Goal: Task Accomplishment & Management: Manage account settings

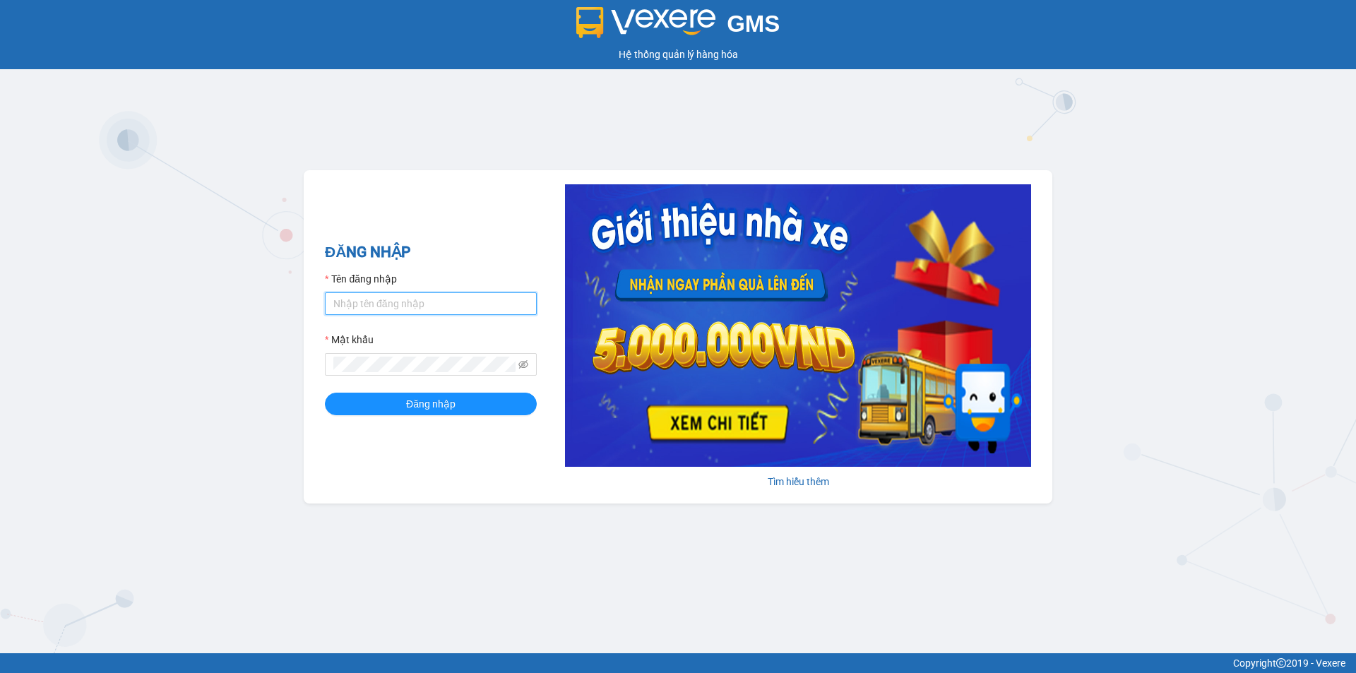
click at [397, 304] on input "Tên đăng nhập" at bounding box center [431, 303] width 212 height 23
type input "thien.namhailimo"
click at [397, 357] on span at bounding box center [431, 364] width 212 height 23
click at [325, 393] on button "Đăng nhập" at bounding box center [431, 404] width 212 height 23
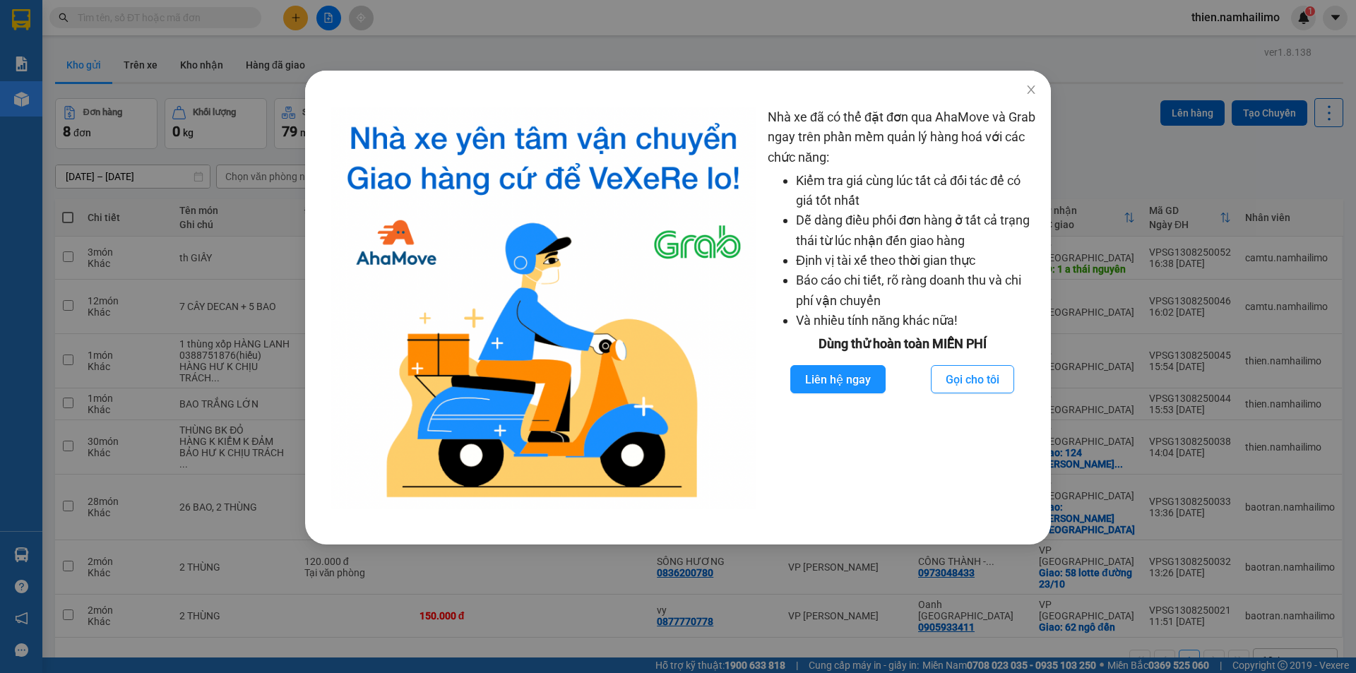
drag, startPoint x: 78, startPoint y: 533, endPoint x: 38, endPoint y: 555, distance: 46.2
click at [76, 533] on div "Nhà xe đã có thể đặt đơn qua AhaMove và Grab ngay trên phần mềm quản lý hàng ho…" at bounding box center [678, 336] width 1356 height 673
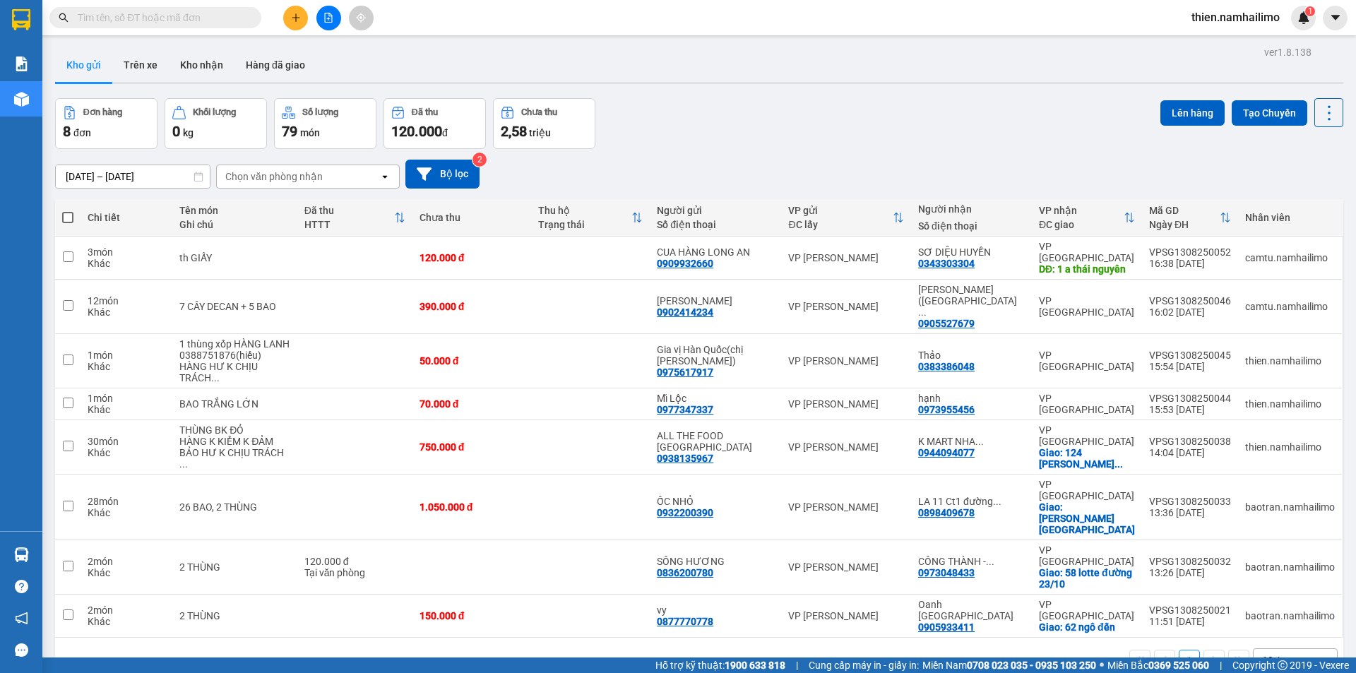
click at [4, 545] on body "Kết quả tìm kiếm ( 0 ) Bộ lọc No Data thien.namhailimo 1 Báo cáo Báo cáo dòng t…" at bounding box center [678, 336] width 1356 height 673
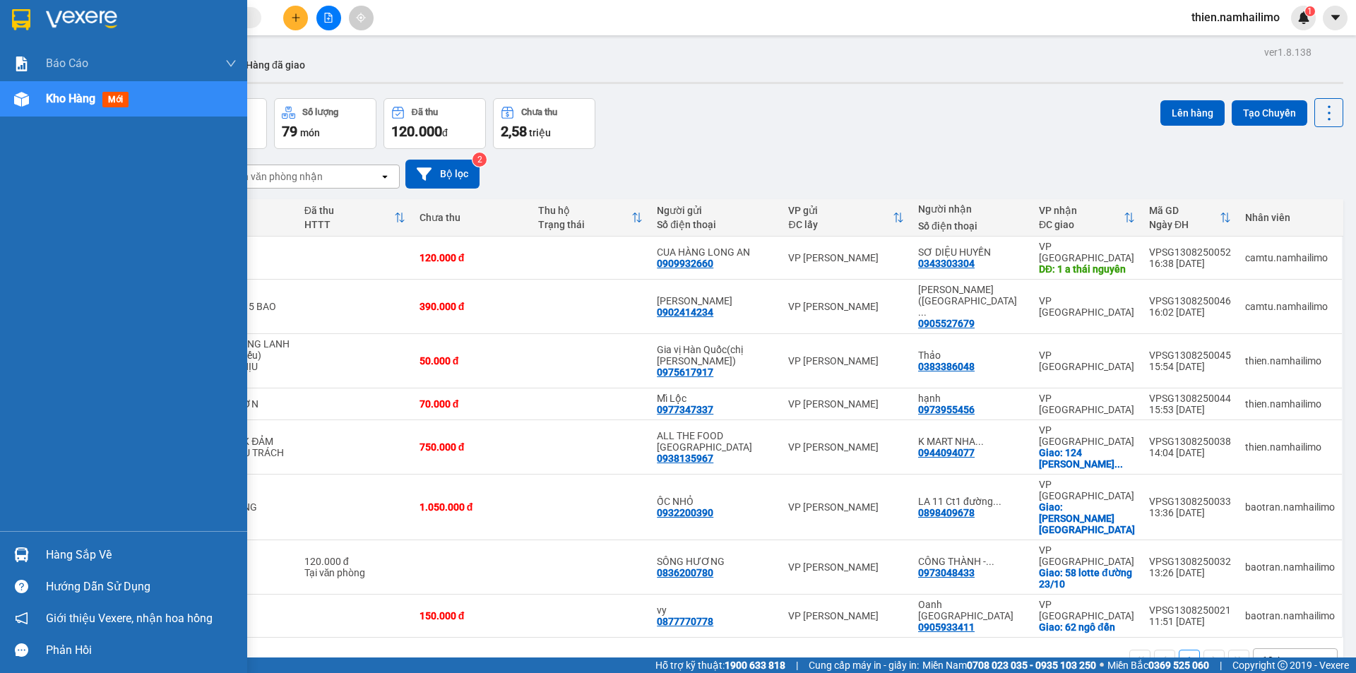
click at [17, 553] on img at bounding box center [21, 554] width 15 height 15
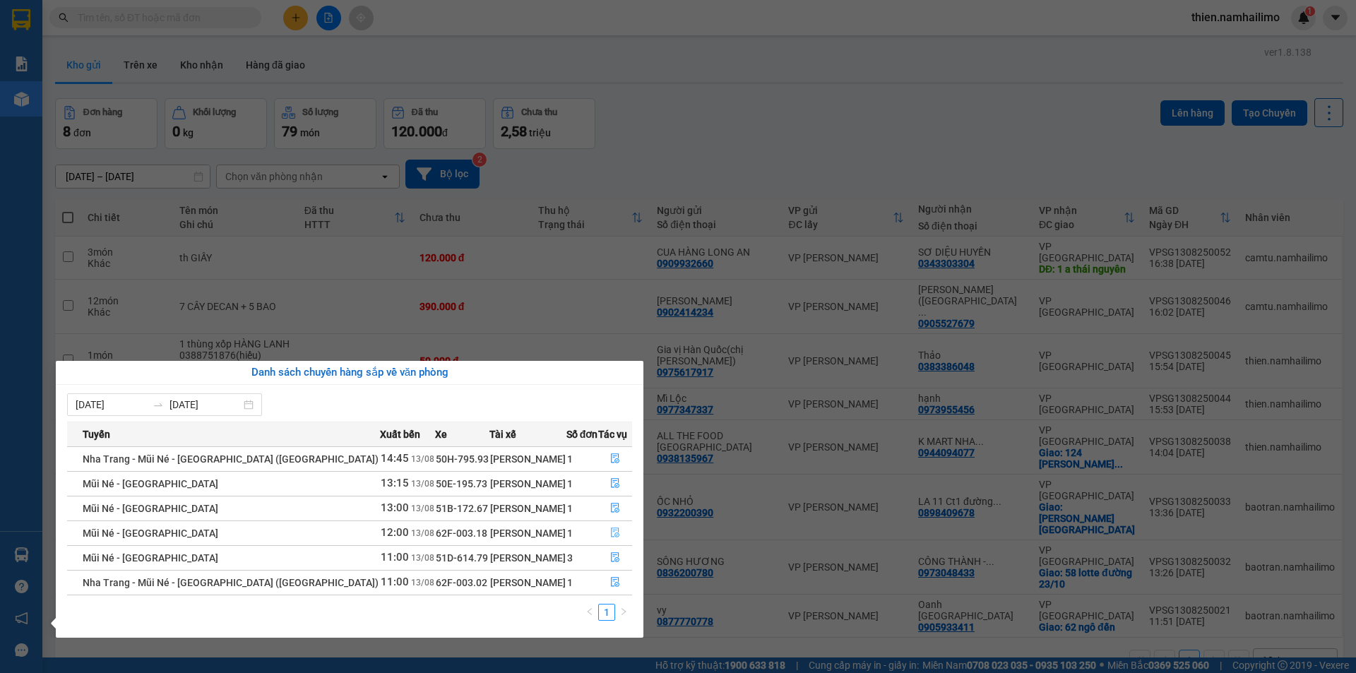
click at [612, 539] on span "file-done" at bounding box center [615, 533] width 10 height 11
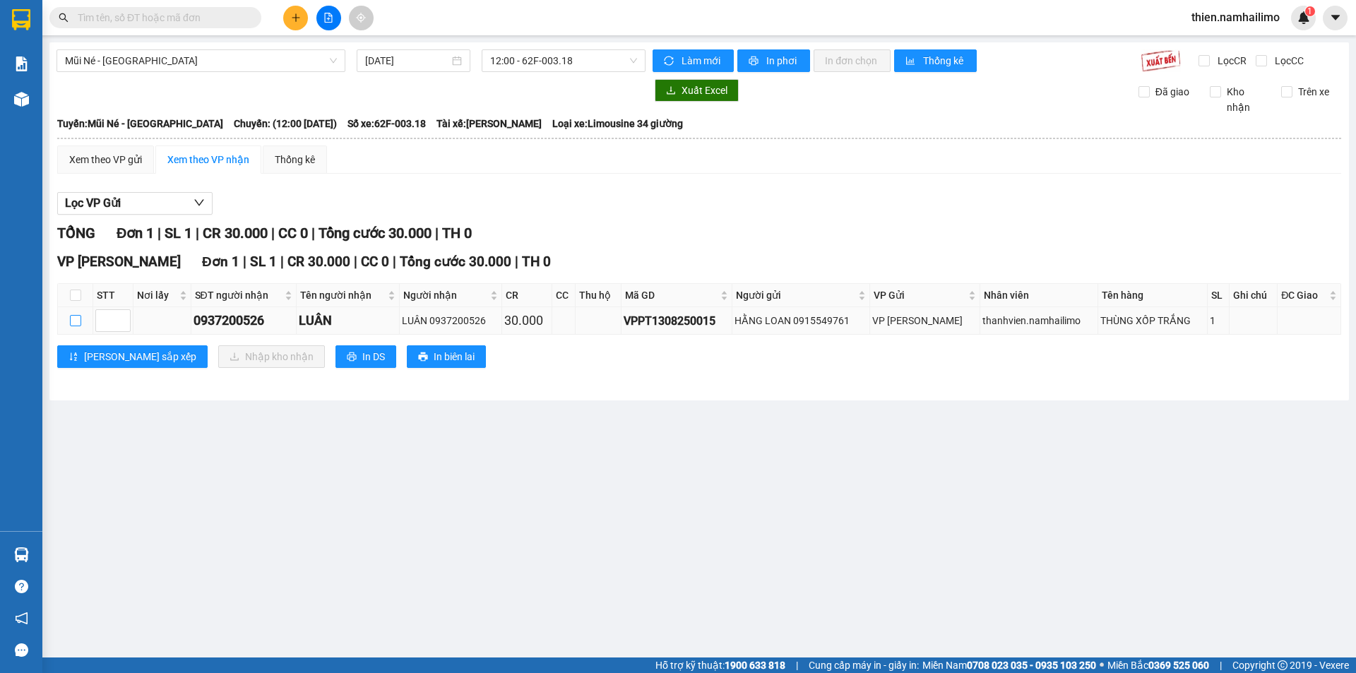
click at [78, 327] on label at bounding box center [75, 321] width 11 height 16
click at [78, 326] on input "checkbox" at bounding box center [75, 320] width 11 height 11
checkbox input "true"
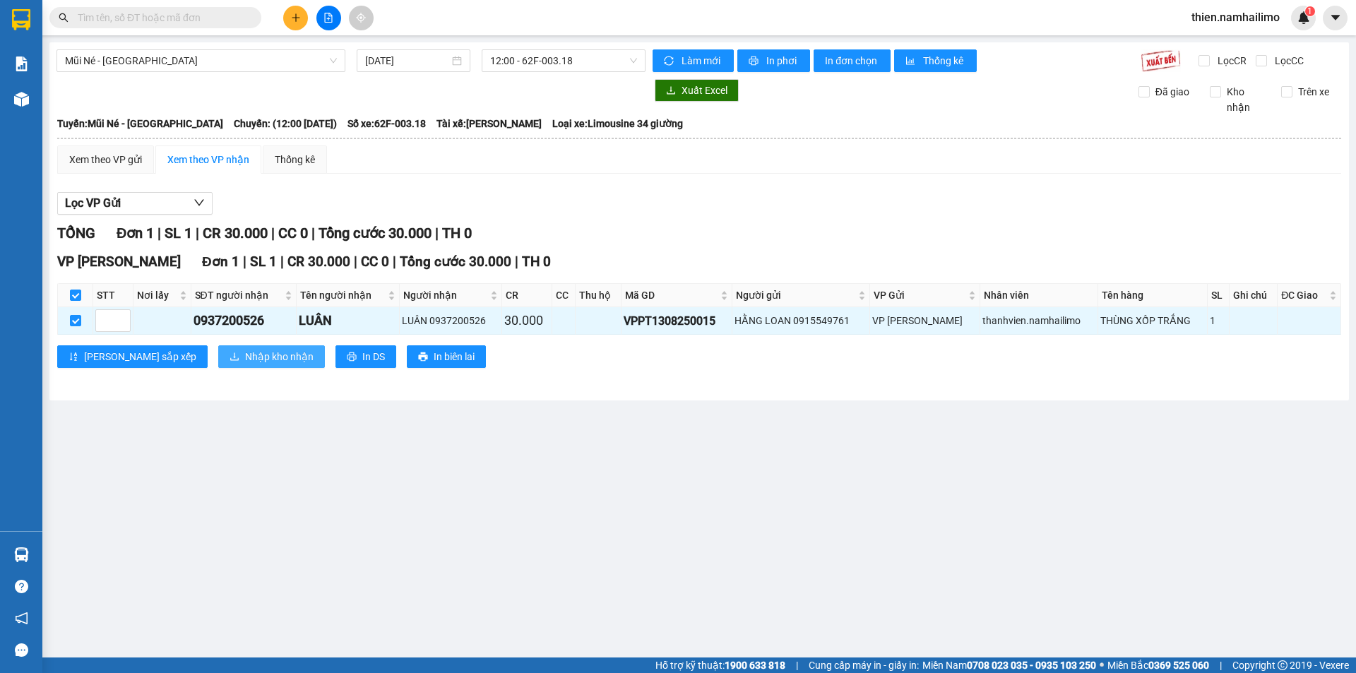
click at [230, 355] on icon "download" at bounding box center [235, 357] width 10 height 10
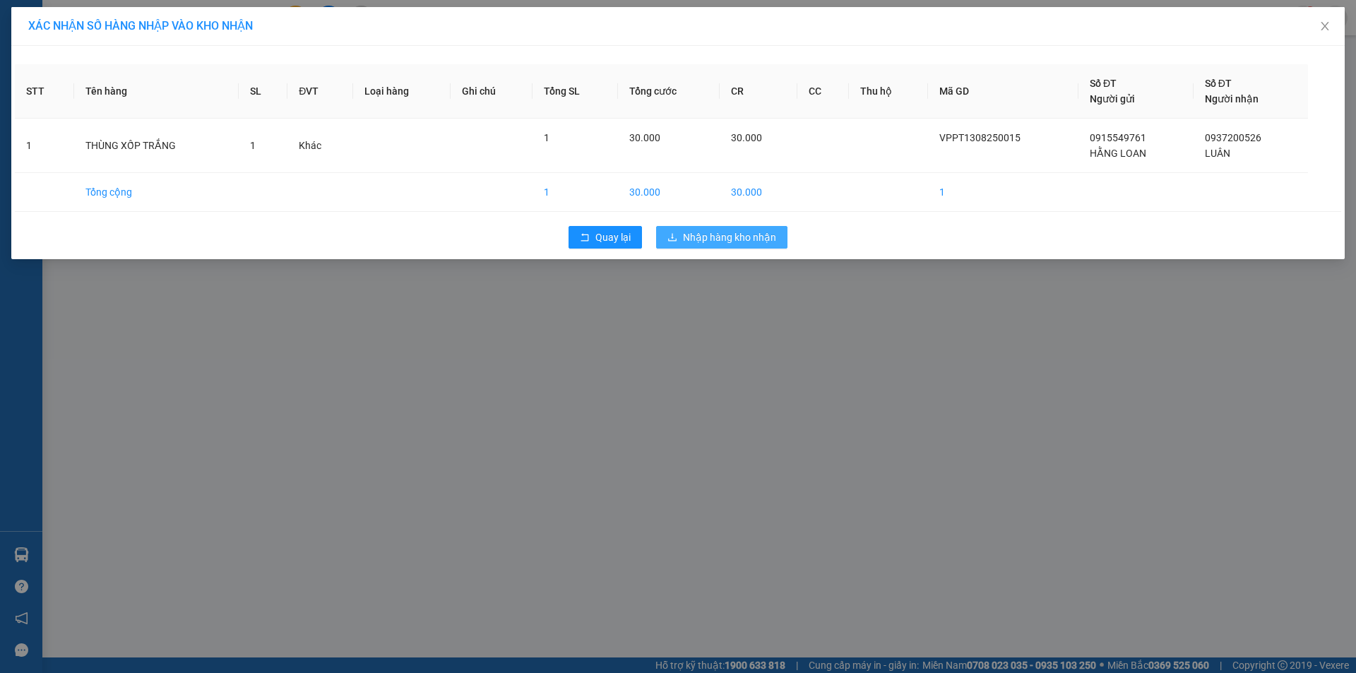
click at [762, 238] on span "Nhập hàng kho nhận" at bounding box center [729, 238] width 93 height 16
click at [42, 557] on div "Hàng sắp về" at bounding box center [21, 555] width 42 height 32
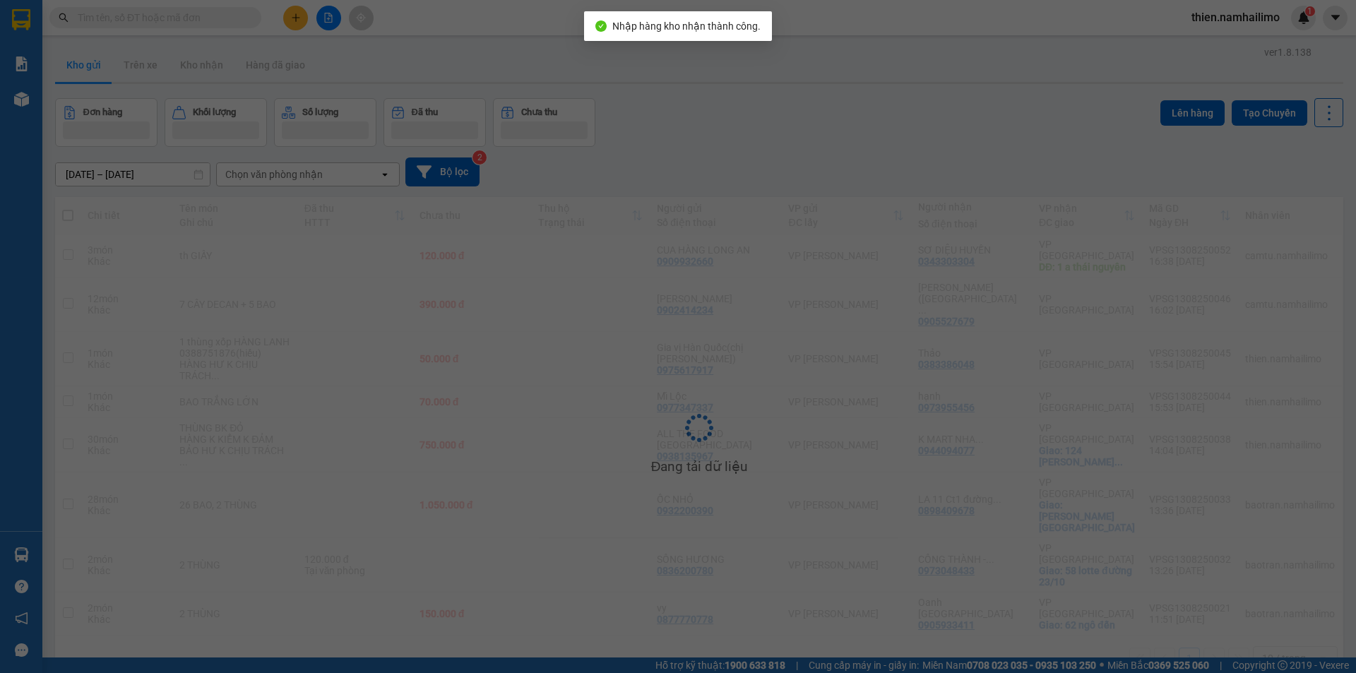
click at [32, 557] on div "Báo cáo Báo cáo dòng tiền (trạm) Doanh số tạo đơn theo VP gửi (trạm) Kho hàng m…" at bounding box center [21, 336] width 42 height 673
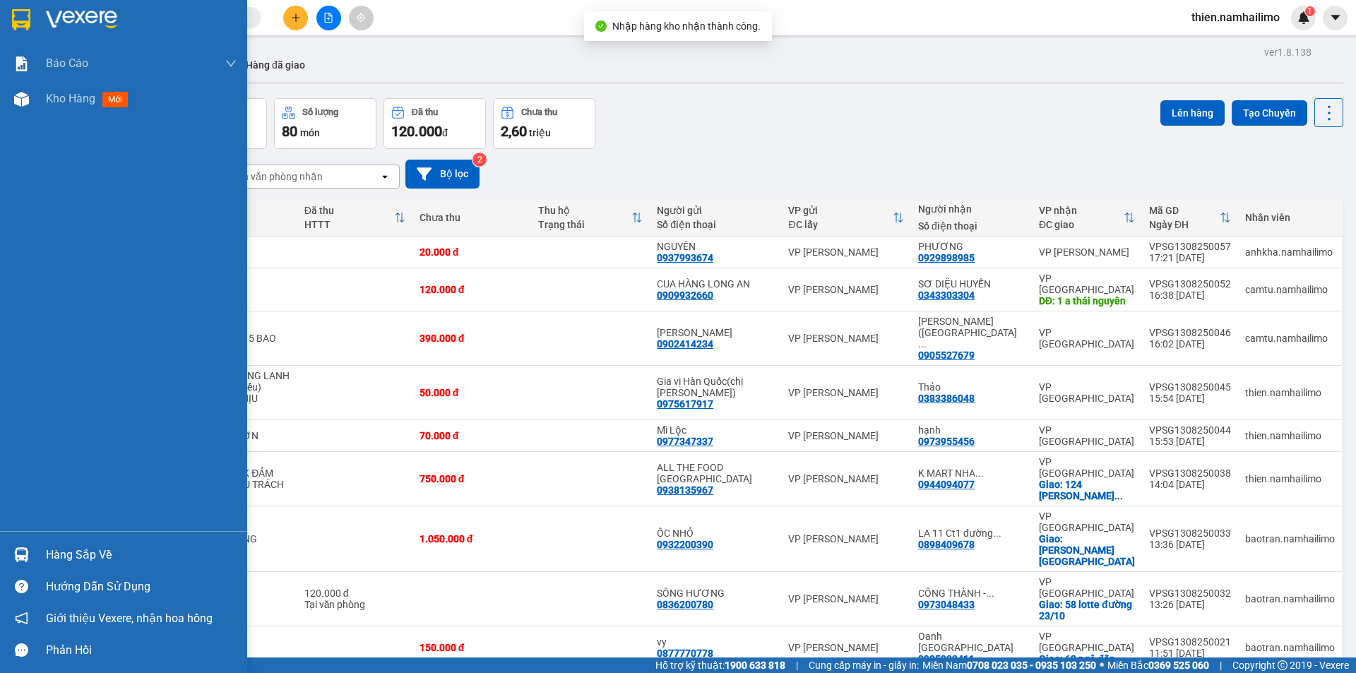
click at [7, 561] on div "Hàng sắp về" at bounding box center [123, 555] width 247 height 32
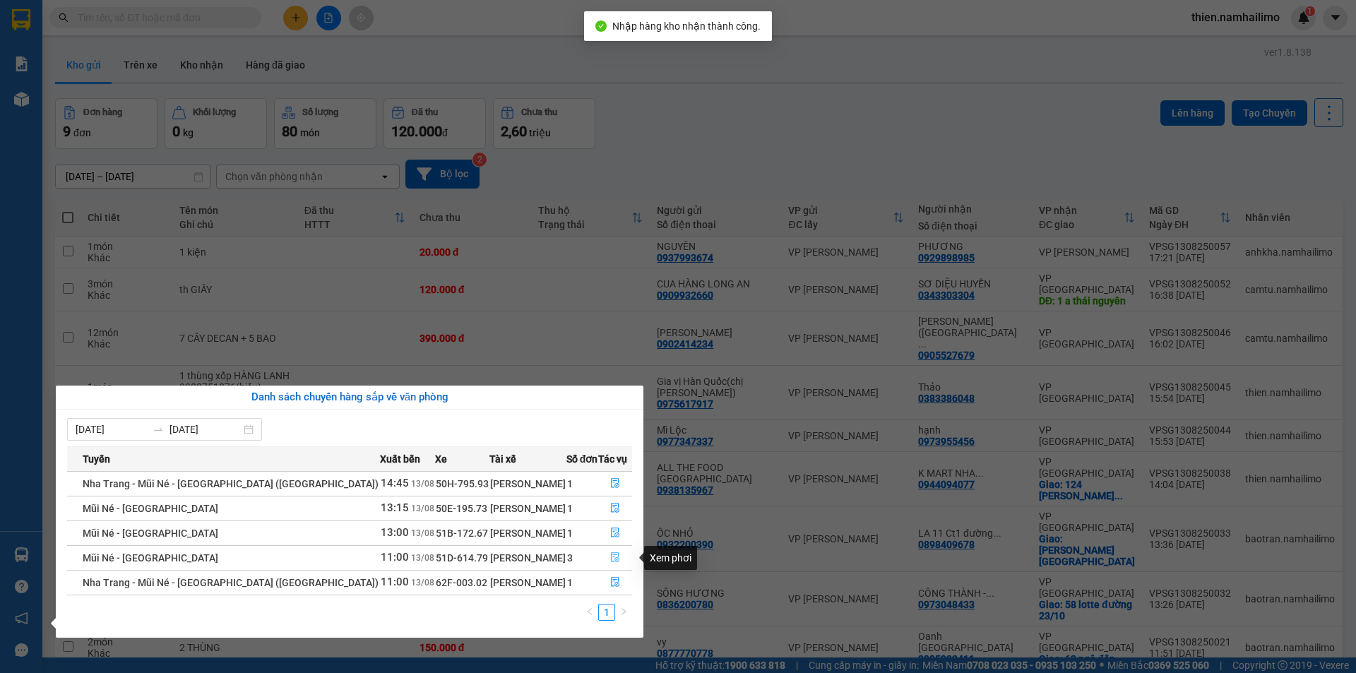
click at [602, 555] on button "button" at bounding box center [615, 558] width 32 height 23
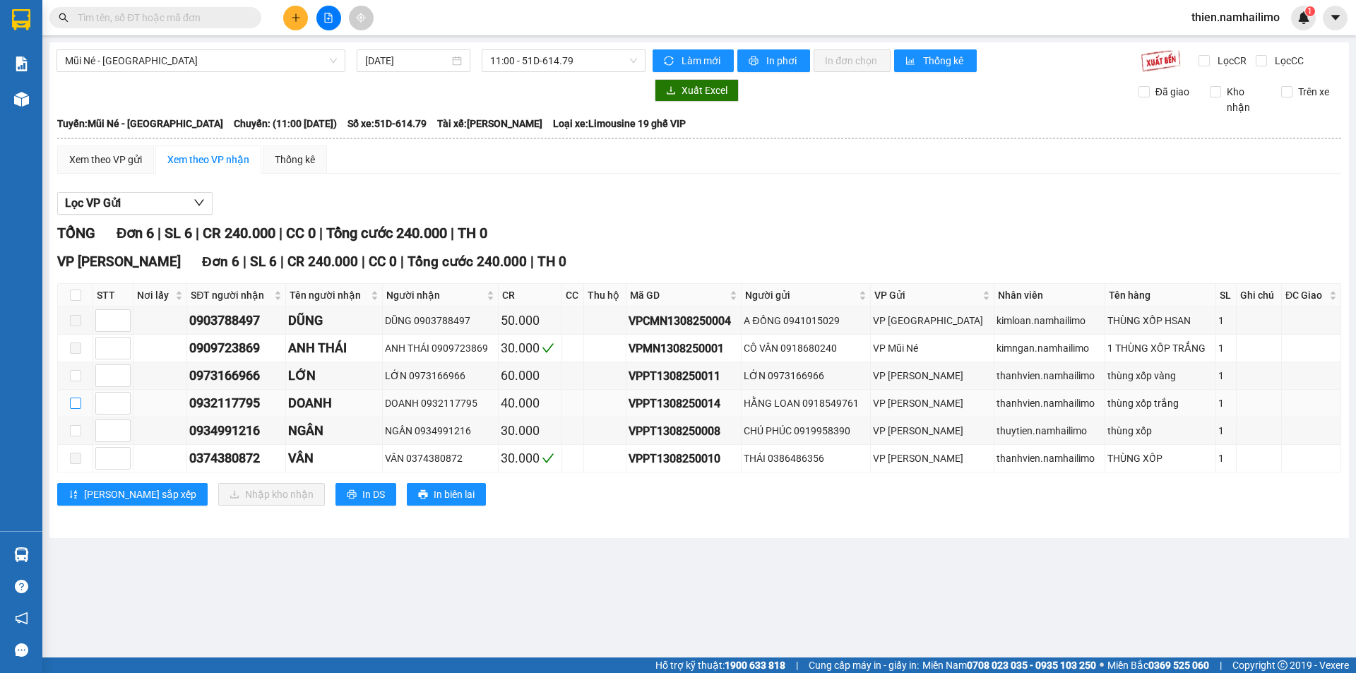
click at [76, 408] on input "checkbox" at bounding box center [75, 403] width 11 height 11
checkbox input "true"
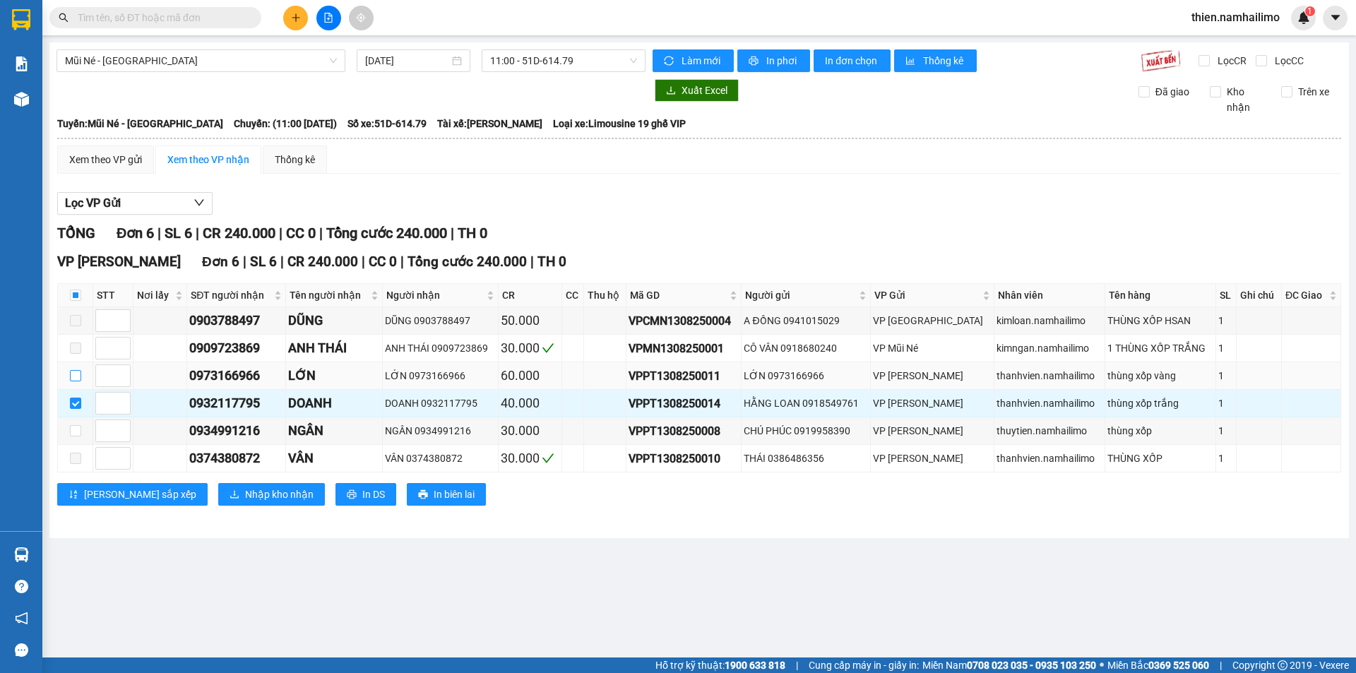
click at [78, 374] on input "checkbox" at bounding box center [75, 375] width 11 height 11
checkbox input "true"
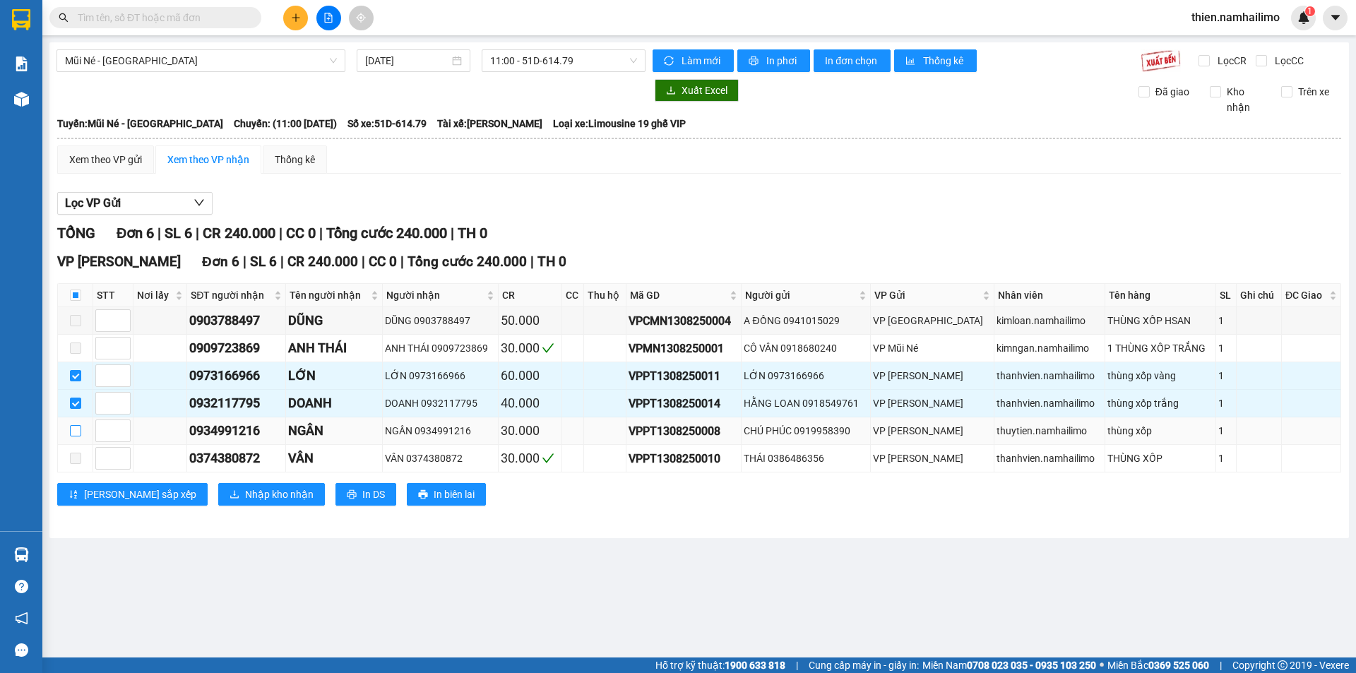
click at [75, 434] on input "checkbox" at bounding box center [75, 430] width 11 height 11
checkbox input "true"
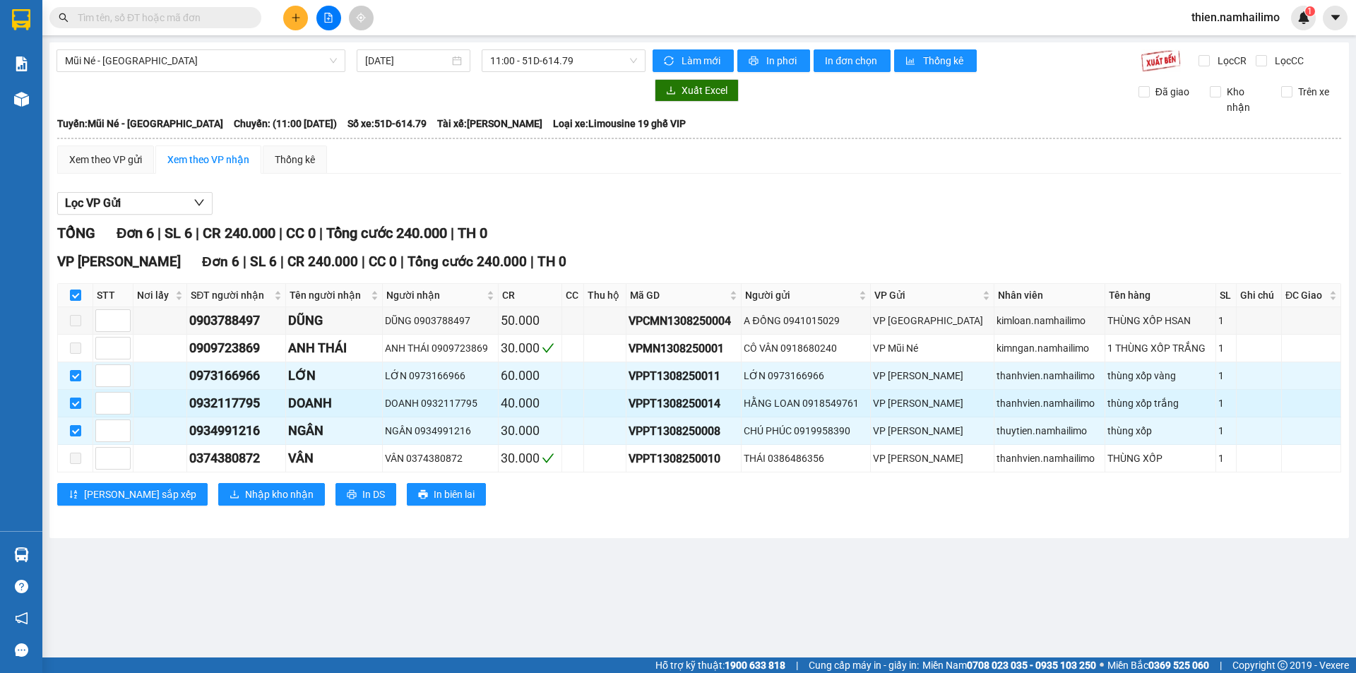
click at [76, 406] on input "checkbox" at bounding box center [75, 403] width 11 height 11
checkbox input "false"
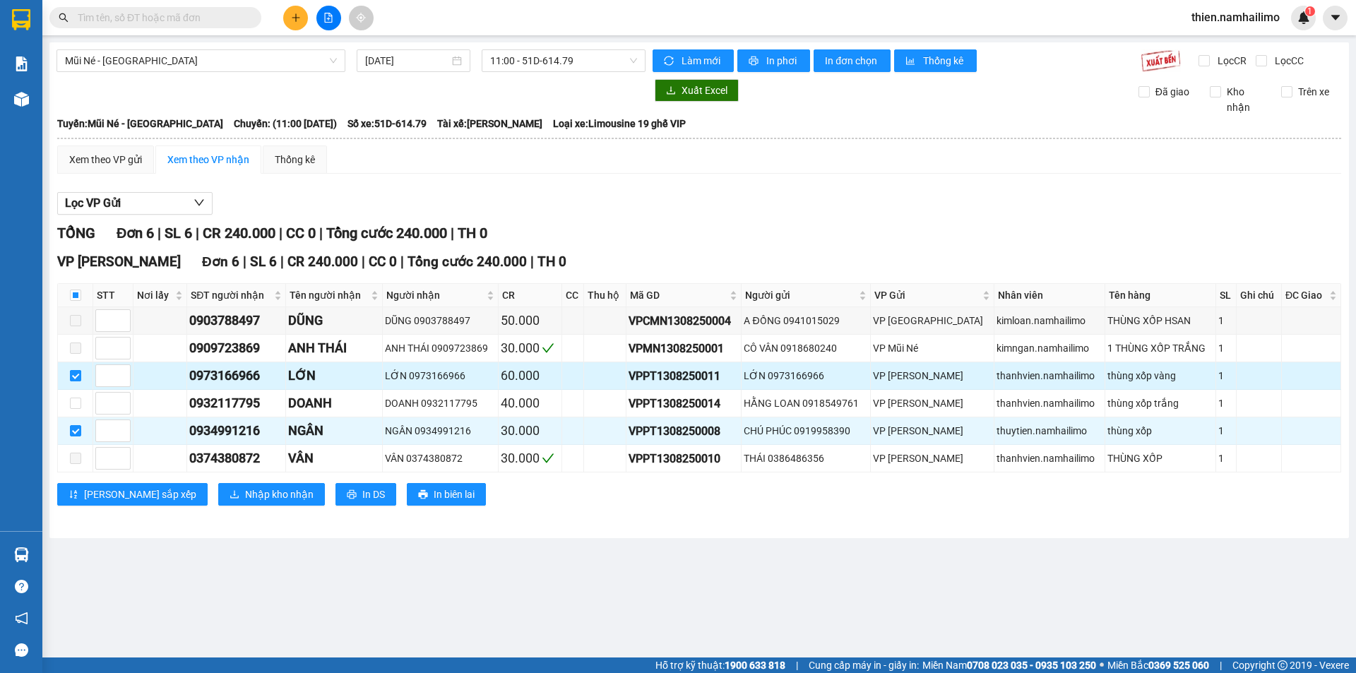
click at [72, 373] on input "checkbox" at bounding box center [75, 375] width 11 height 11
checkbox input "false"
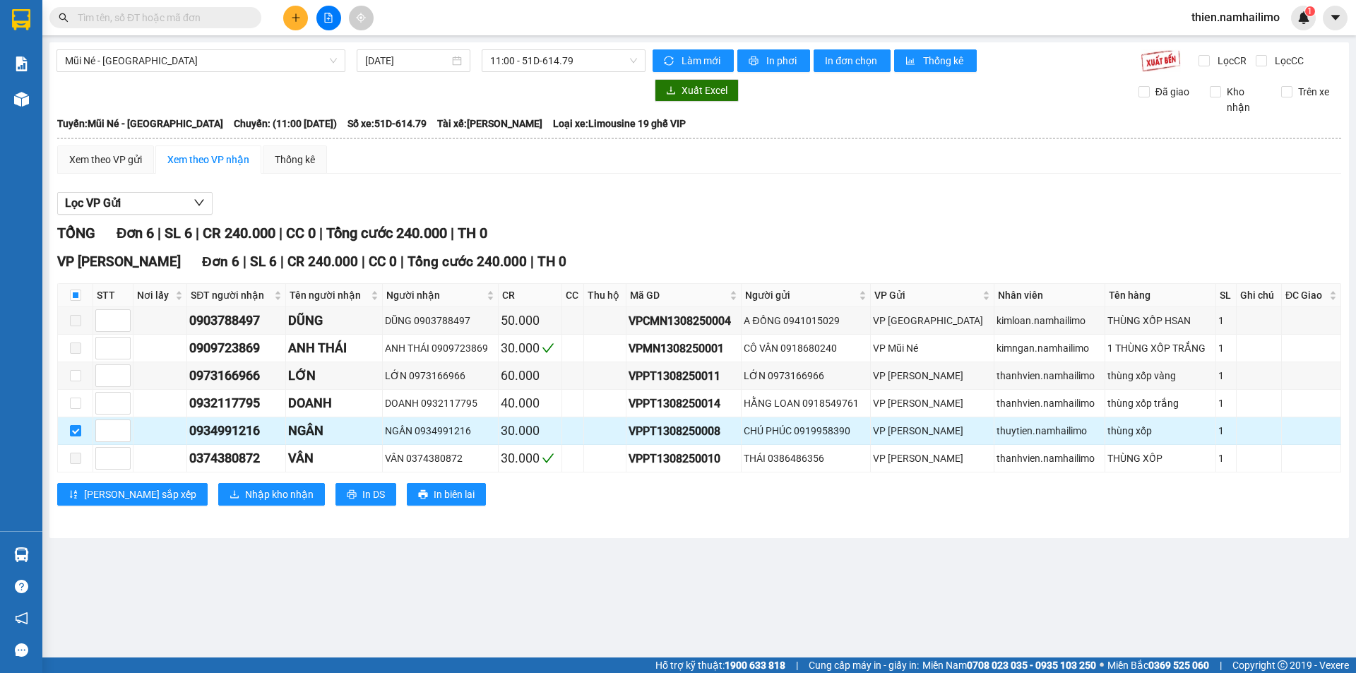
click at [70, 427] on input "checkbox" at bounding box center [75, 430] width 11 height 11
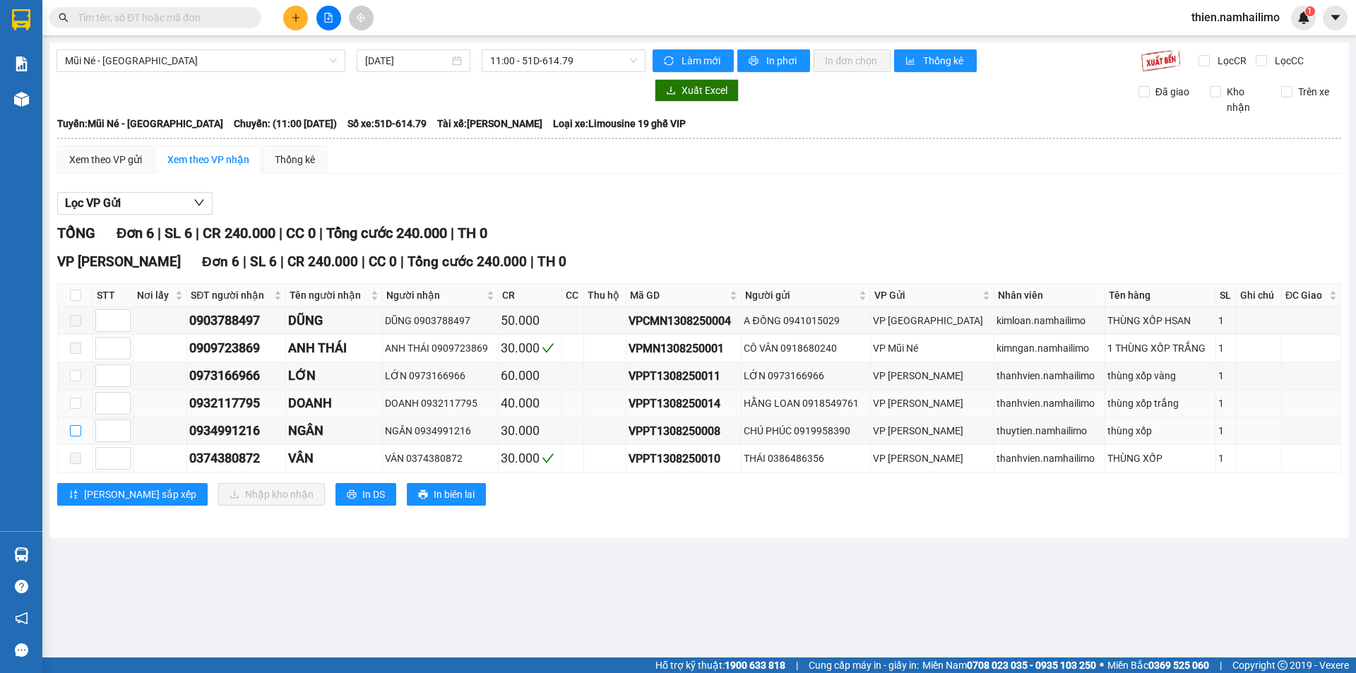
drag, startPoint x: 74, startPoint y: 429, endPoint x: 70, endPoint y: 412, distance: 17.5
click at [74, 425] on input "checkbox" at bounding box center [75, 430] width 11 height 11
checkbox input "true"
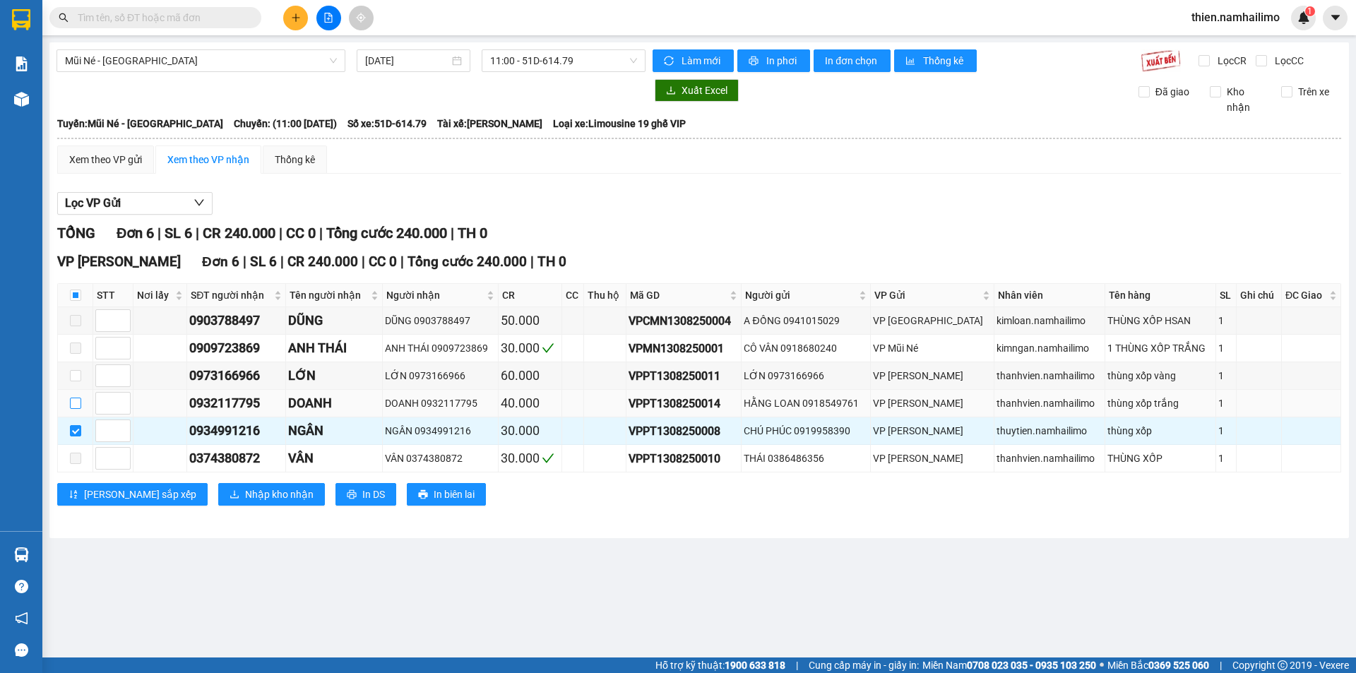
click at [73, 403] on input "checkbox" at bounding box center [75, 403] width 11 height 11
checkbox input "true"
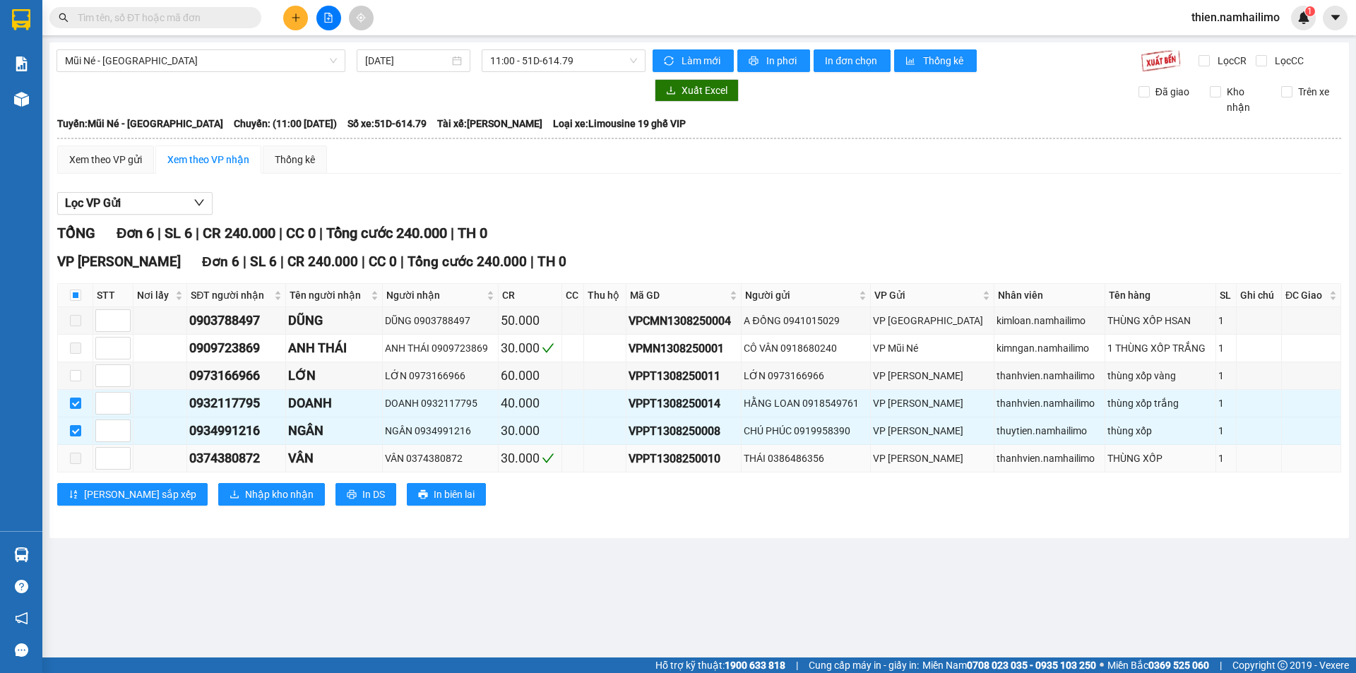
drag, startPoint x: 179, startPoint y: 482, endPoint x: 184, endPoint y: 470, distance: 13.6
click at [181, 475] on div "VP [PERSON_NAME] Lão Đơn 6 | SL 6 | CR 240.000 | CC 0 | Tổng cước 240.000 | TH …" at bounding box center [699, 383] width 1284 height 265
drag, startPoint x: 195, startPoint y: 487, endPoint x: 602, endPoint y: 508, distance: 407.3
click at [598, 508] on div "VP [PERSON_NAME] Lão Đơn 6 | SL 6 | CR 240.000 | CC 0 | Tổng cước 240.000 | TH …" at bounding box center [699, 383] width 1284 height 265
click at [610, 508] on div "VP [PERSON_NAME] Lão Đơn 6 | SL 6 | CR 240.000 | CC 0 | Tổng cước 240.000 | TH …" at bounding box center [699, 383] width 1284 height 265
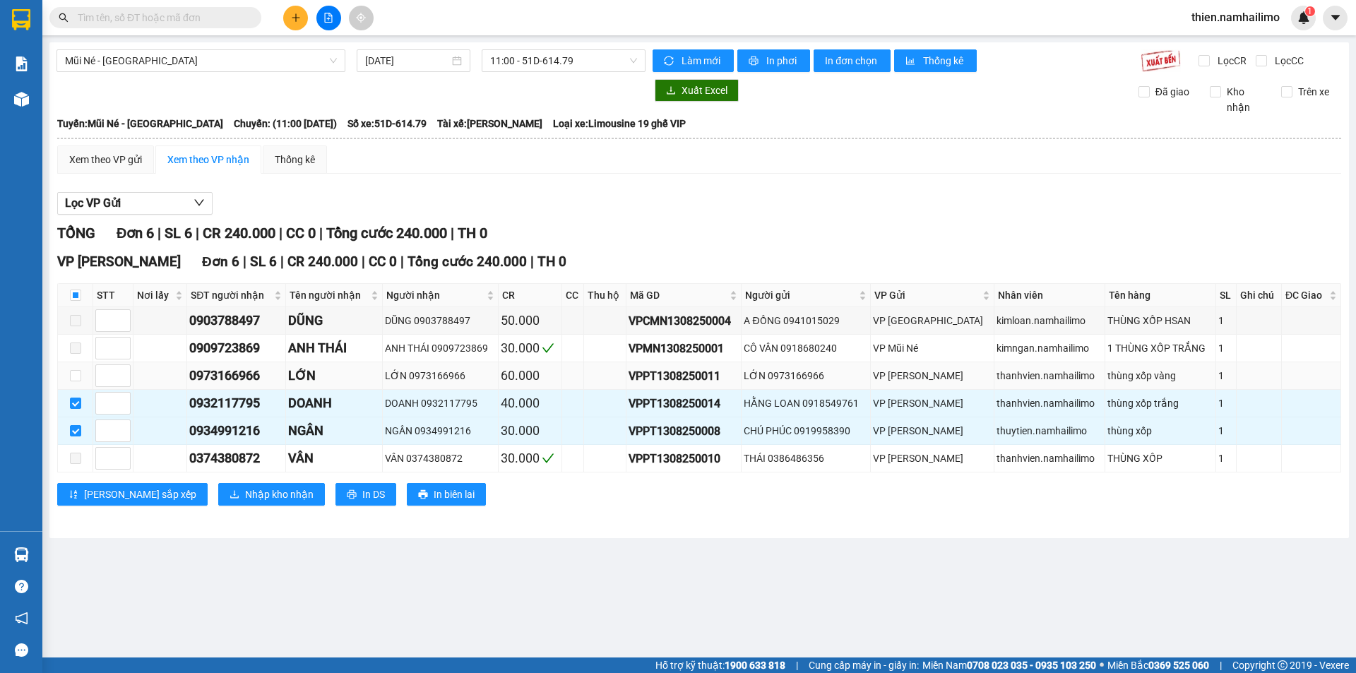
click at [58, 367] on td at bounding box center [75, 376] width 35 height 28
click at [73, 372] on input "checkbox" at bounding box center [75, 375] width 11 height 11
checkbox input "true"
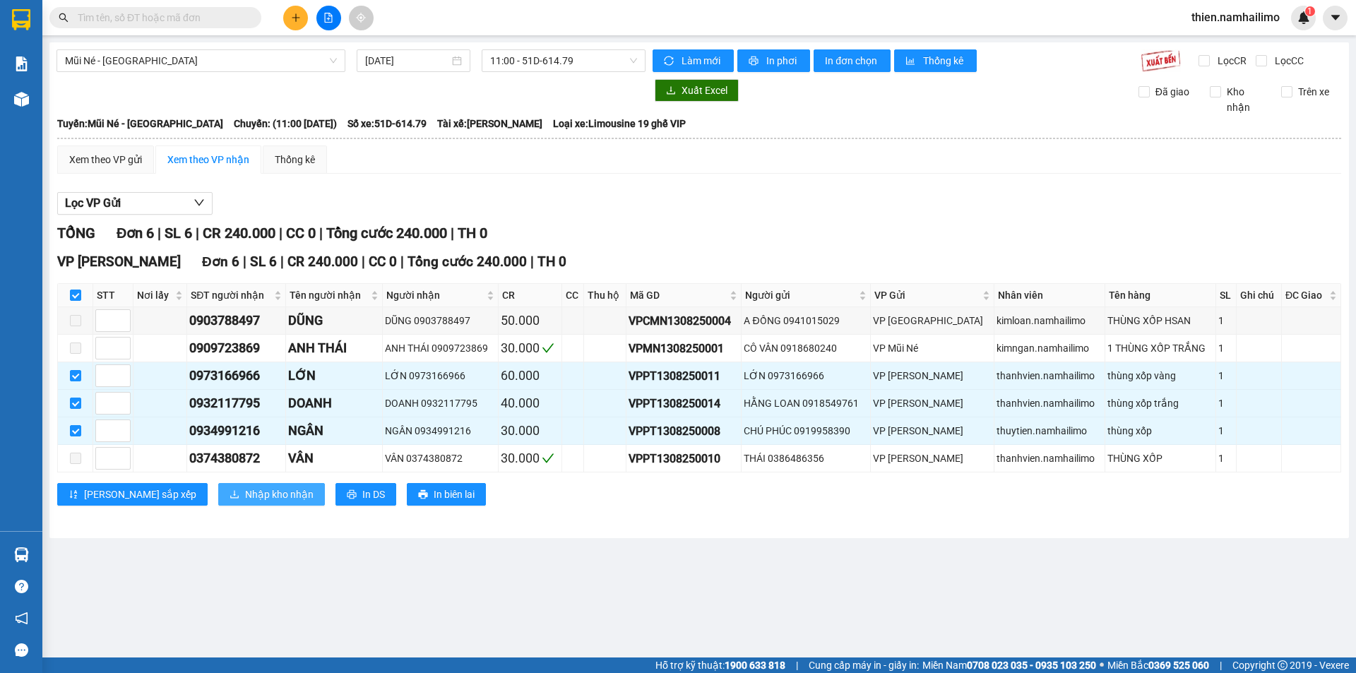
click at [218, 504] on button "Nhập kho nhận" at bounding box center [271, 494] width 107 height 23
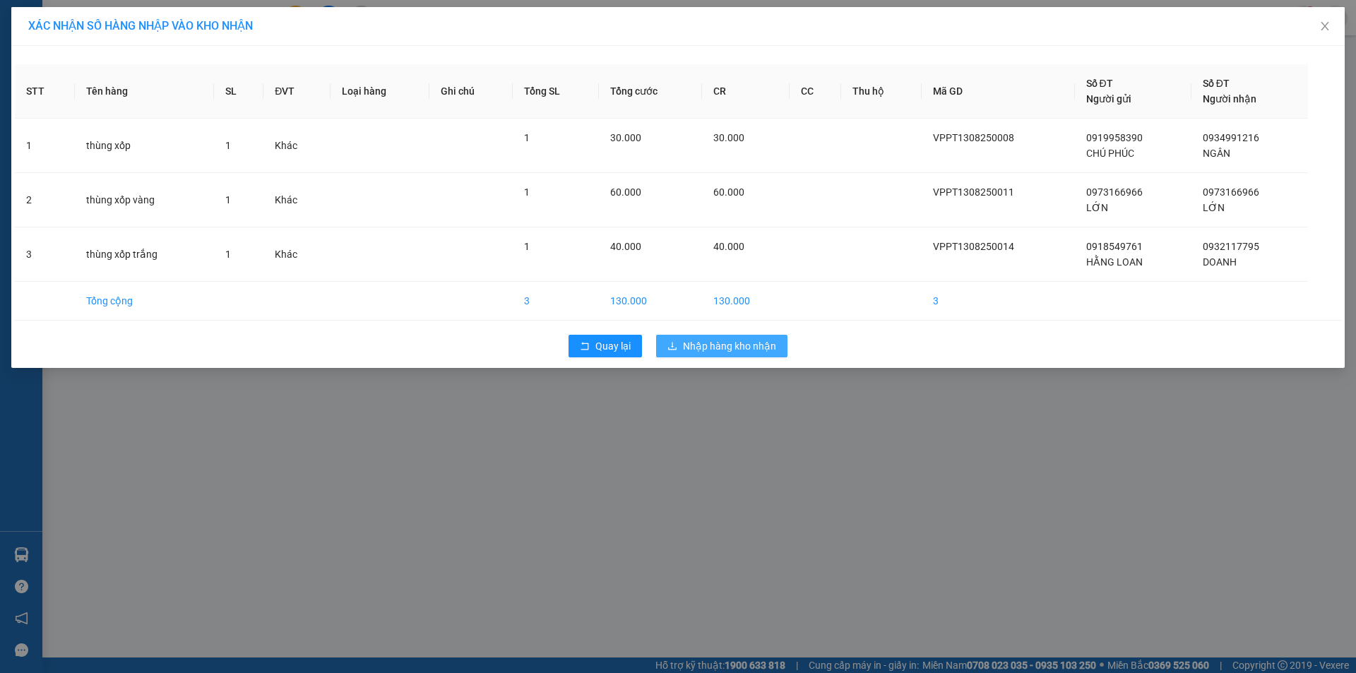
click at [711, 341] on span "Nhập hàng kho nhận" at bounding box center [729, 346] width 93 height 16
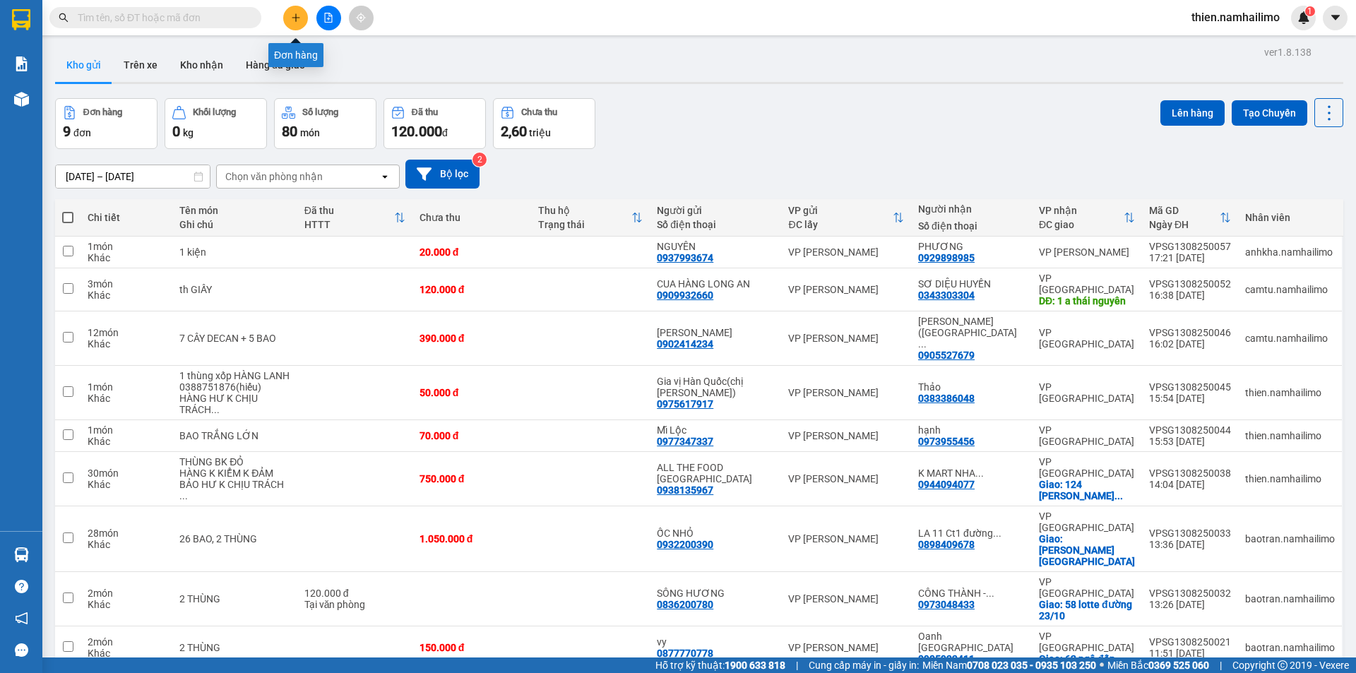
click at [297, 24] on button at bounding box center [295, 18] width 25 height 25
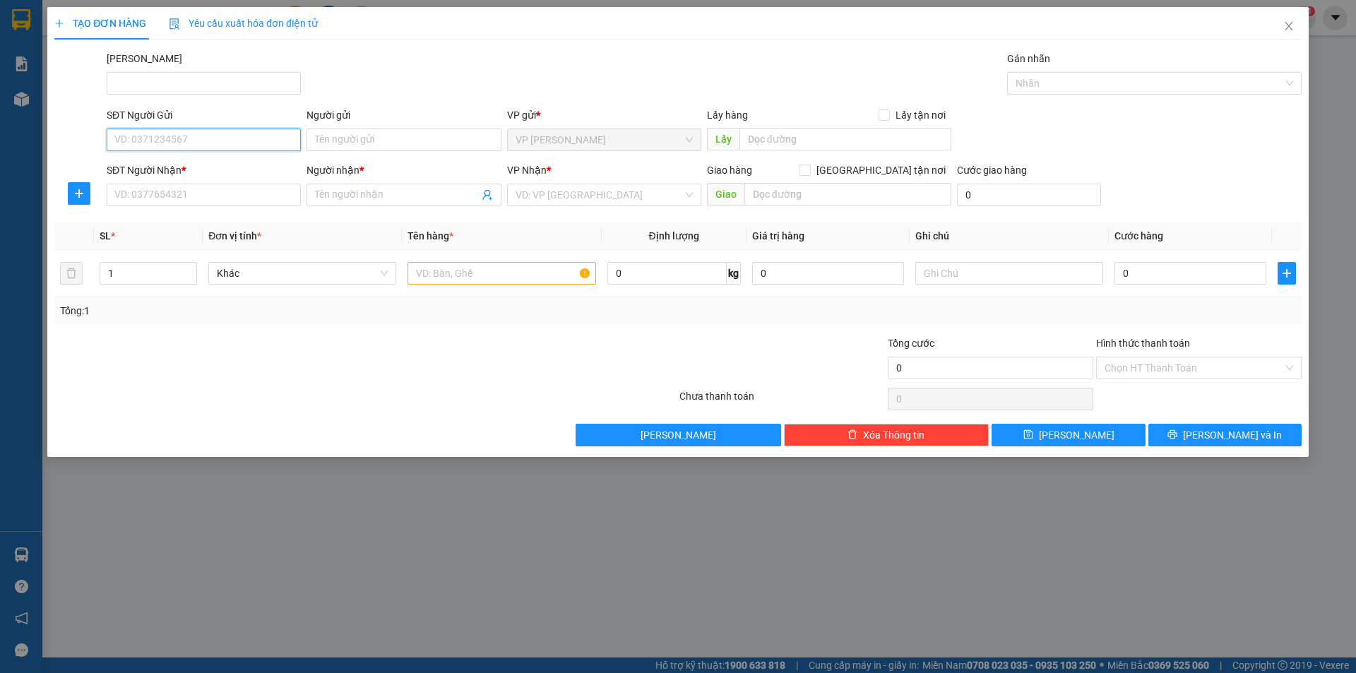
click at [143, 141] on input "SĐT Người Gửi" at bounding box center [204, 140] width 194 height 23
click at [172, 166] on div "0913881319 - CTY Việt Y" at bounding box center [203, 168] width 177 height 16
type input "0913881319"
type input "CTY Việt Y"
type input "CMN"
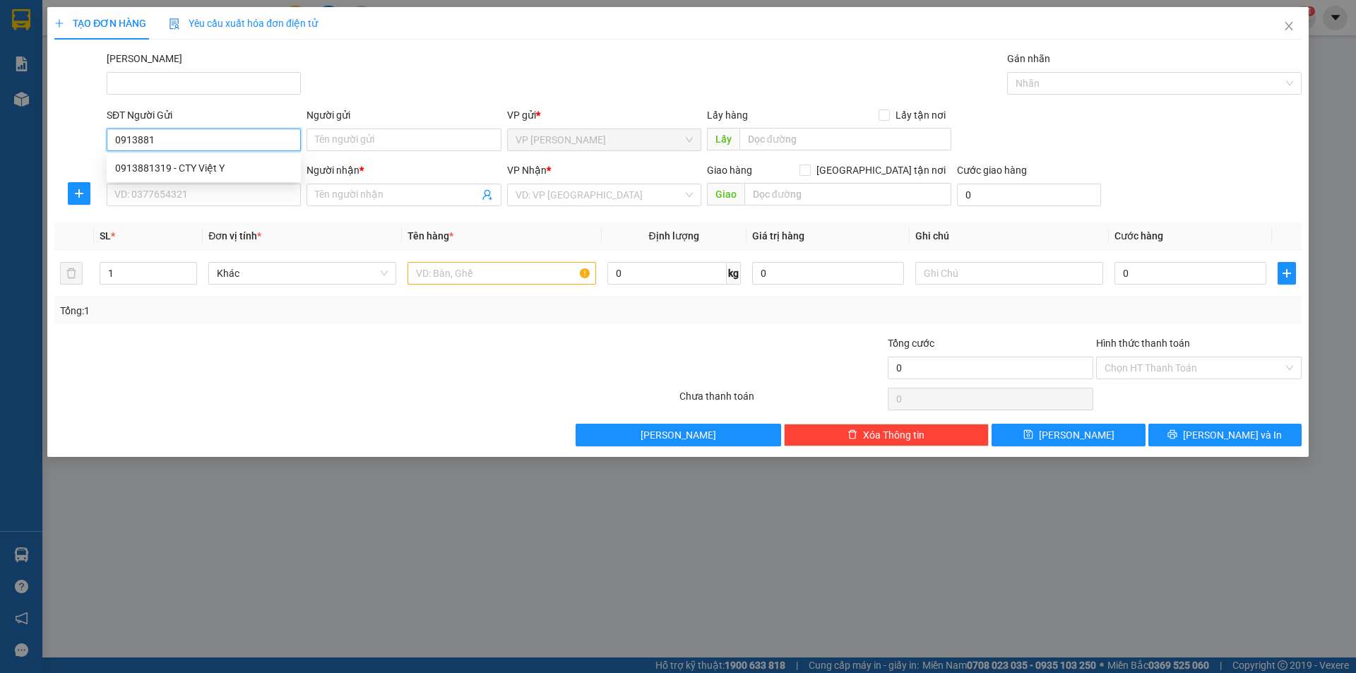
type input "0839975691"
type input "NGUYỆT"
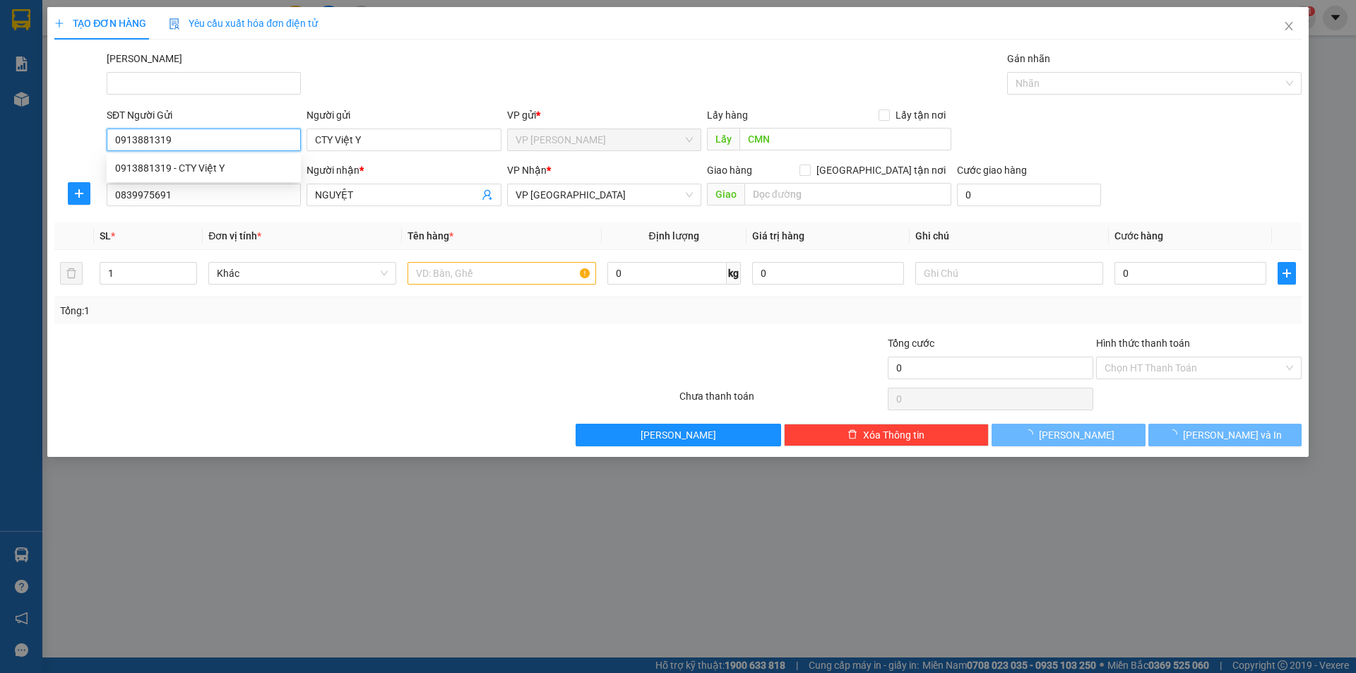
type input "30.000"
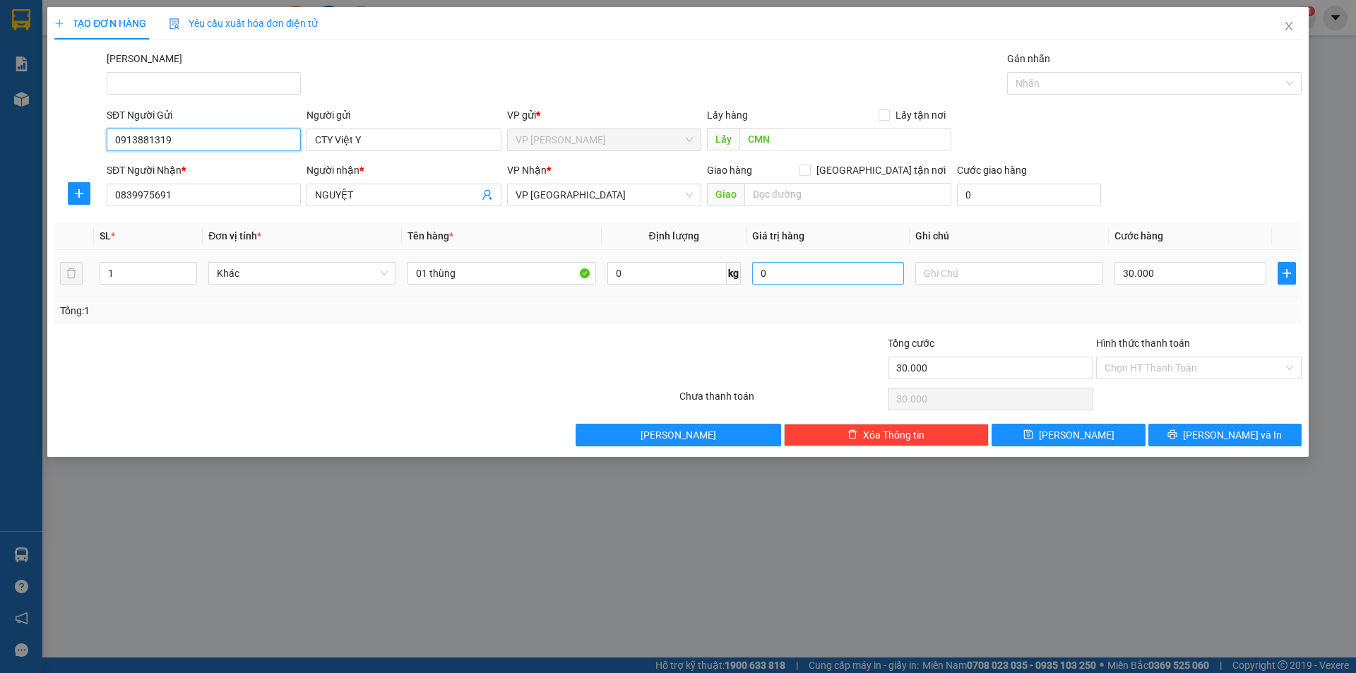
type input "0913881319"
click at [838, 279] on input "0" at bounding box center [828, 273] width 152 height 23
click at [964, 273] on input "text" at bounding box center [1009, 273] width 188 height 23
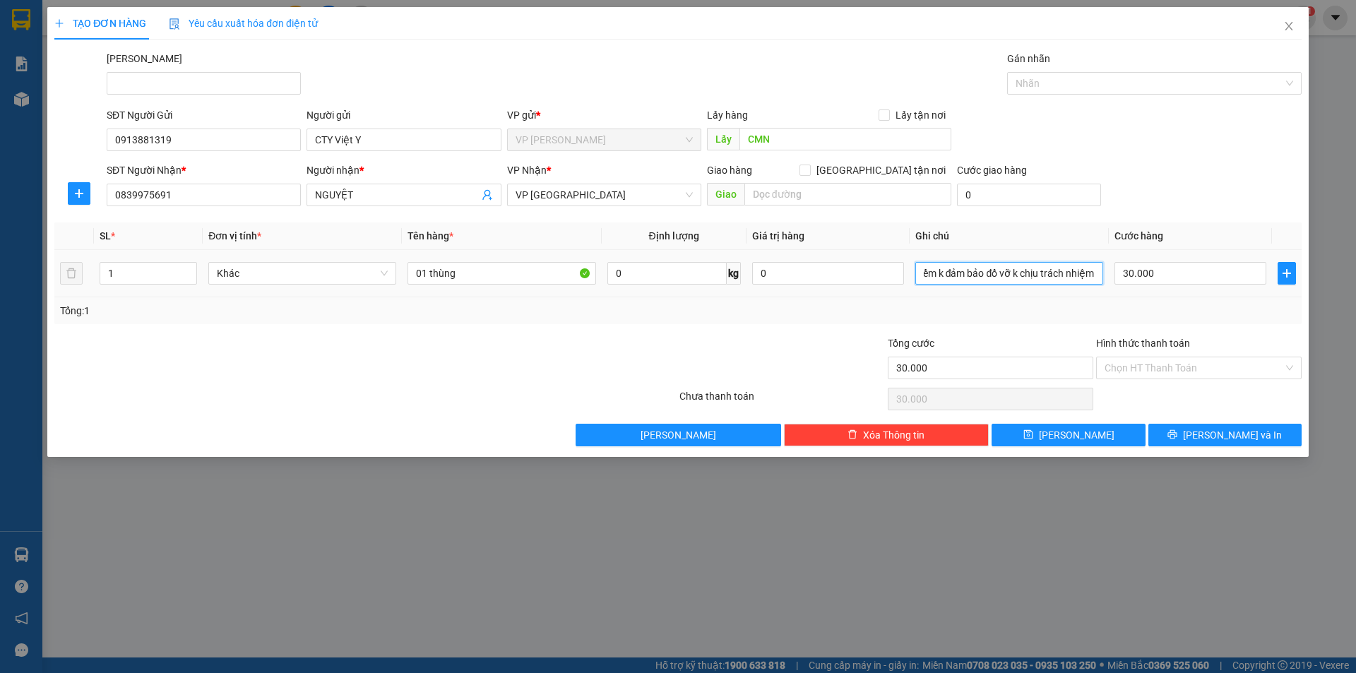
scroll to position [0, 44]
type input "hàng k kiểm k đảm bảo đổ vỡ k chịu trách nhiệm"
click at [1196, 439] on button "[PERSON_NAME] và In" at bounding box center [1224, 435] width 153 height 23
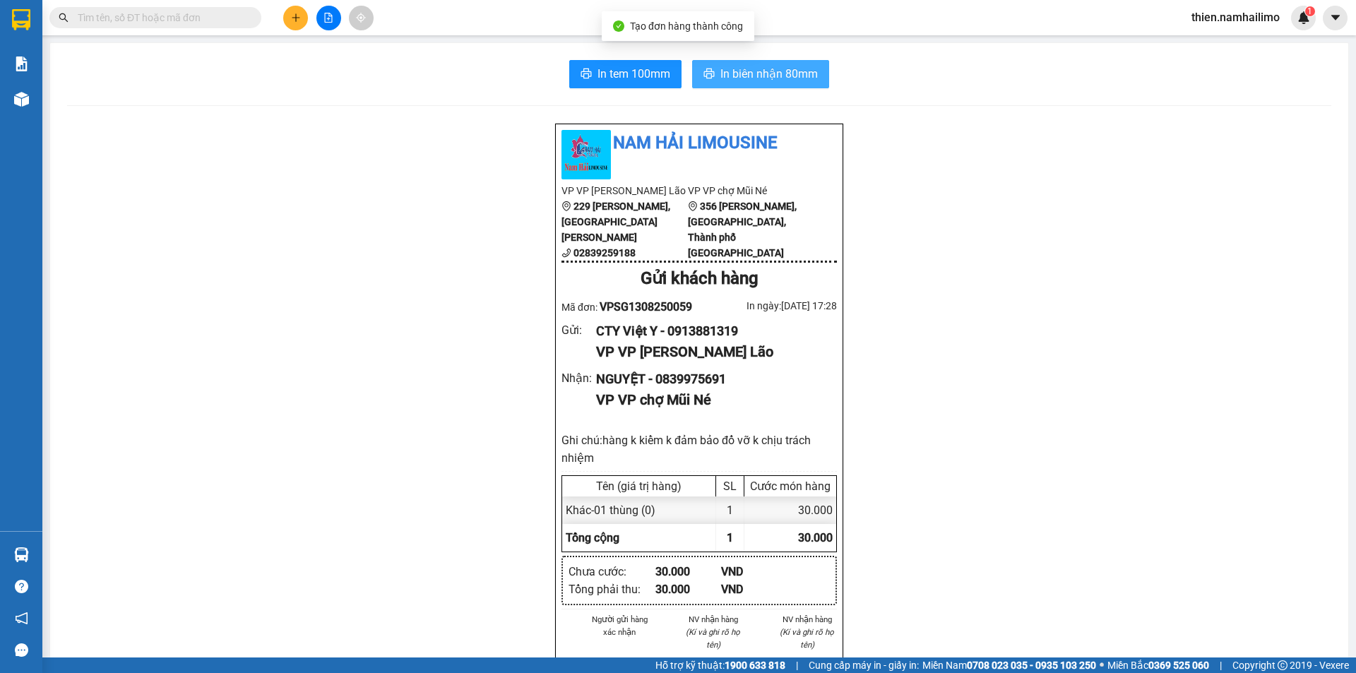
click at [751, 73] on span "In biên nhận 80mm" at bounding box center [768, 74] width 97 height 18
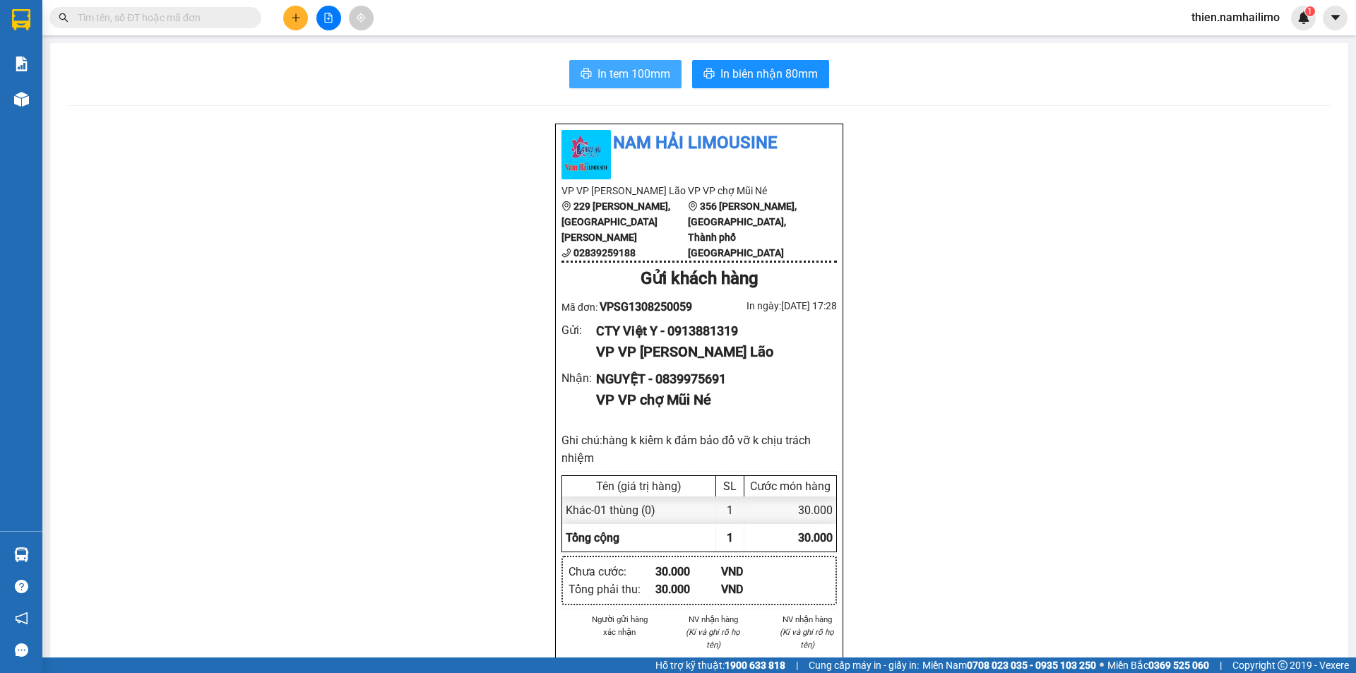
drag, startPoint x: 629, startPoint y: 67, endPoint x: 617, endPoint y: 88, distance: 24.4
click at [618, 86] on button "In tem 100mm" at bounding box center [625, 74] width 112 height 28
click at [619, 85] on button "In tem 100mm" at bounding box center [625, 74] width 112 height 28
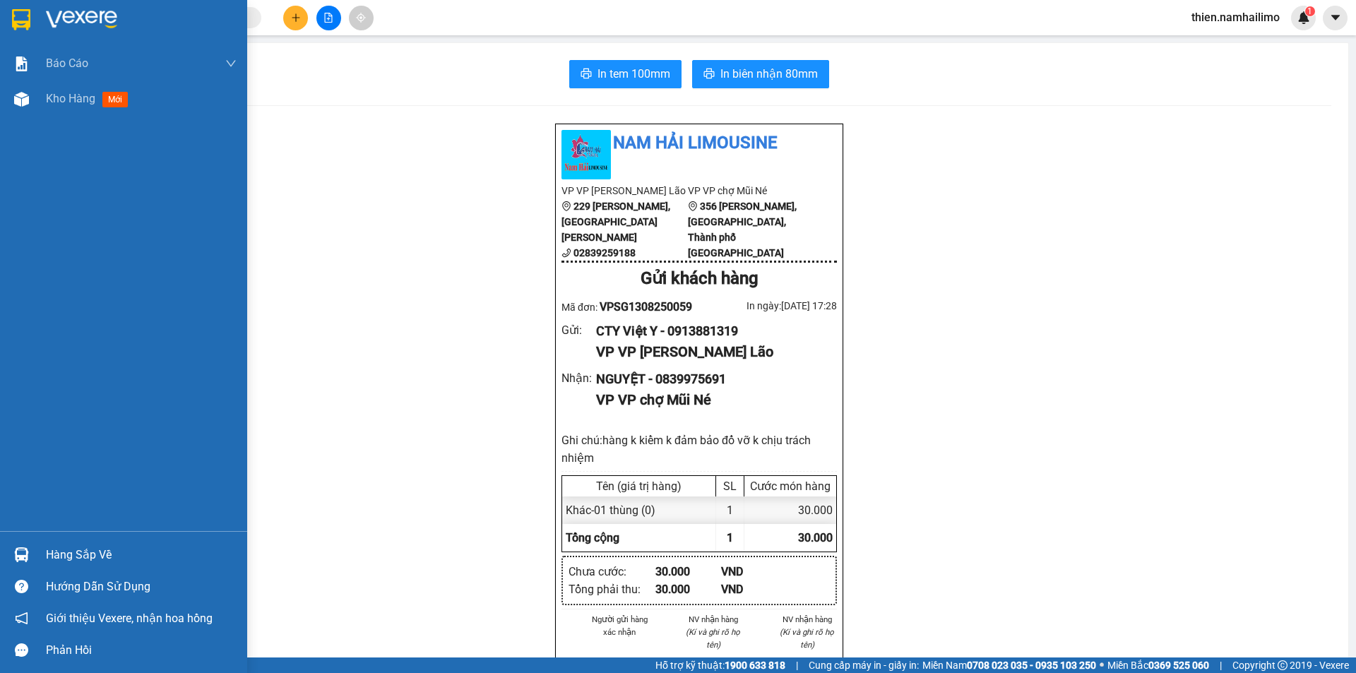
click at [105, 121] on div "Báo cáo Báo cáo dòng tiền (trạm) Doanh số tạo đơn theo VP gửi (trạm) Kho hàng m…" at bounding box center [123, 288] width 247 height 485
click at [93, 86] on div "Kho hàng mới" at bounding box center [141, 98] width 191 height 35
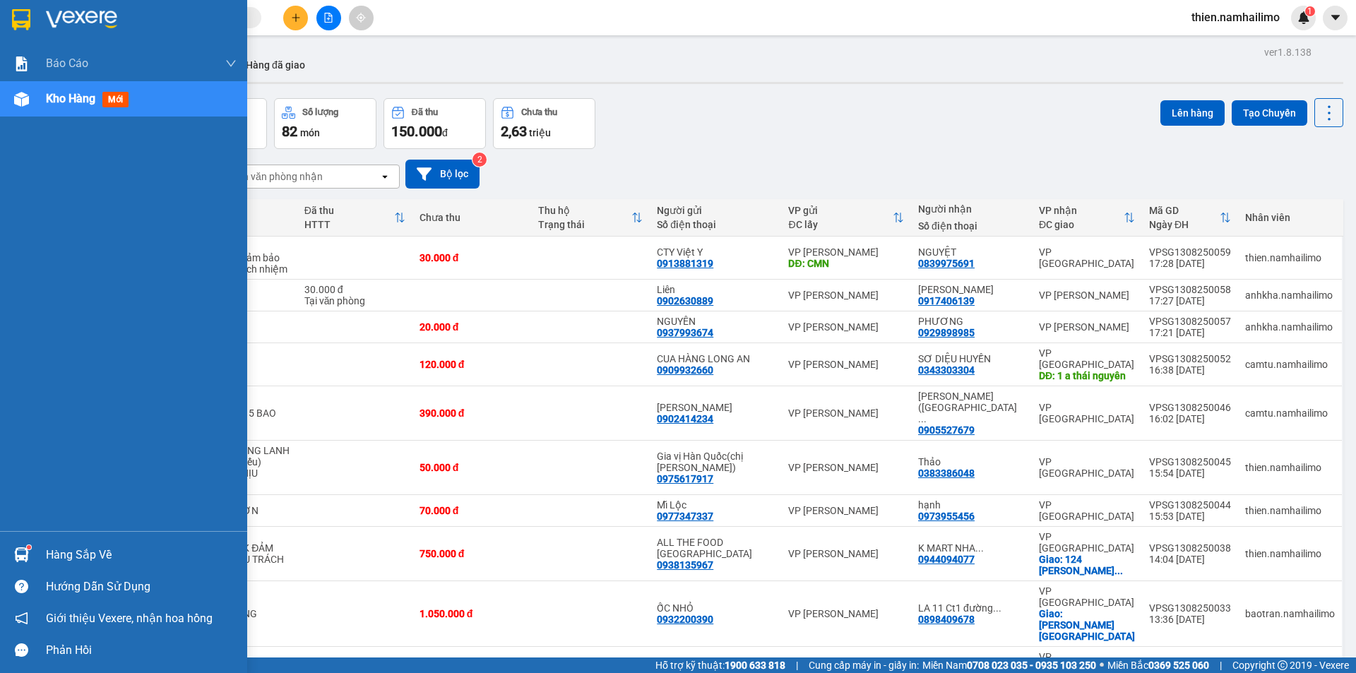
click at [52, 553] on div "Hàng sắp về" at bounding box center [141, 555] width 191 height 21
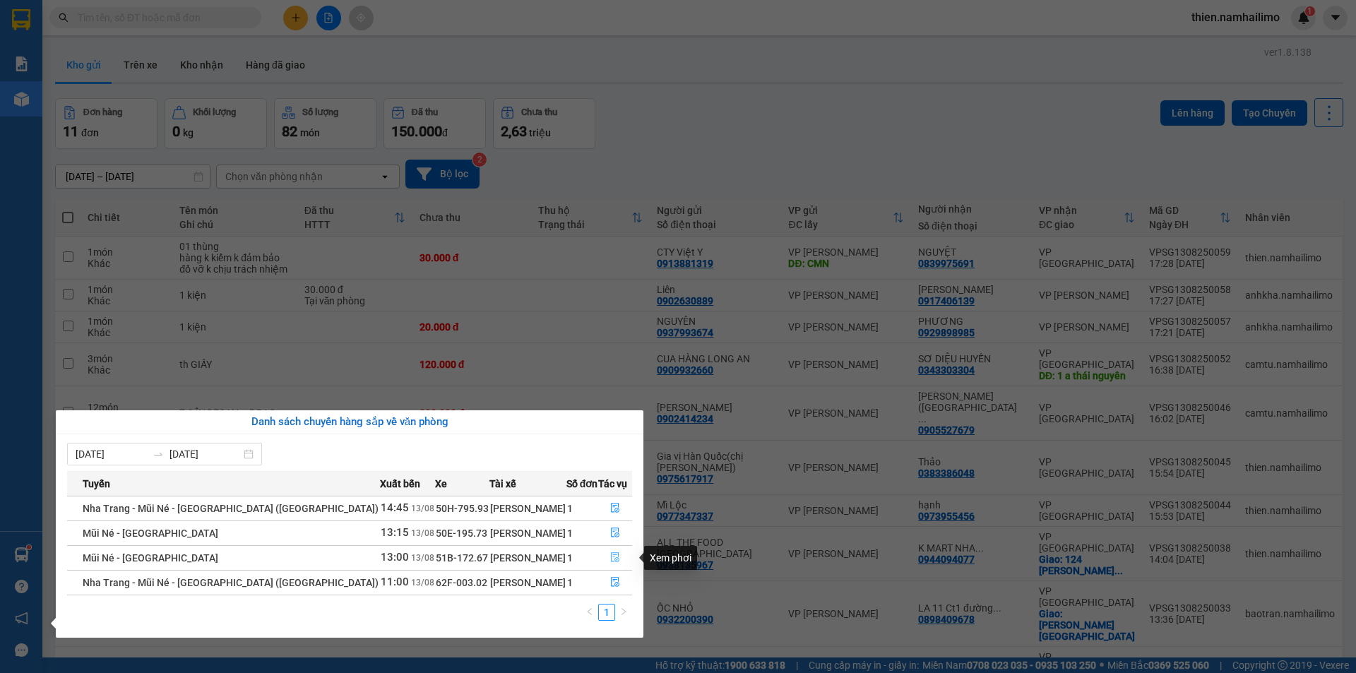
click at [610, 559] on icon "file-done" at bounding box center [615, 557] width 10 height 10
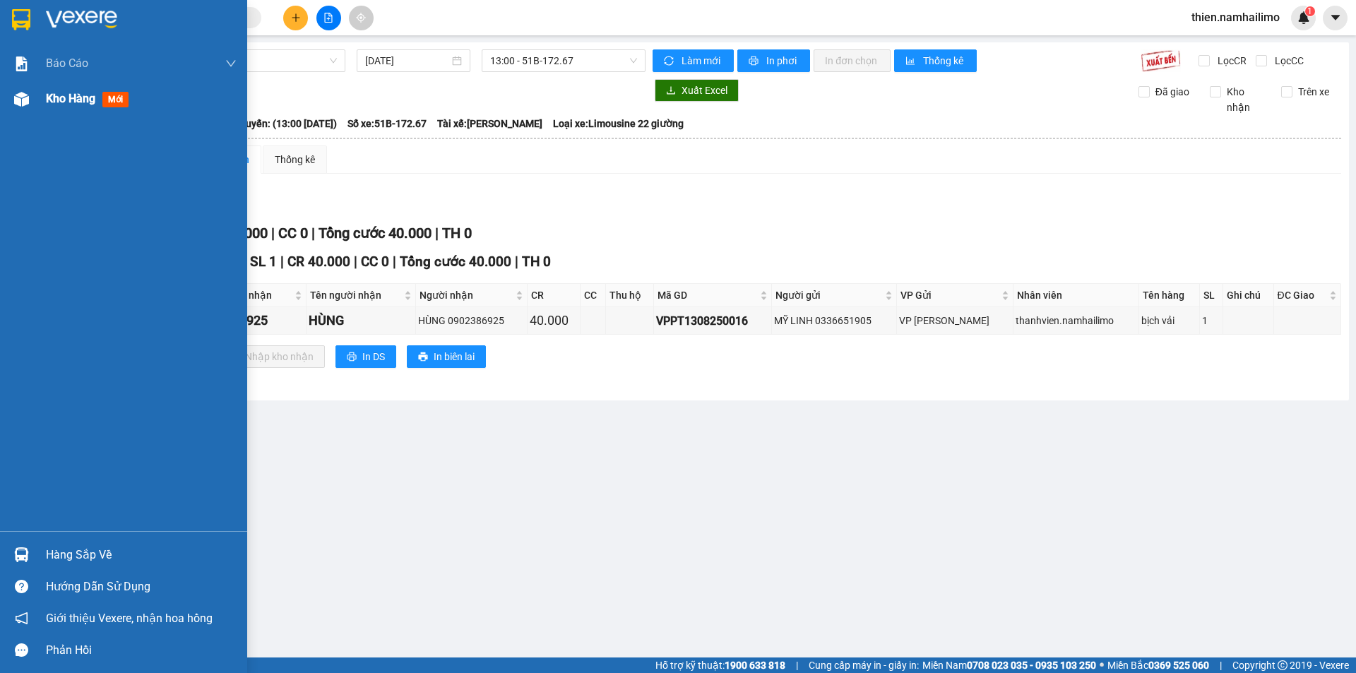
click at [8, 102] on div "Kho hàng mới" at bounding box center [123, 98] width 247 height 35
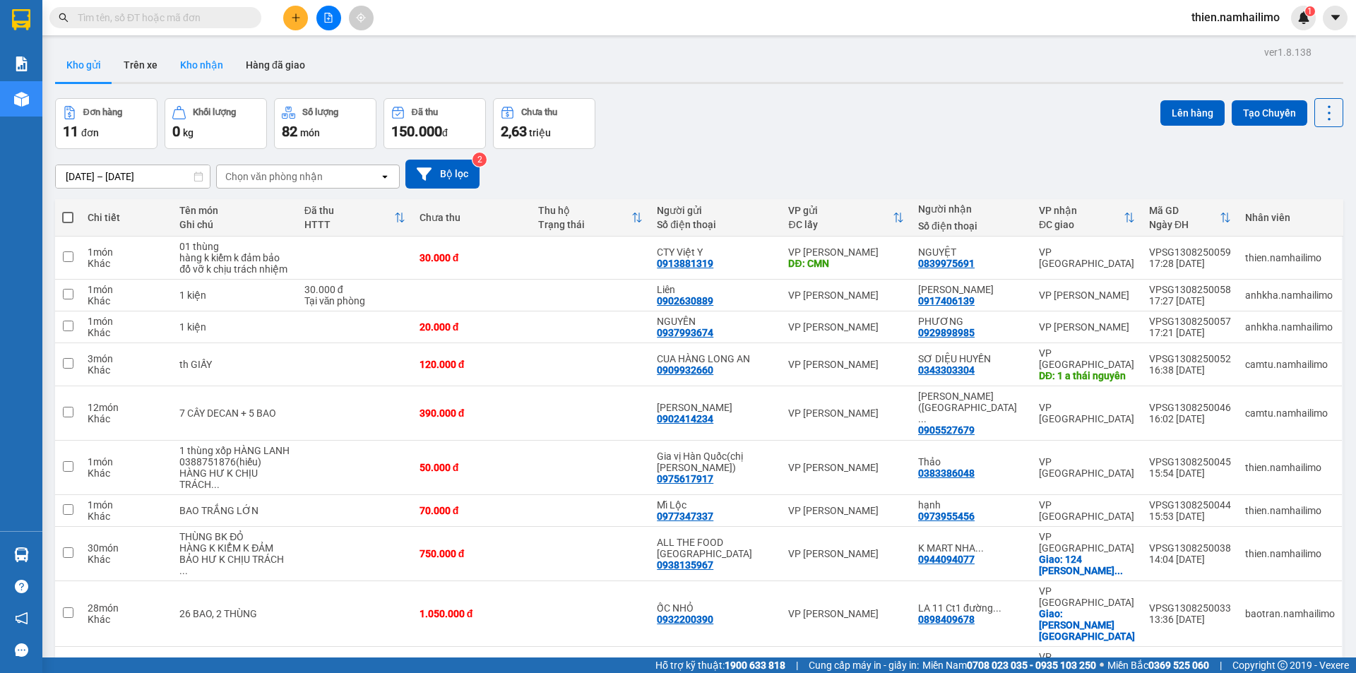
click at [198, 61] on button "Kho nhận" at bounding box center [202, 65] width 66 height 34
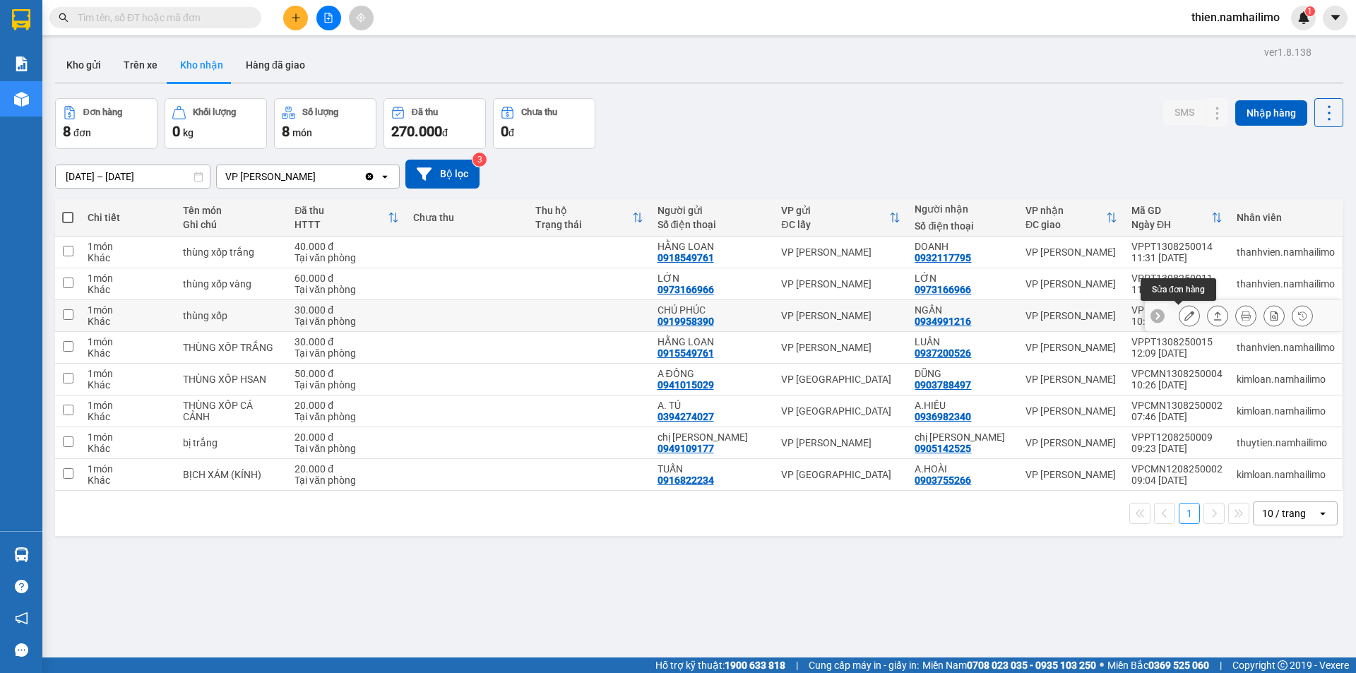
click at [1179, 322] on button at bounding box center [1189, 316] width 20 height 25
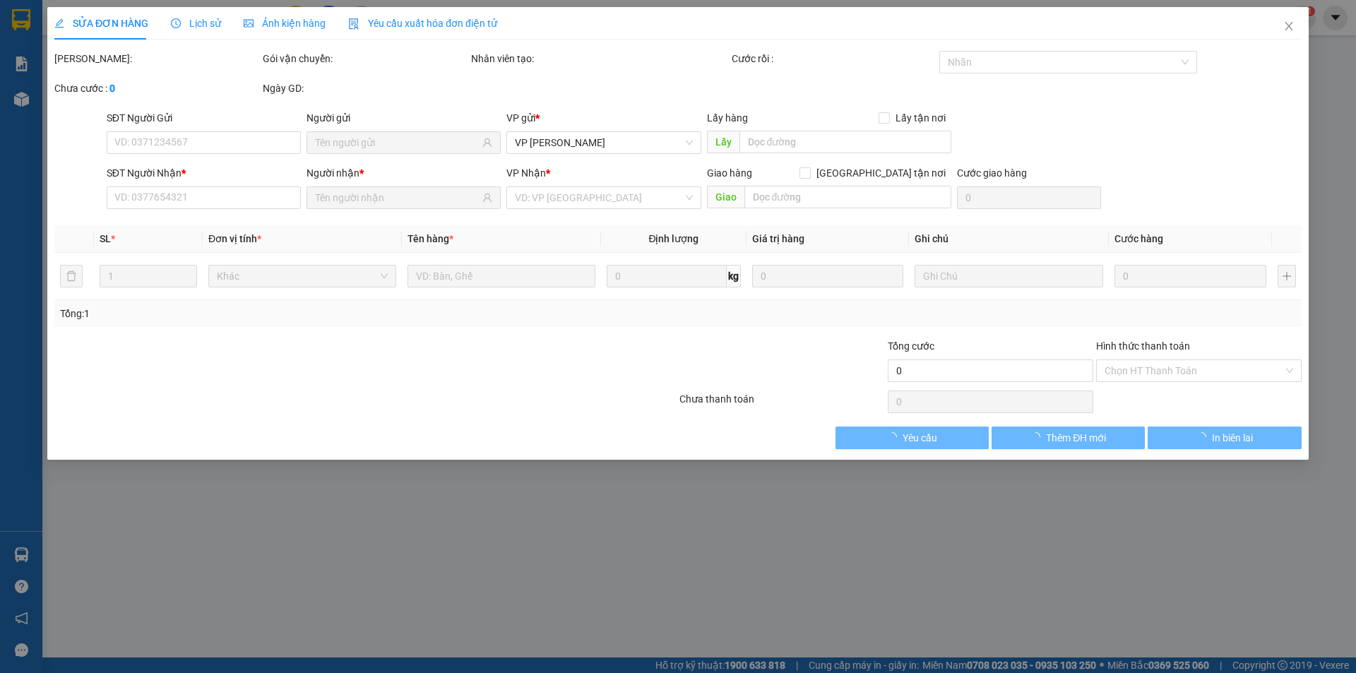
type input "0919958390"
type input "CHÚ PHÚC"
type input "0934991216"
type input "NGÂN"
type input "30.000"
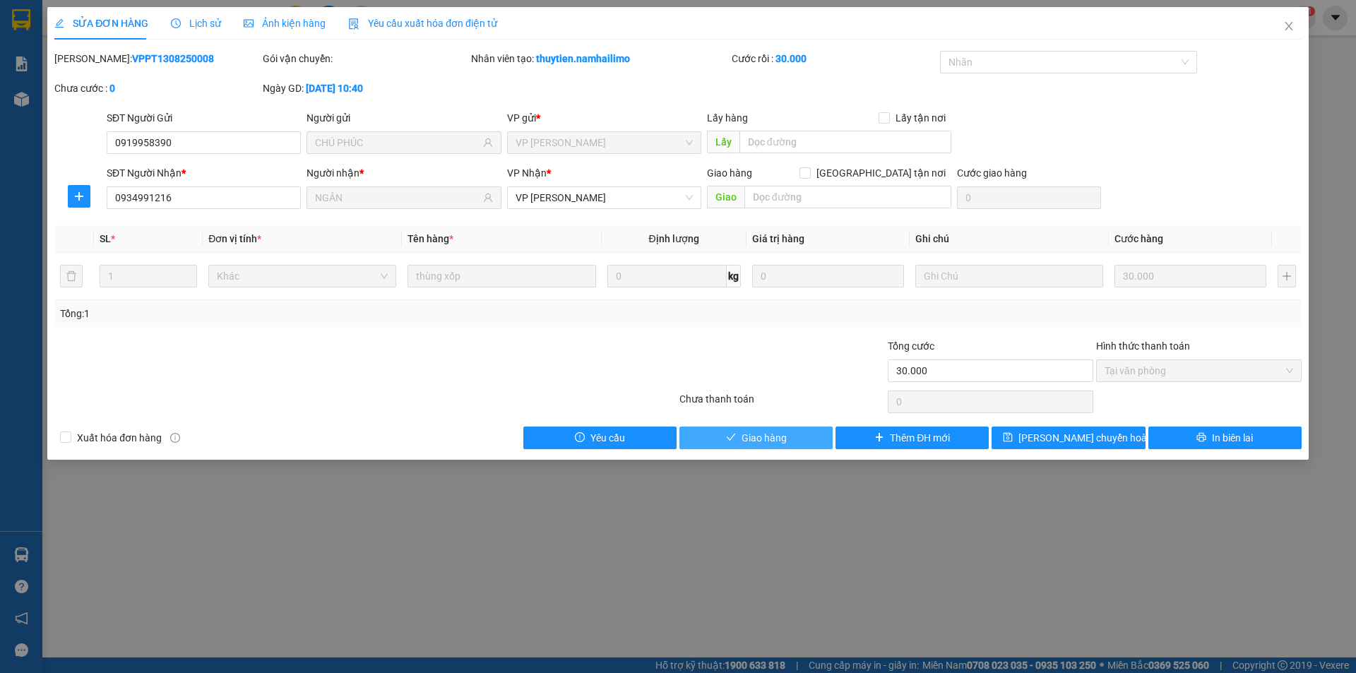
click at [756, 438] on span "Giao hàng" at bounding box center [764, 438] width 45 height 16
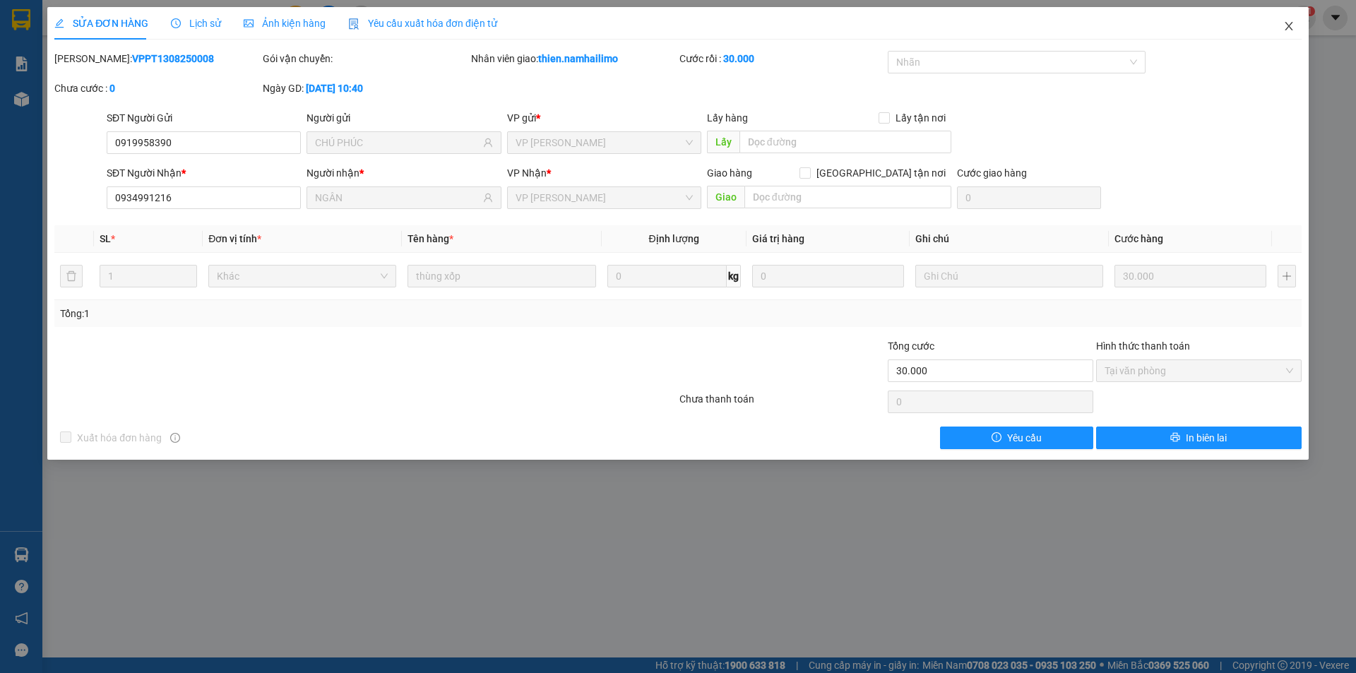
click at [1292, 27] on icon "close" at bounding box center [1288, 25] width 11 height 11
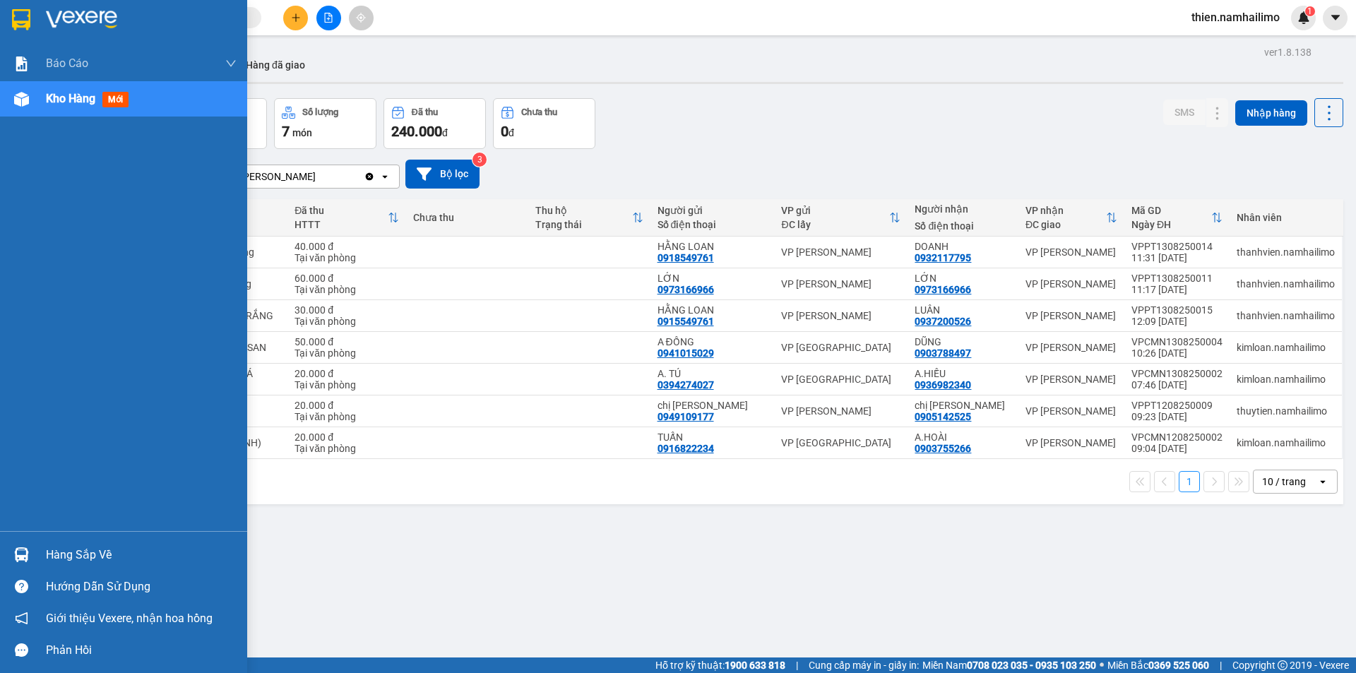
click at [19, 102] on img at bounding box center [21, 99] width 15 height 15
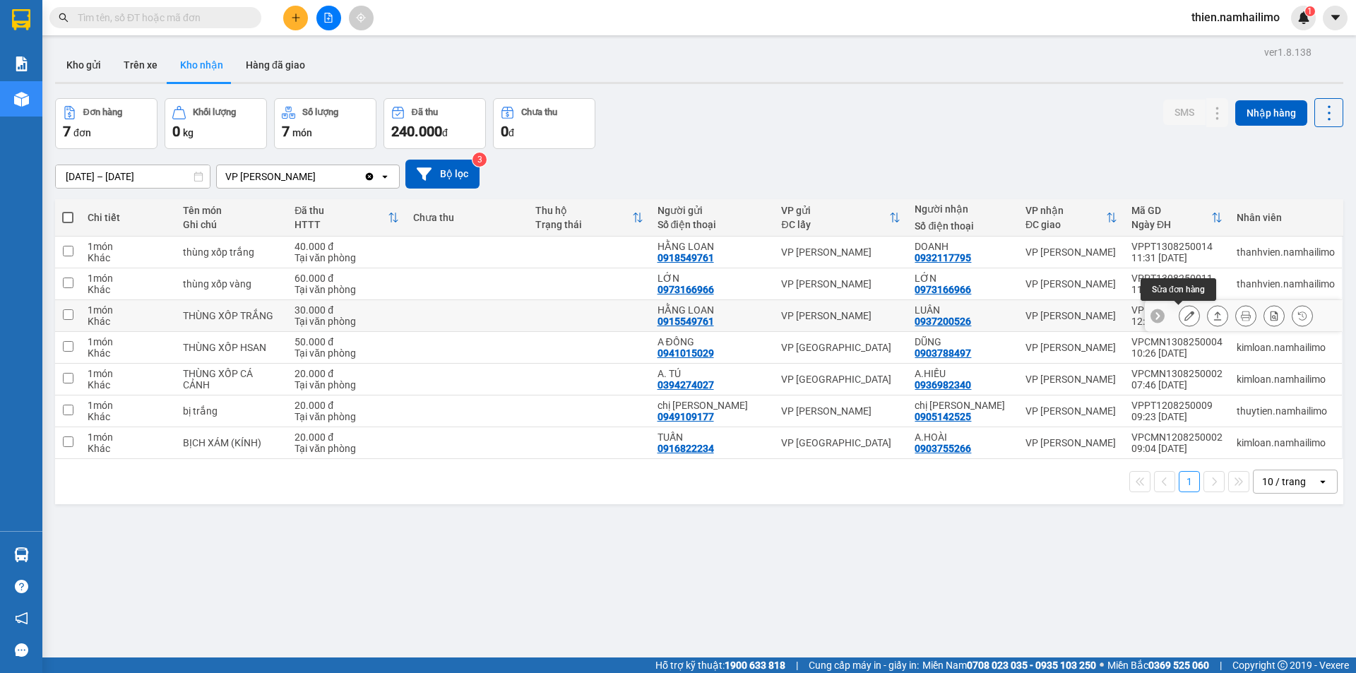
click at [1184, 316] on icon at bounding box center [1189, 316] width 10 height 10
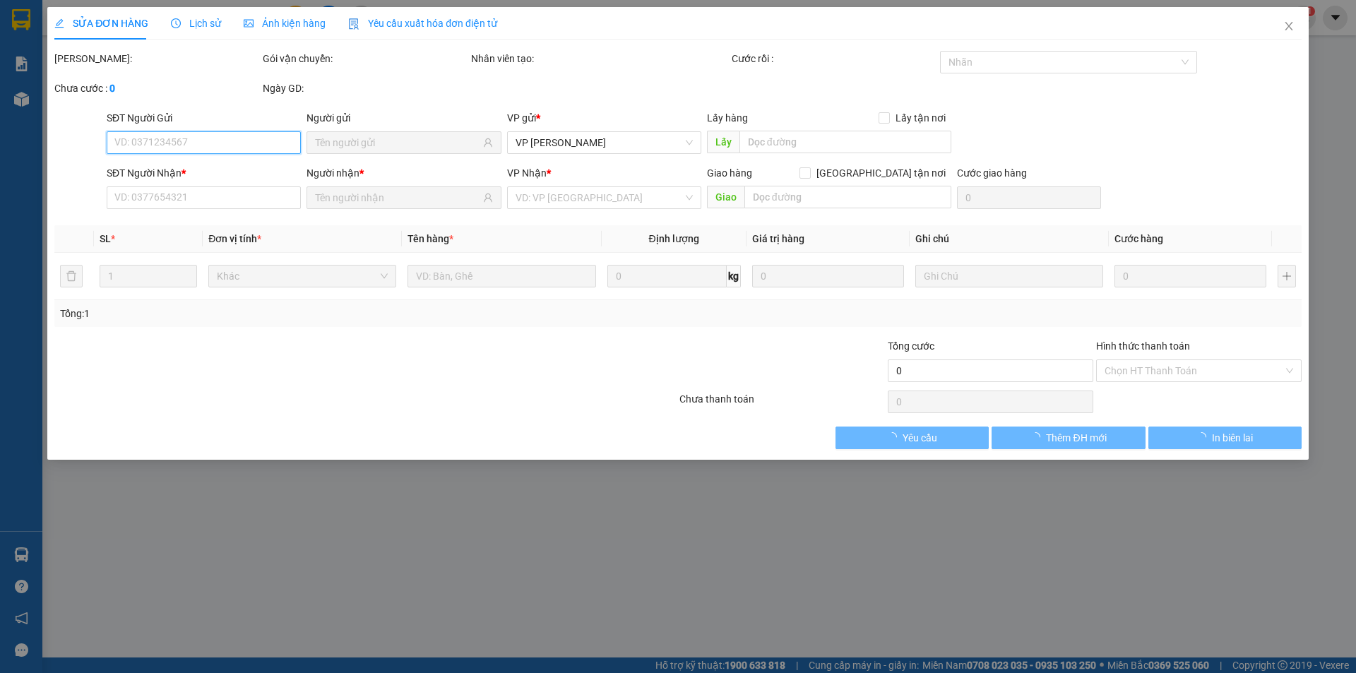
type input "0915549761"
type input "HẰNG LOAN"
type input "0937200526"
type input "LUÂN"
type input "30.000"
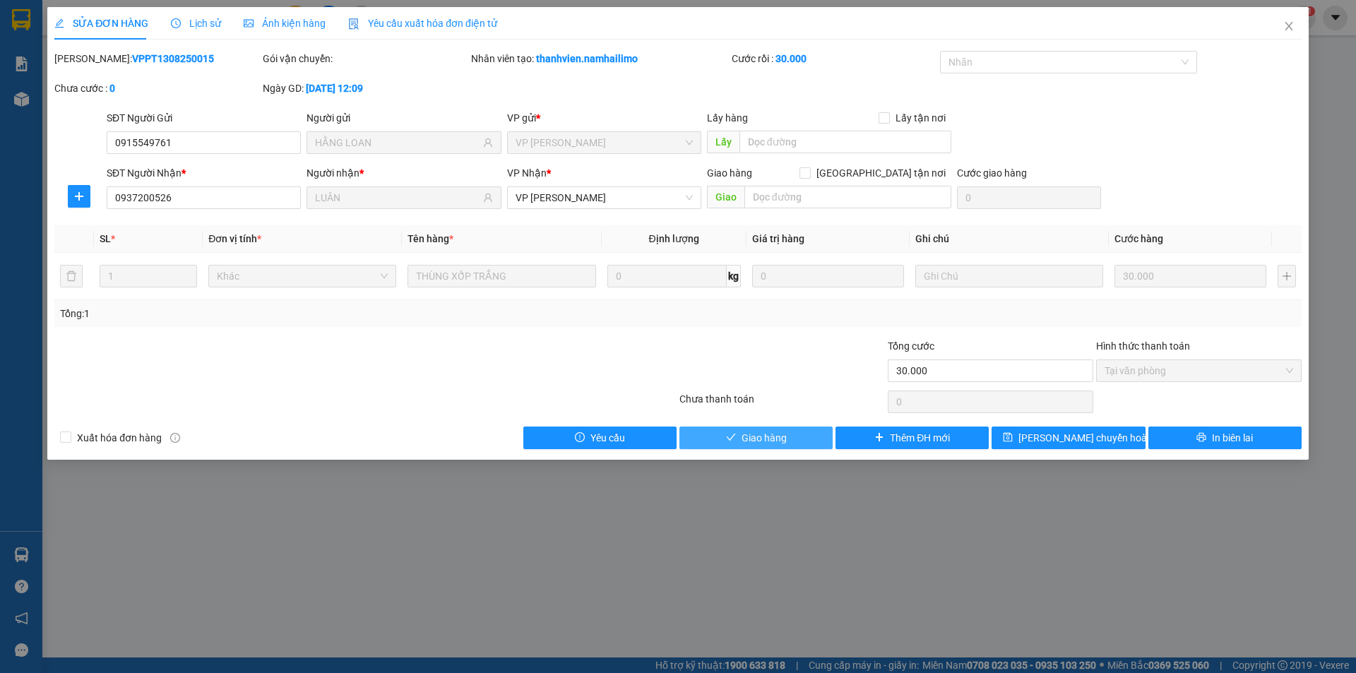
drag, startPoint x: 831, startPoint y: 434, endPoint x: 771, endPoint y: 439, distance: 60.3
click at [771, 439] on span "Giao hàng" at bounding box center [764, 438] width 45 height 16
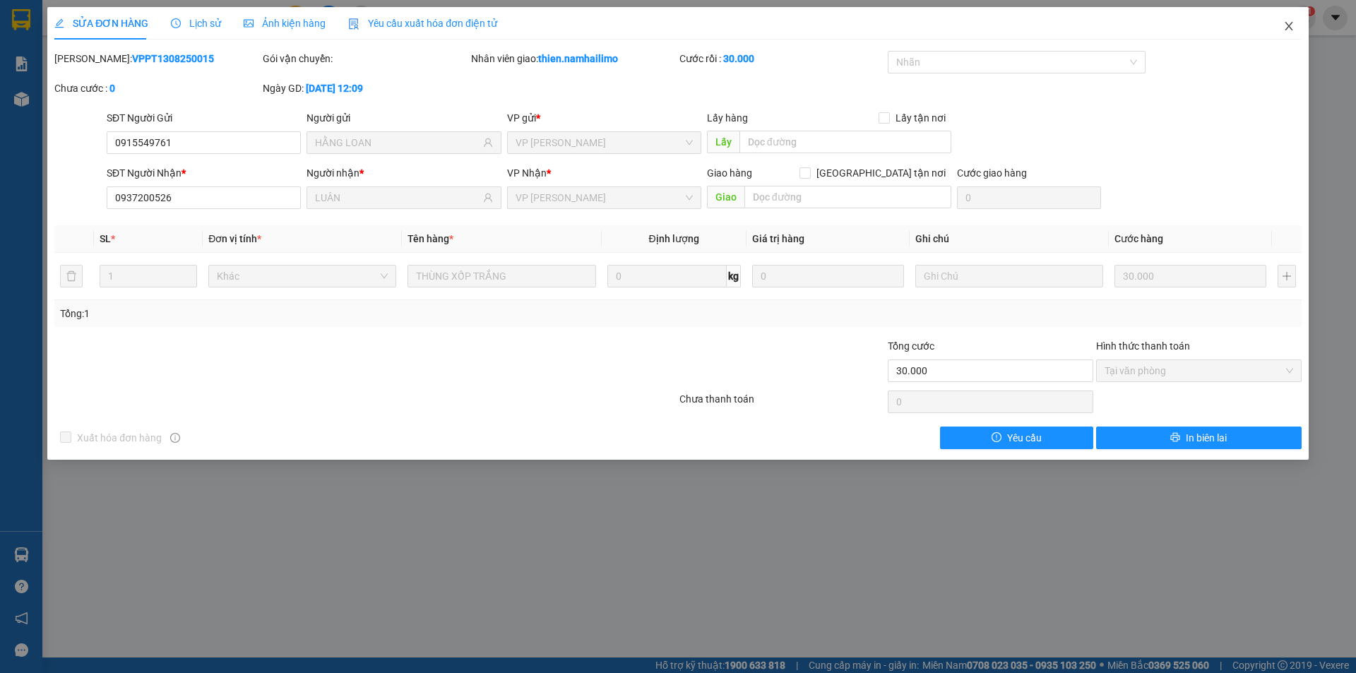
drag, startPoint x: 1274, startPoint y: 14, endPoint x: 1287, endPoint y: 21, distance: 14.5
click at [1285, 16] on span "Close" at bounding box center [1289, 27] width 40 height 40
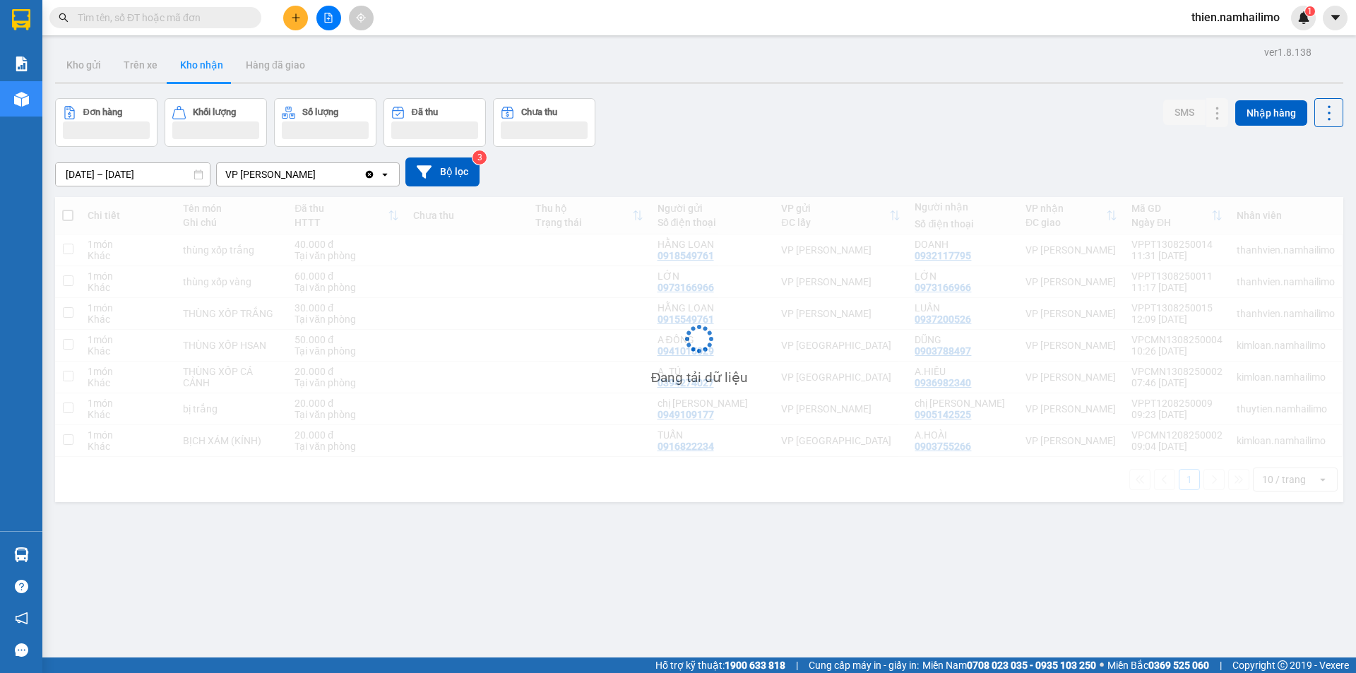
click at [1287, 21] on span "thien.namhailimo" at bounding box center [1235, 17] width 111 height 18
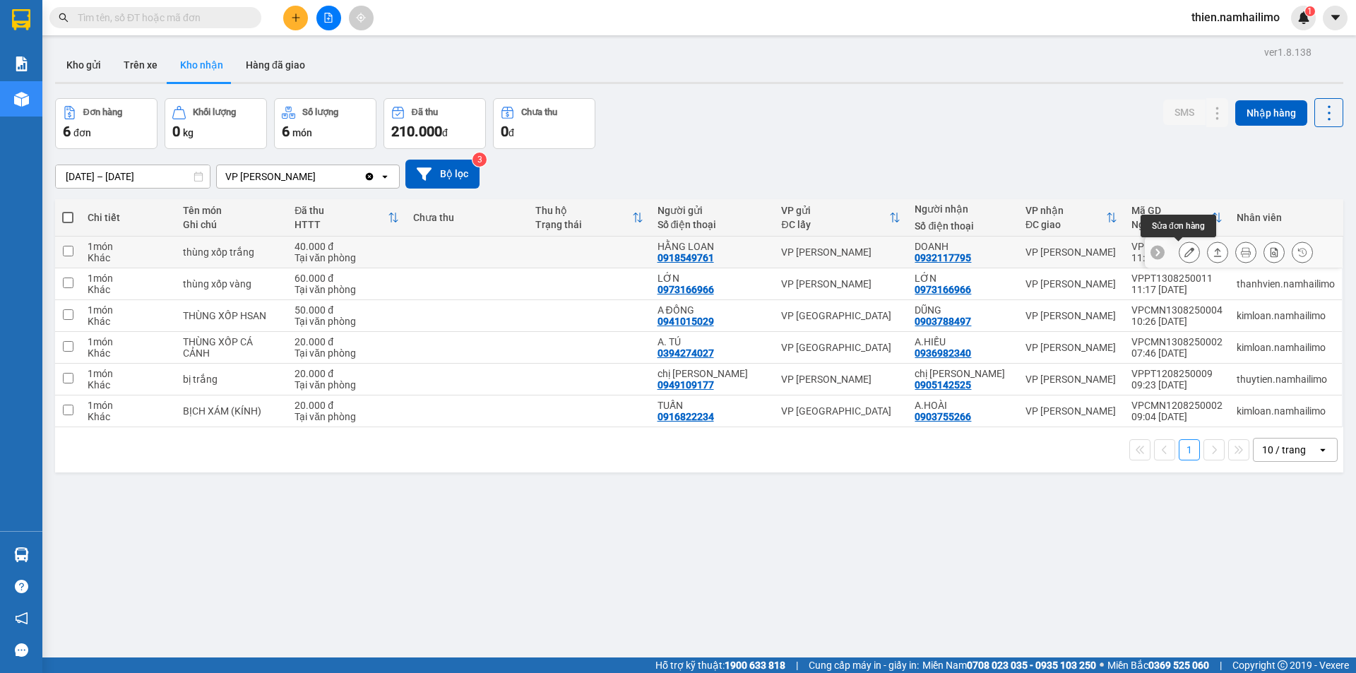
click at [1179, 250] on button at bounding box center [1189, 252] width 20 height 25
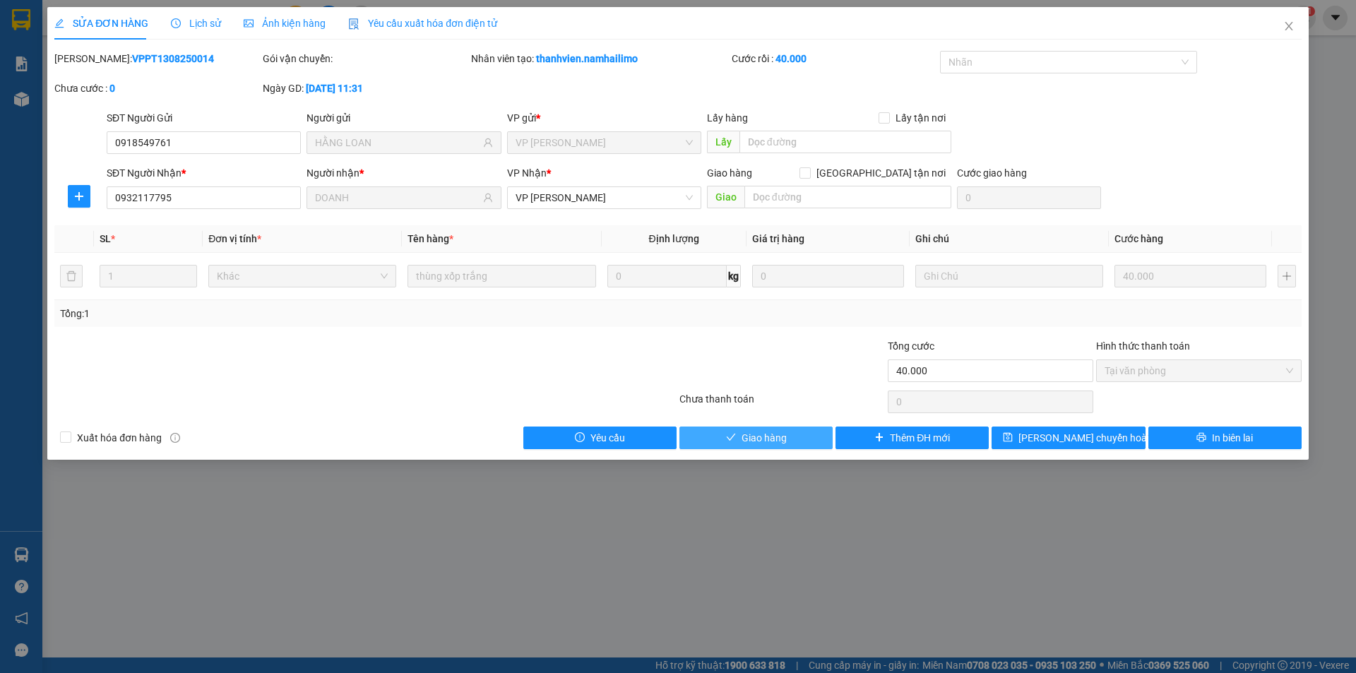
click at [779, 440] on span "Giao hàng" at bounding box center [764, 438] width 45 height 16
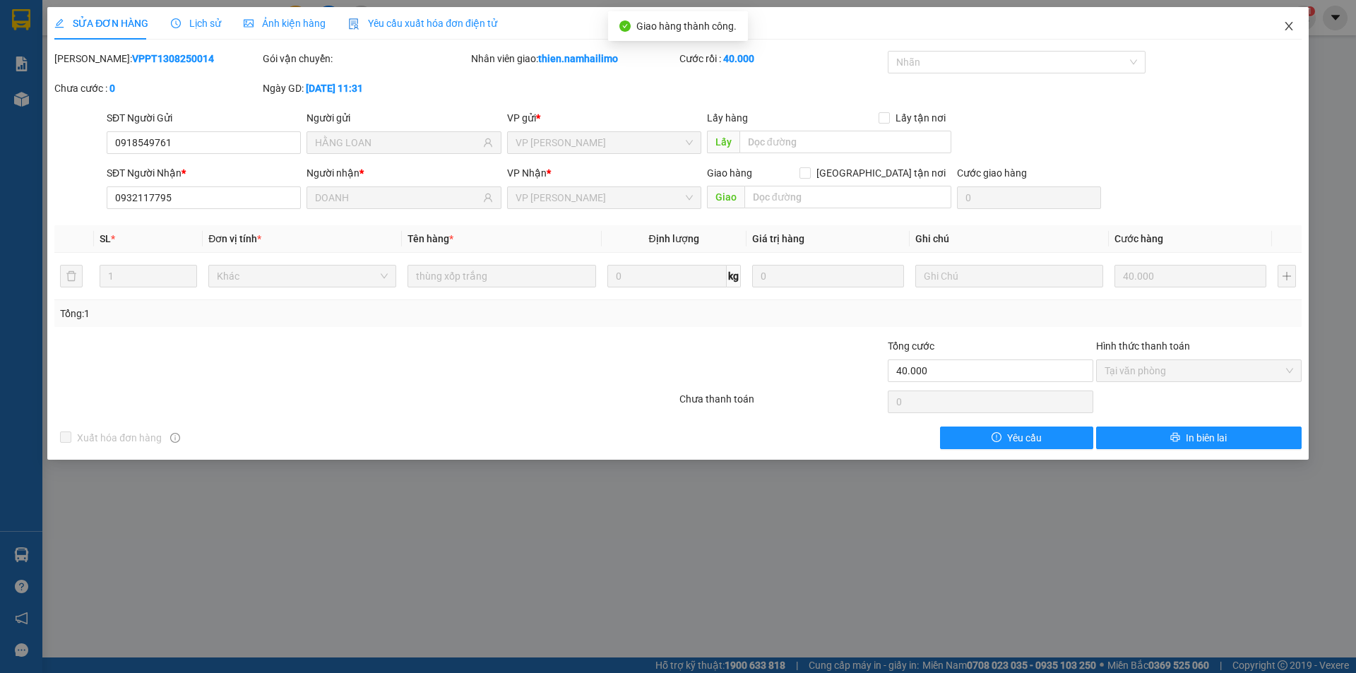
click at [1288, 21] on icon "close" at bounding box center [1288, 25] width 11 height 11
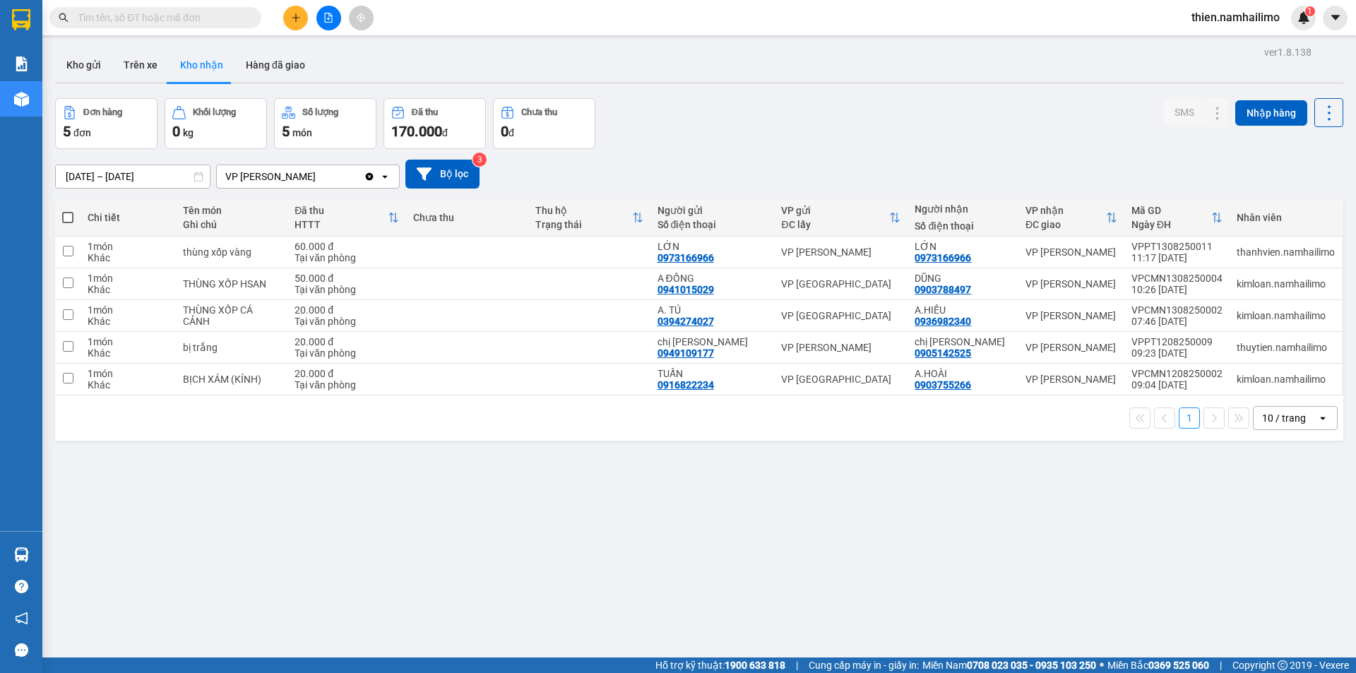
click at [290, 9] on button at bounding box center [295, 18] width 25 height 25
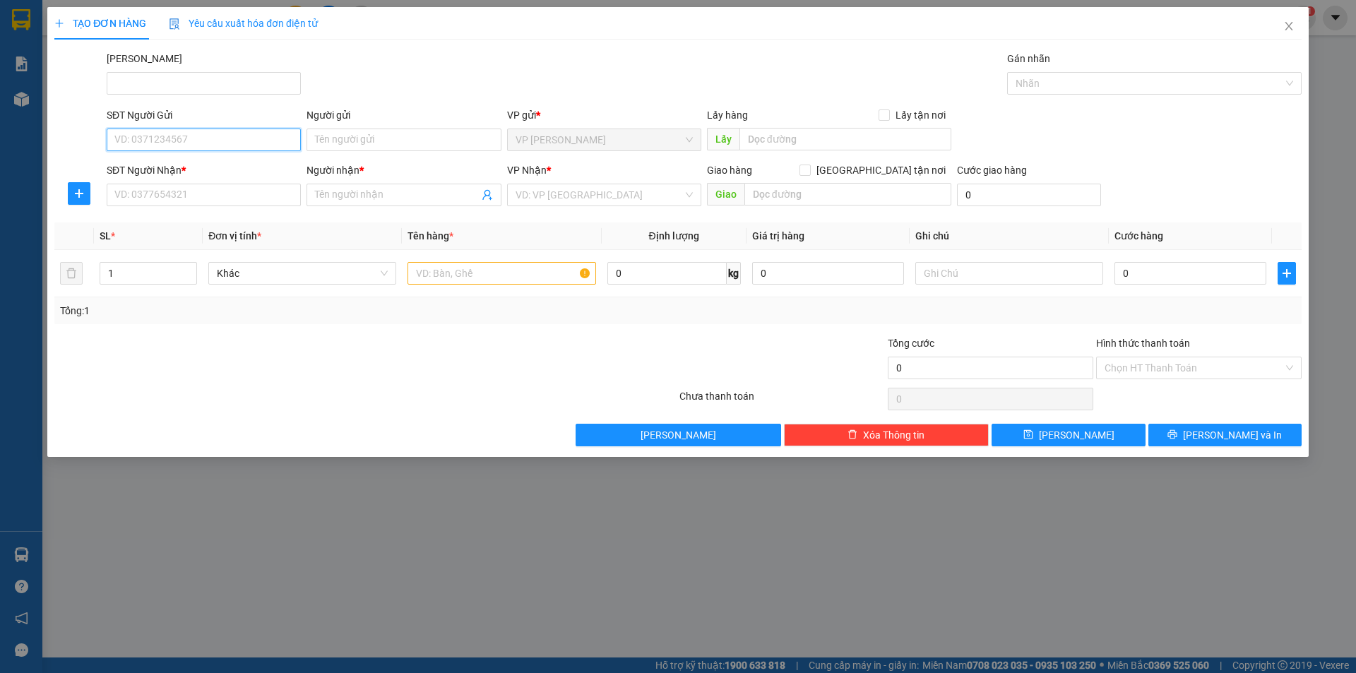
click at [162, 144] on input "SĐT Người Gửi" at bounding box center [204, 140] width 194 height 23
click at [175, 172] on div "0903875128 - ANH TÙNG" at bounding box center [203, 168] width 177 height 16
type input "0903875128"
type input "ANH TÙNG"
type input "0938901500"
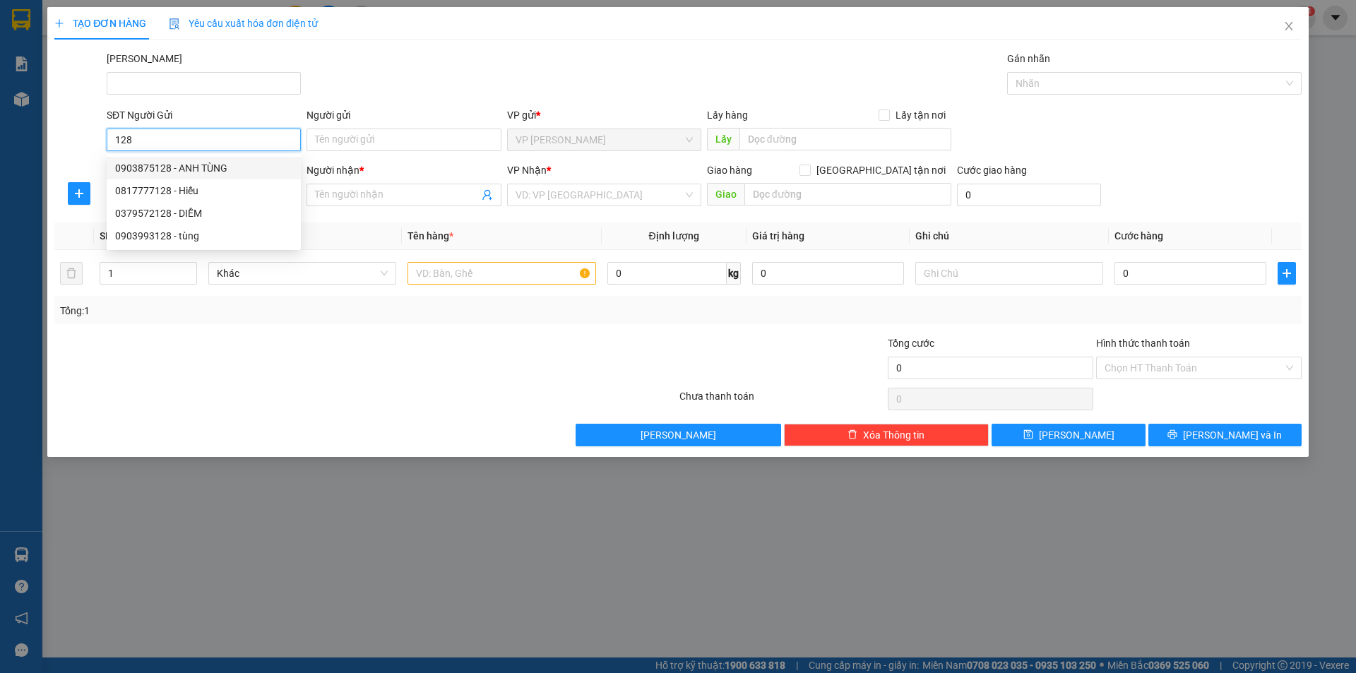
type input "THÔNG"
type input "30.000"
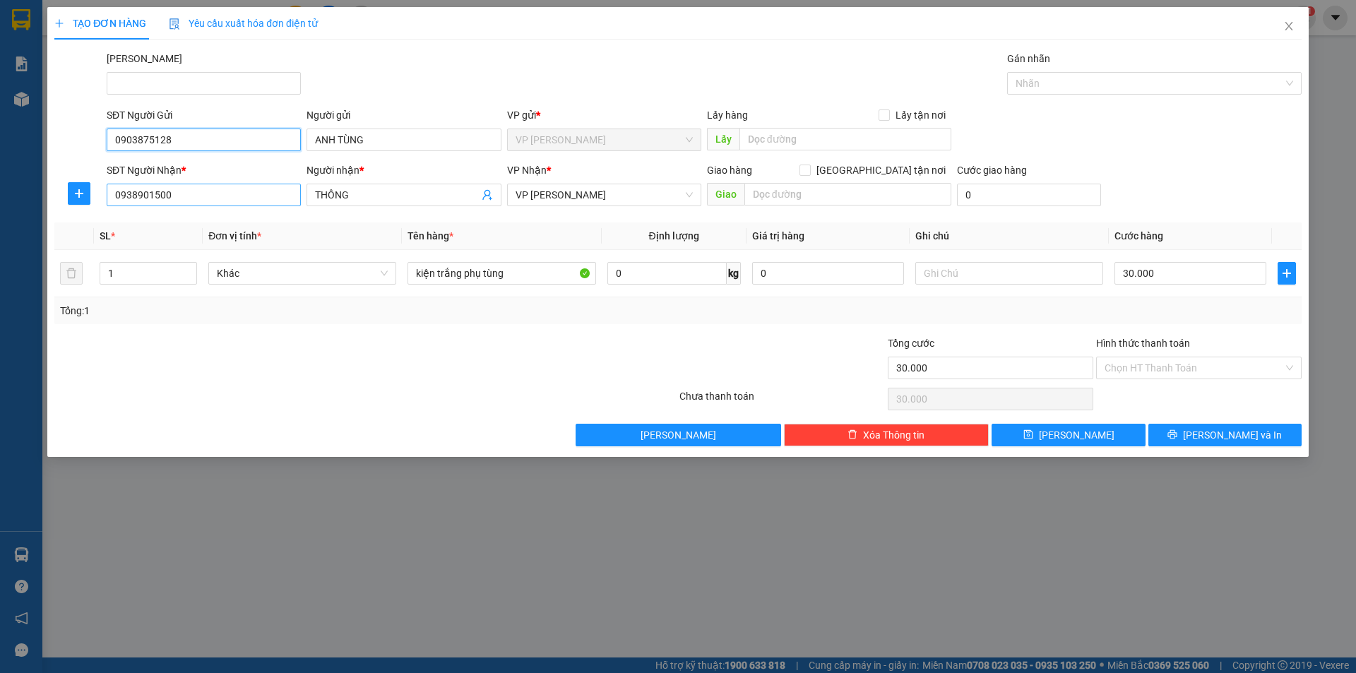
type input "0903875128"
drag, startPoint x: 215, startPoint y: 193, endPoint x: 40, endPoint y: 206, distance: 176.4
click at [36, 205] on div "TẠO ĐƠN HÀNG Yêu cầu xuất hóa đơn điện tử Transit Pickup Surcharge Ids Transit …" at bounding box center [678, 336] width 1356 height 673
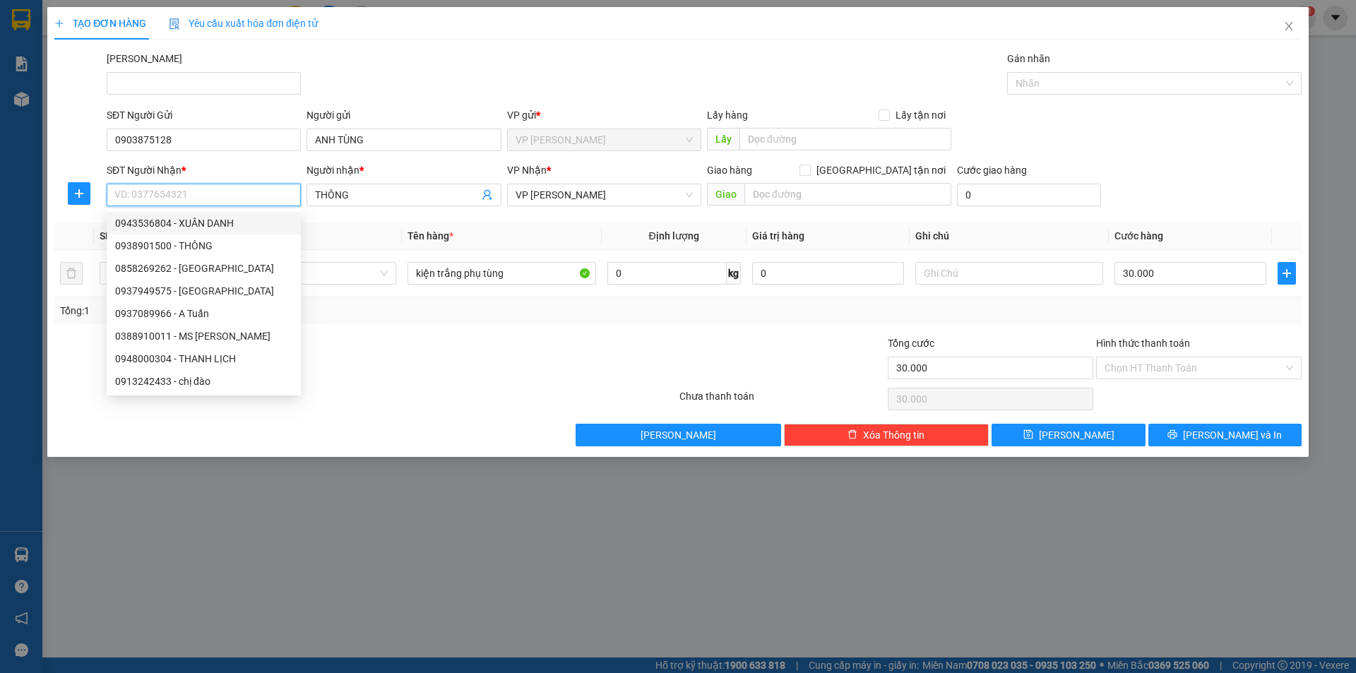
click at [249, 220] on div "0943536804 - XUÂN DANH" at bounding box center [203, 223] width 177 height 16
type input "0943536804"
type input "XUÂN DANH"
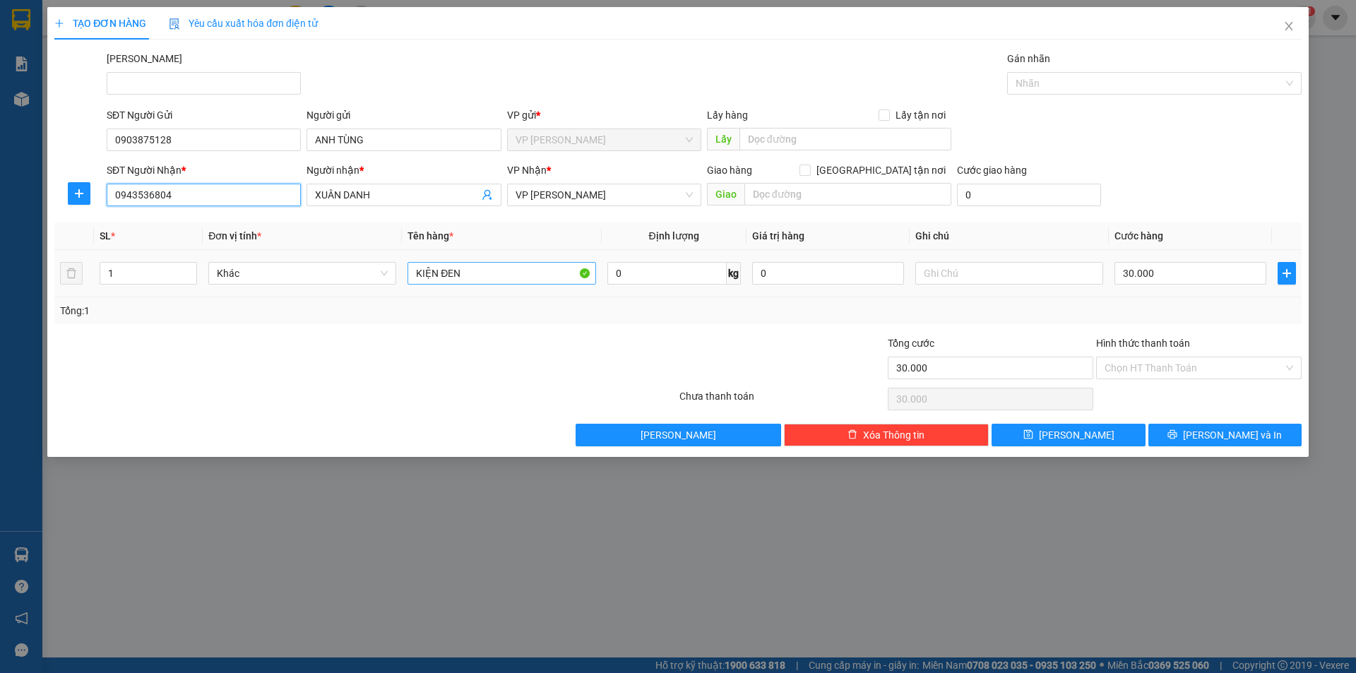
type input "0943536804"
drag, startPoint x: 482, startPoint y: 271, endPoint x: 195, endPoint y: 343, distance: 295.7
click at [190, 347] on div "Transit Pickup Surcharge Ids Transit Deliver Surcharge Ids Transit Deliver Surc…" at bounding box center [677, 249] width 1247 height 396
type input "hộp giấy phụ tùng ô tô"
click at [1215, 437] on span "[PERSON_NAME] và In" at bounding box center [1232, 435] width 99 height 16
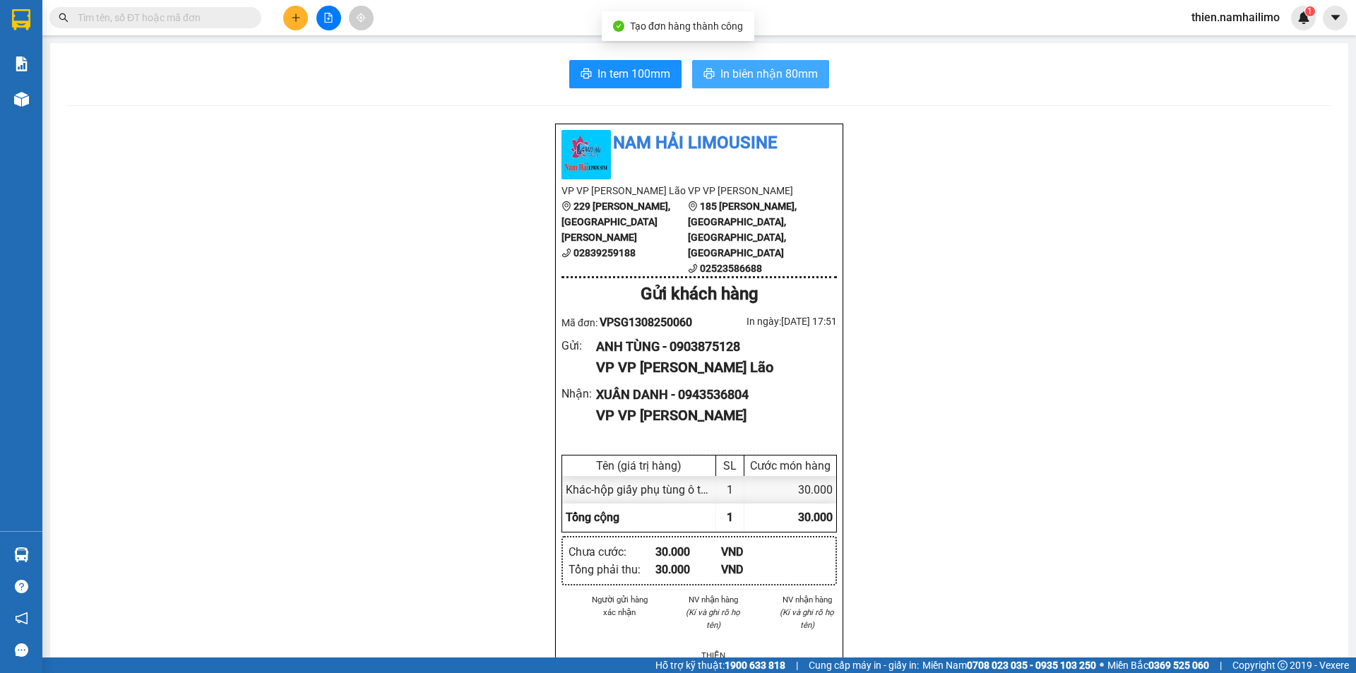
click at [762, 65] on span "In biên nhận 80mm" at bounding box center [768, 74] width 97 height 18
click at [642, 95] on div "In tem 100mm In biên nhận 80mm Nam Hải Limousine VP VP [PERSON_NAME] Lão [STREE…" at bounding box center [699, 657] width 1298 height 1228
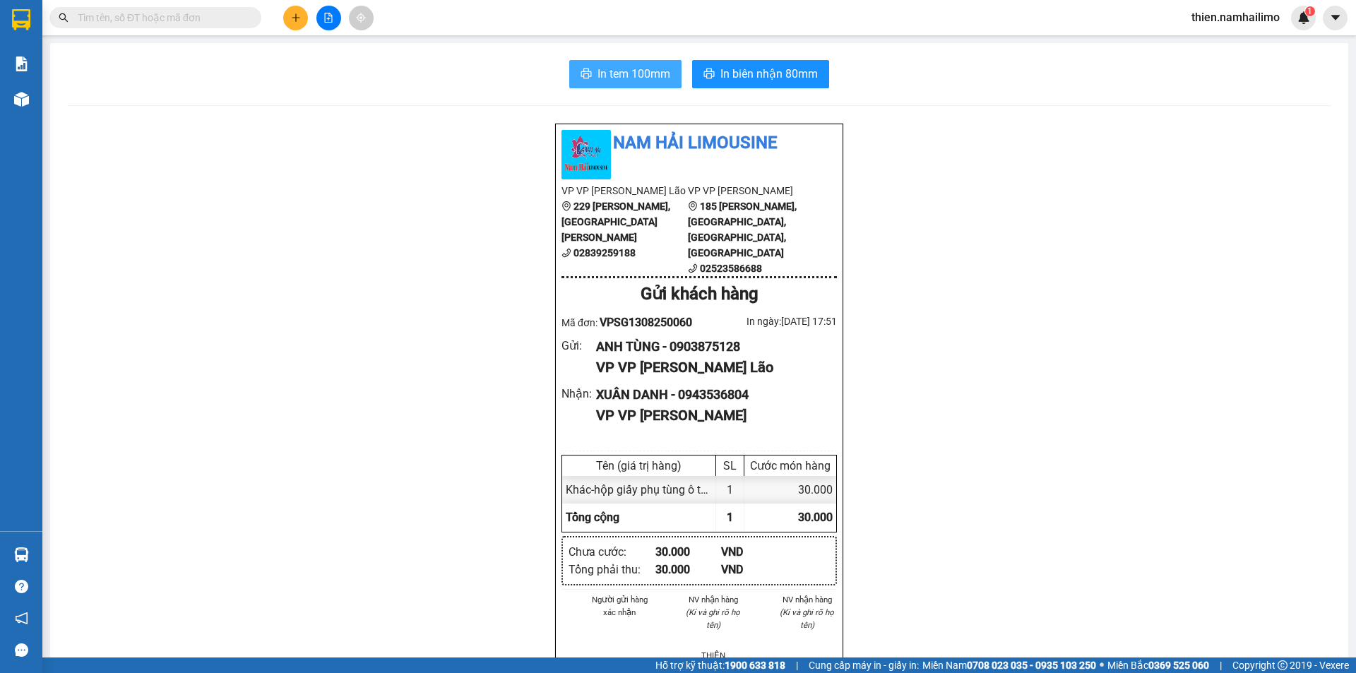
click at [635, 69] on span "In tem 100mm" at bounding box center [634, 74] width 73 height 18
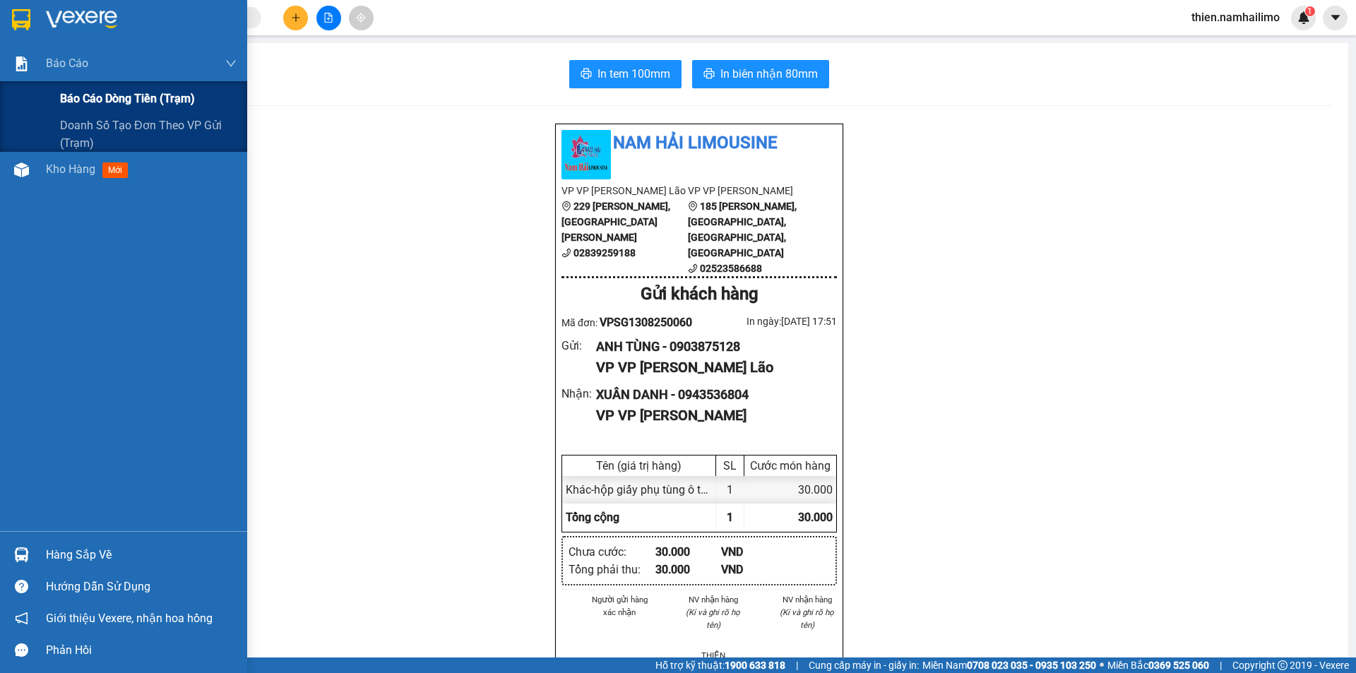
click at [148, 97] on span "Báo cáo dòng tiền (trạm)" at bounding box center [127, 99] width 135 height 18
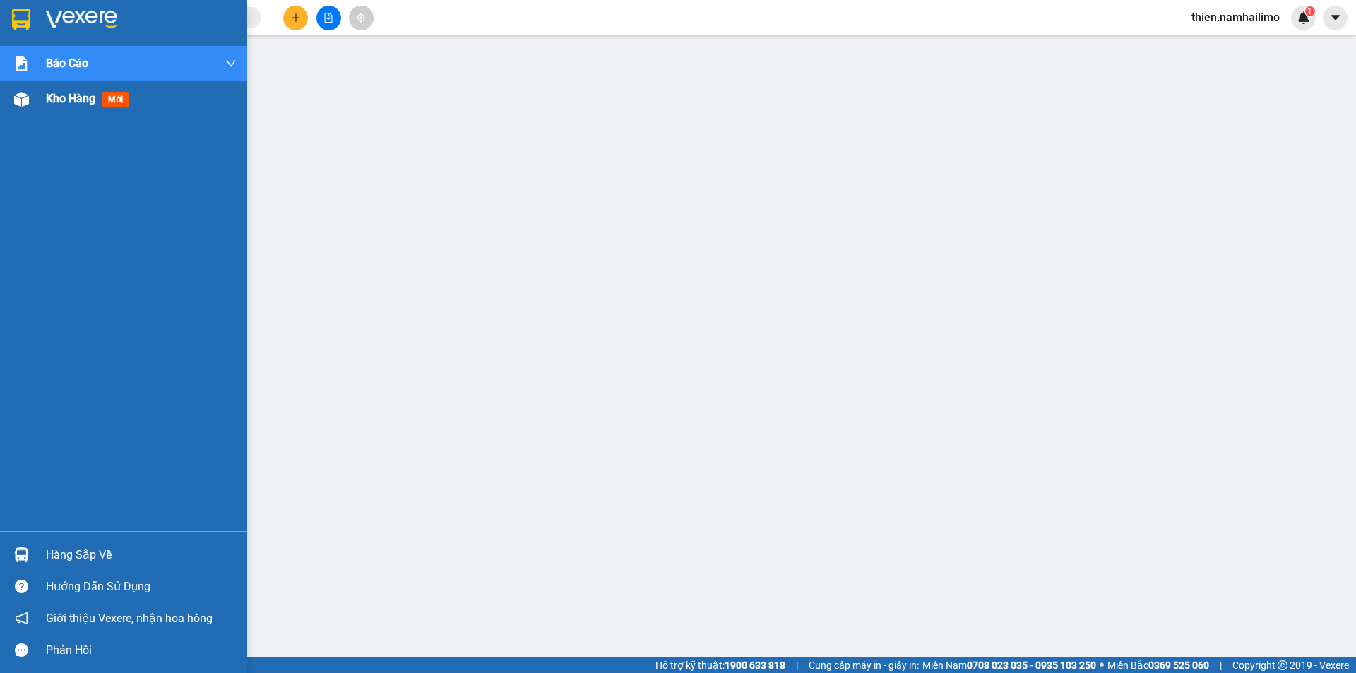
click at [70, 114] on div "Kho hàng mới" at bounding box center [141, 98] width 191 height 35
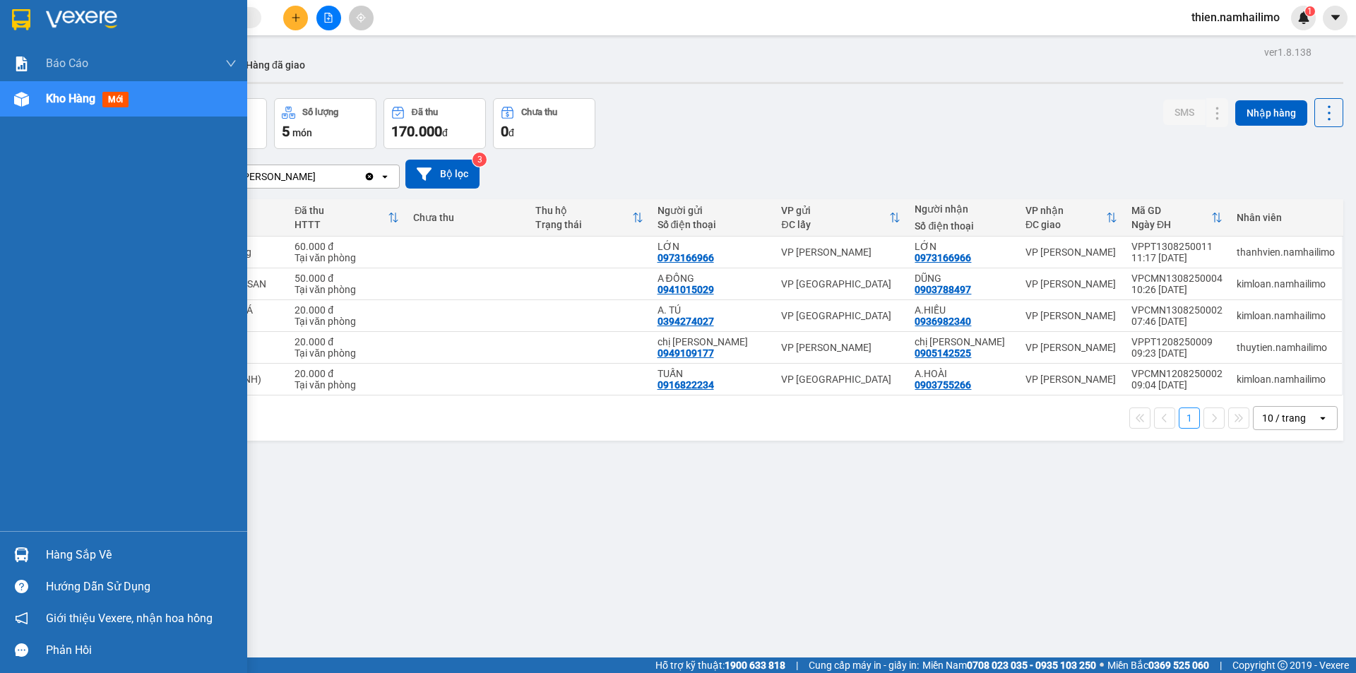
click at [0, 101] on div "Kho hàng mới" at bounding box center [123, 98] width 247 height 35
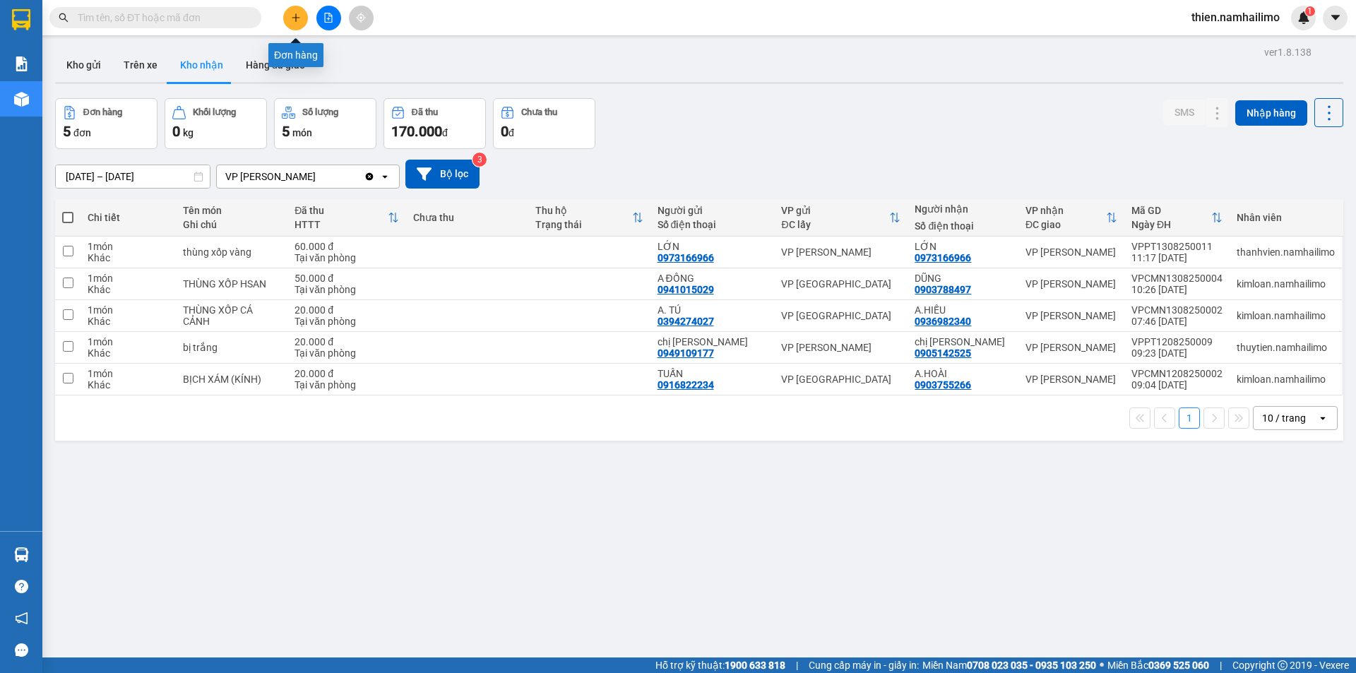
click at [294, 28] on button at bounding box center [295, 18] width 25 height 25
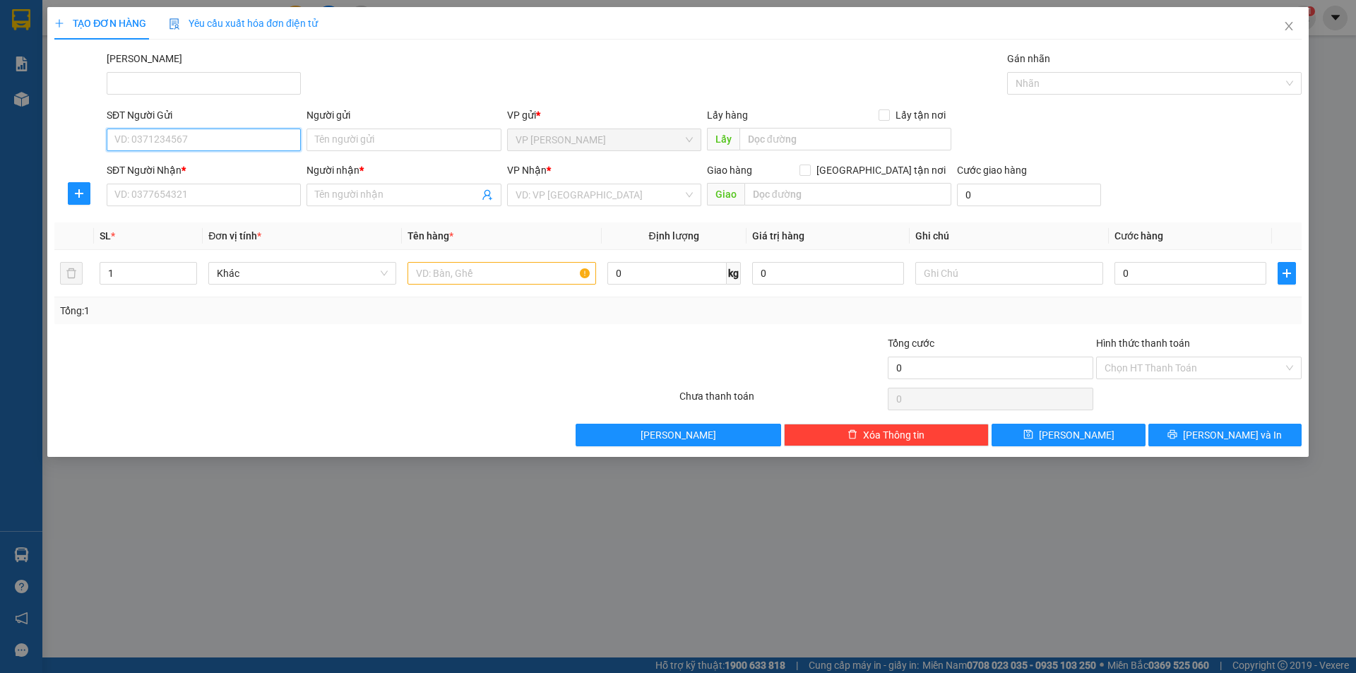
click at [145, 136] on input "SĐT Người Gửi" at bounding box center [204, 140] width 194 height 23
click at [229, 173] on div "0909224346 - THẢO- nhã" at bounding box center [203, 168] width 177 height 16
type input "0909224346"
type input "THẢO- nhã"
type input "0905325057"
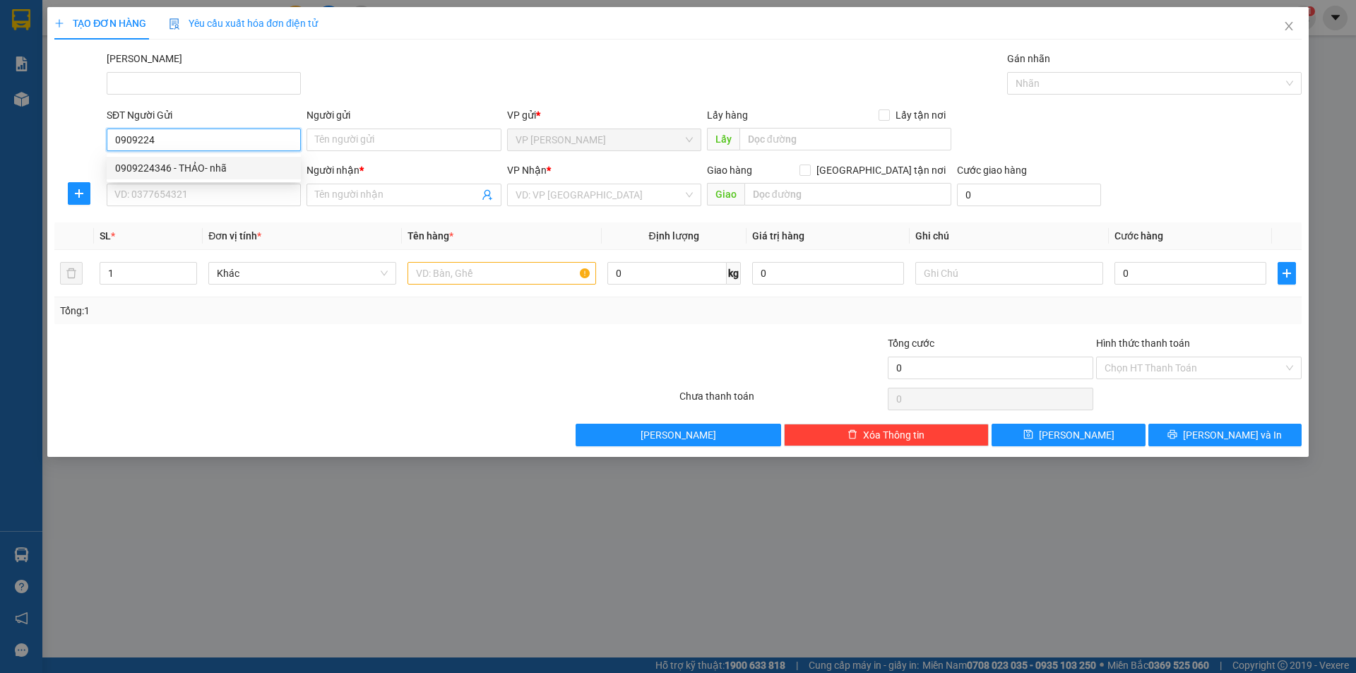
type input "anh Đại - cún con"
type input "40.000"
type input "0909224346"
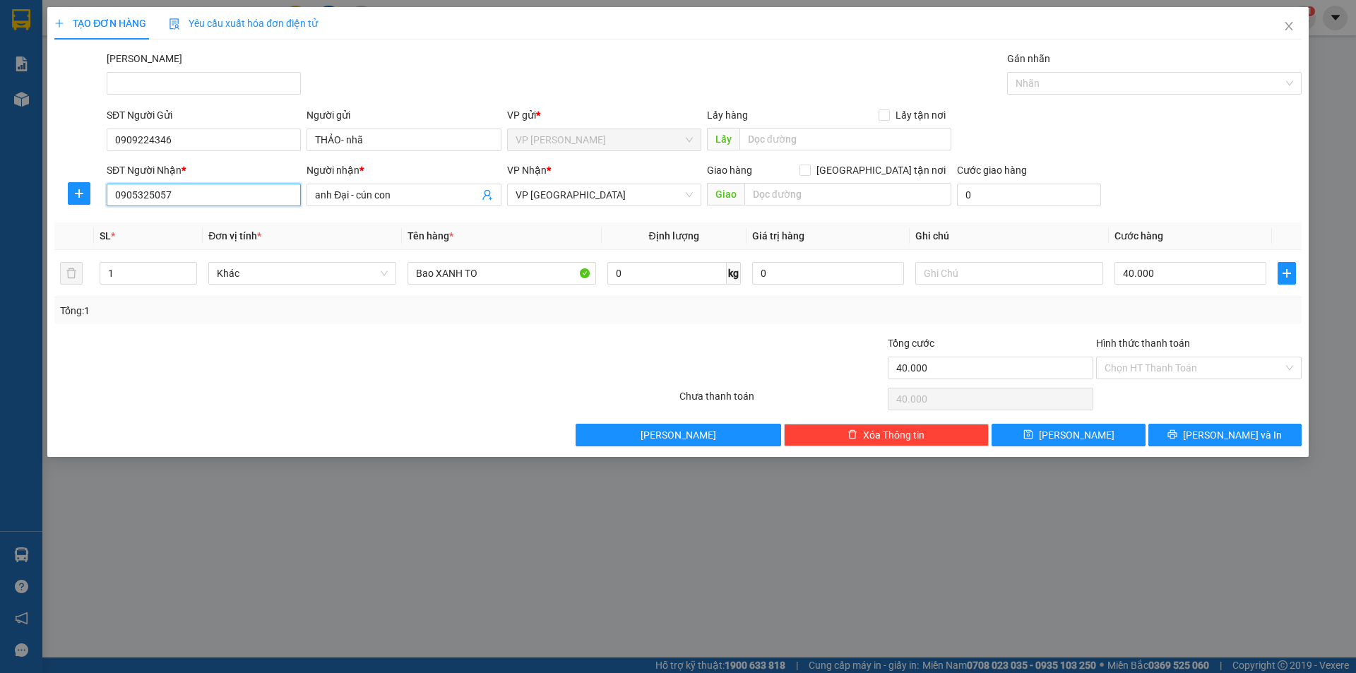
type input "090532505"
drag, startPoint x: 244, startPoint y: 198, endPoint x: 72, endPoint y: 232, distance: 174.9
click at [72, 232] on div "Transit Pickup Surcharge Ids Transit Deliver Surcharge Ids Transit Deliver Surc…" at bounding box center [677, 249] width 1247 height 396
drag, startPoint x: 408, startPoint y: 187, endPoint x: 247, endPoint y: 244, distance: 170.9
click at [232, 243] on div "Transit Pickup Surcharge Ids Transit Deliver Surcharge Ids Transit Deliver Surc…" at bounding box center [677, 249] width 1247 height 396
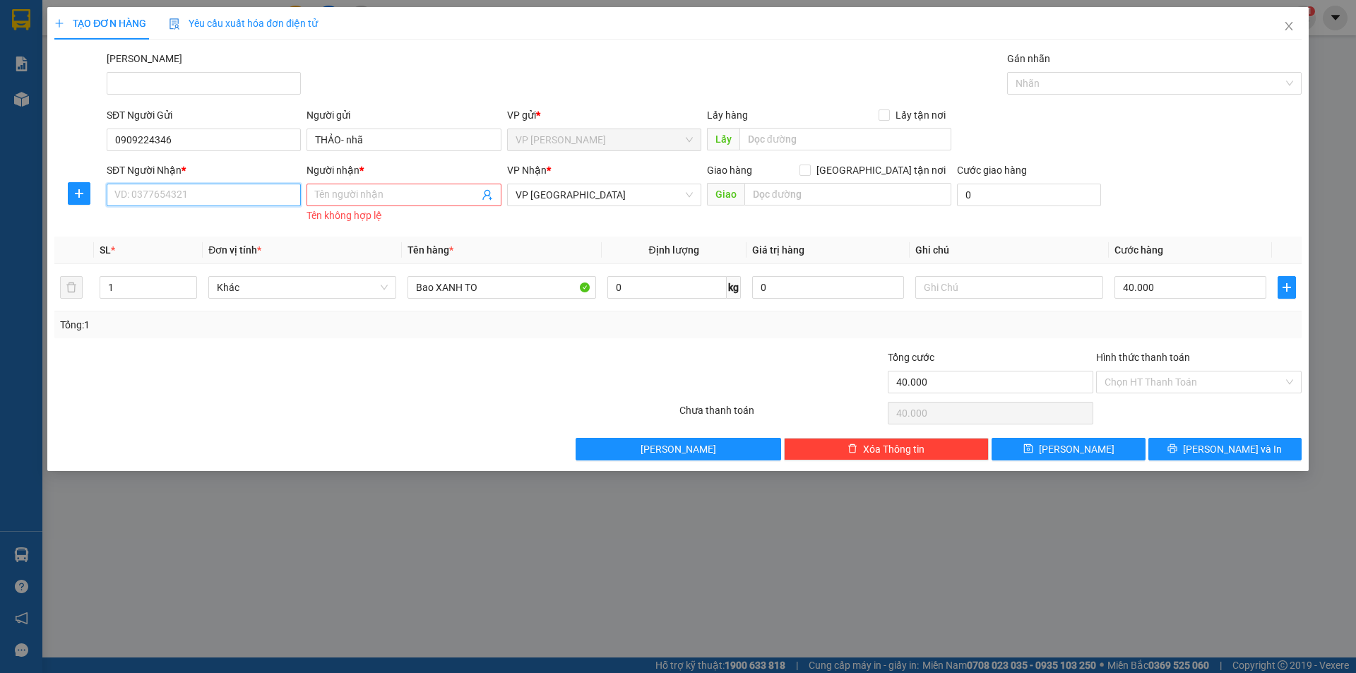
click at [222, 196] on input "SĐT Người Nhận *" at bounding box center [204, 195] width 194 height 23
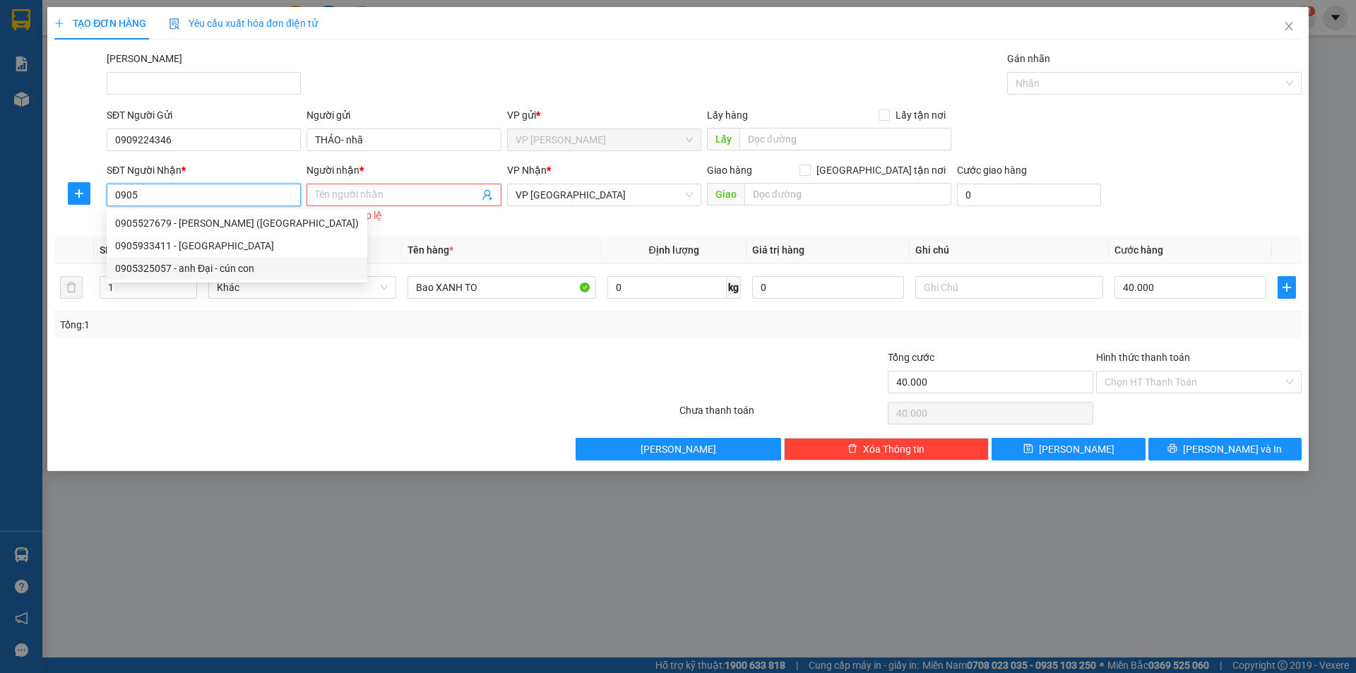
click at [230, 273] on div "0905325057 - anh Đại - cún con" at bounding box center [237, 269] width 244 height 16
type input "0905325057"
type input "anh Đại - cún con"
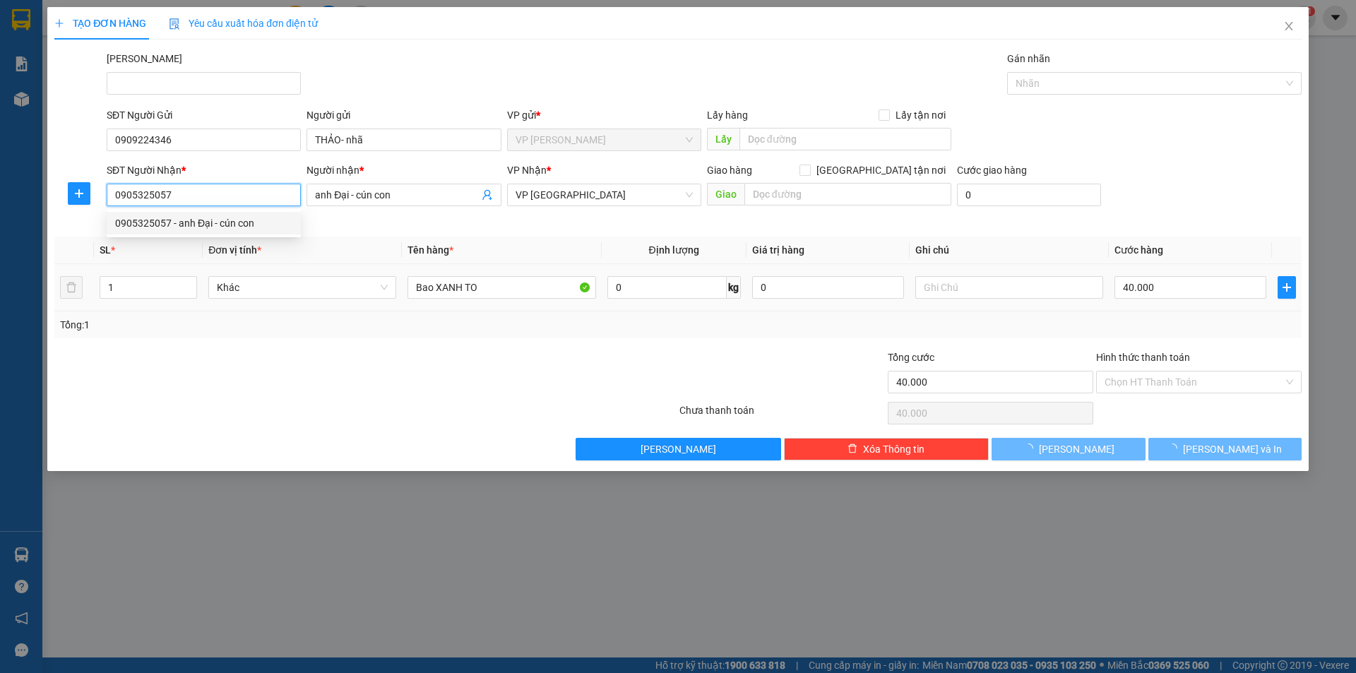
type input "60.000"
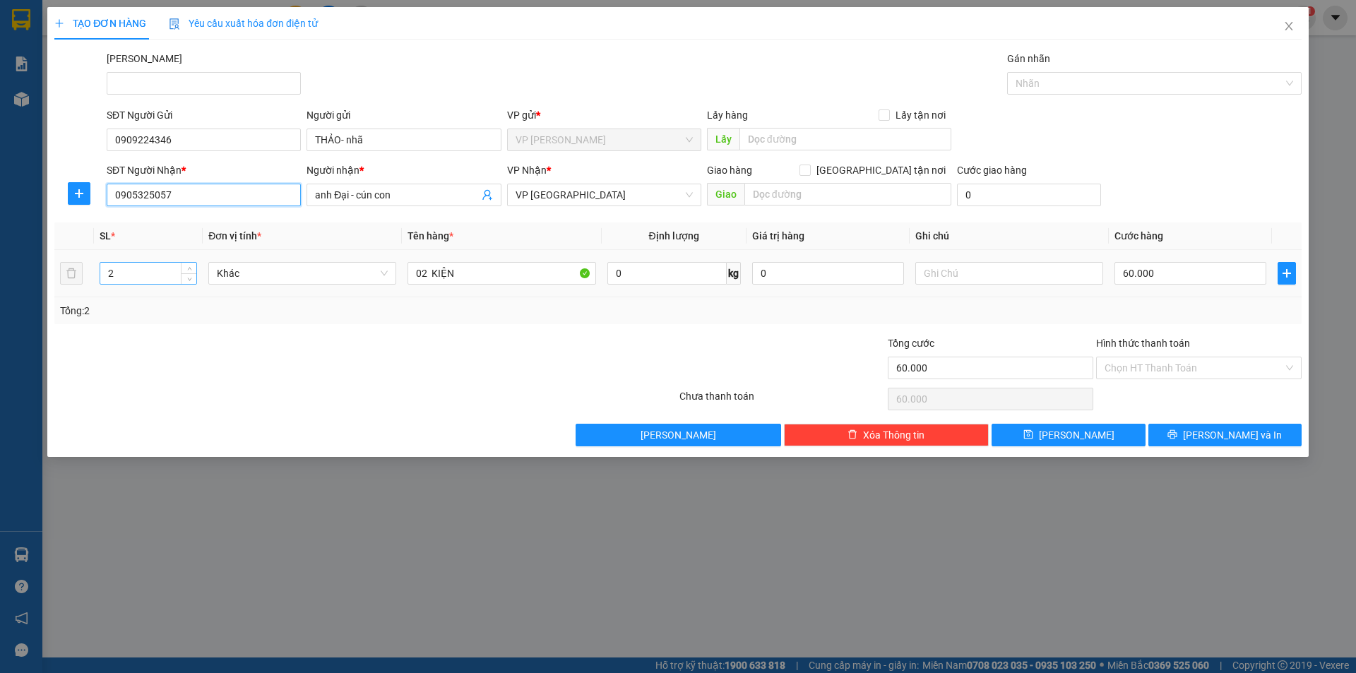
type input "0905325057"
drag, startPoint x: 145, startPoint y: 277, endPoint x: 99, endPoint y: 287, distance: 47.1
click at [93, 290] on tr "2 Khác 02 KIỆN 0 kg 0 60.000" at bounding box center [677, 273] width 1247 height 47
type input "1"
drag, startPoint x: 355, startPoint y: 309, endPoint x: 331, endPoint y: 323, distance: 27.3
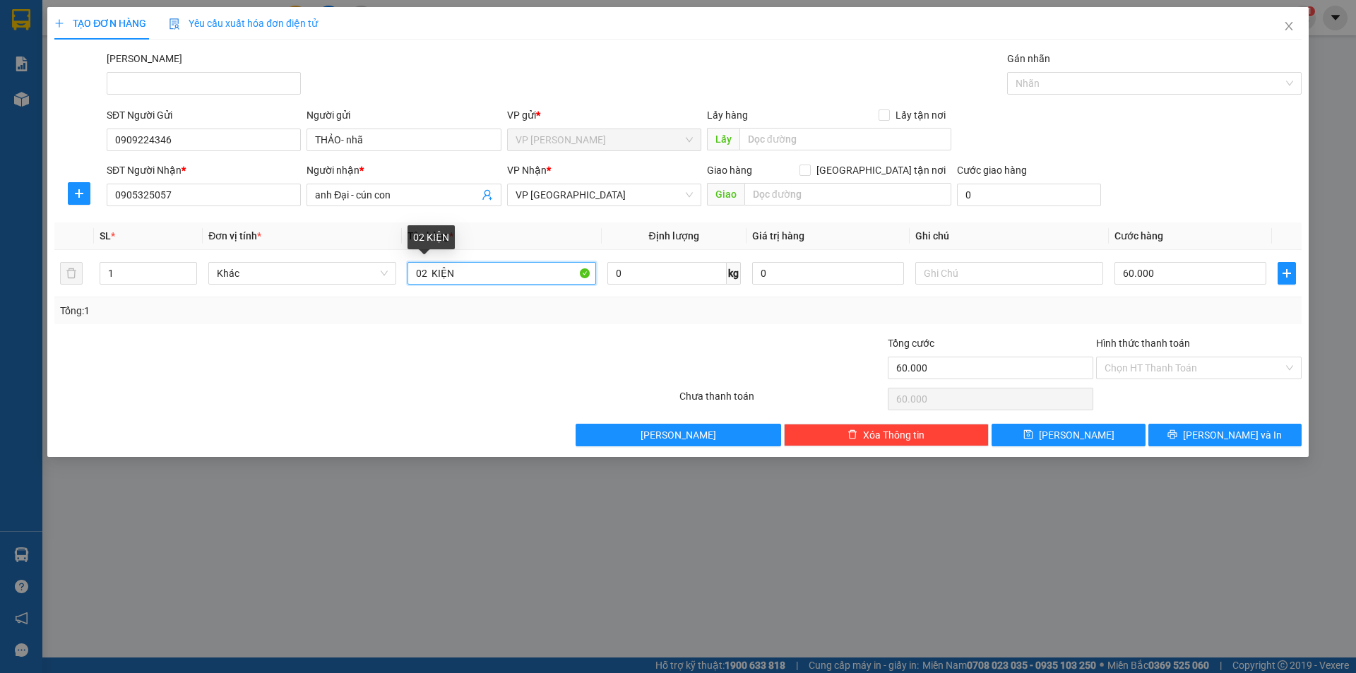
click at [331, 323] on div "SL * Đơn vị tính * Tên hàng * Định lượng Giá trị hàng Ghi chú Cước hàng 1 Khác …" at bounding box center [677, 273] width 1247 height 102
type input "bao xanh bk vàng"
click at [1190, 288] on td "60.000" at bounding box center [1190, 273] width 163 height 47
click at [1191, 282] on input "60.000" at bounding box center [1191, 273] width 152 height 23
type input "4"
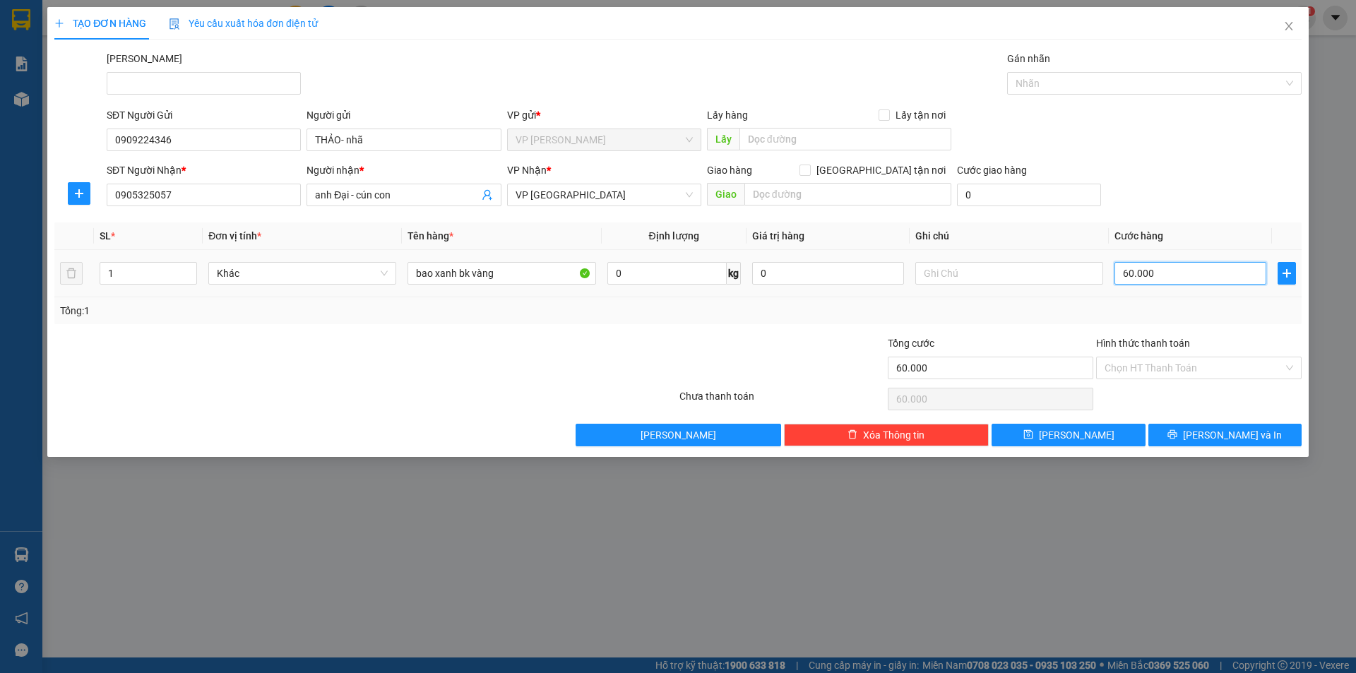
type input "4"
type input "40"
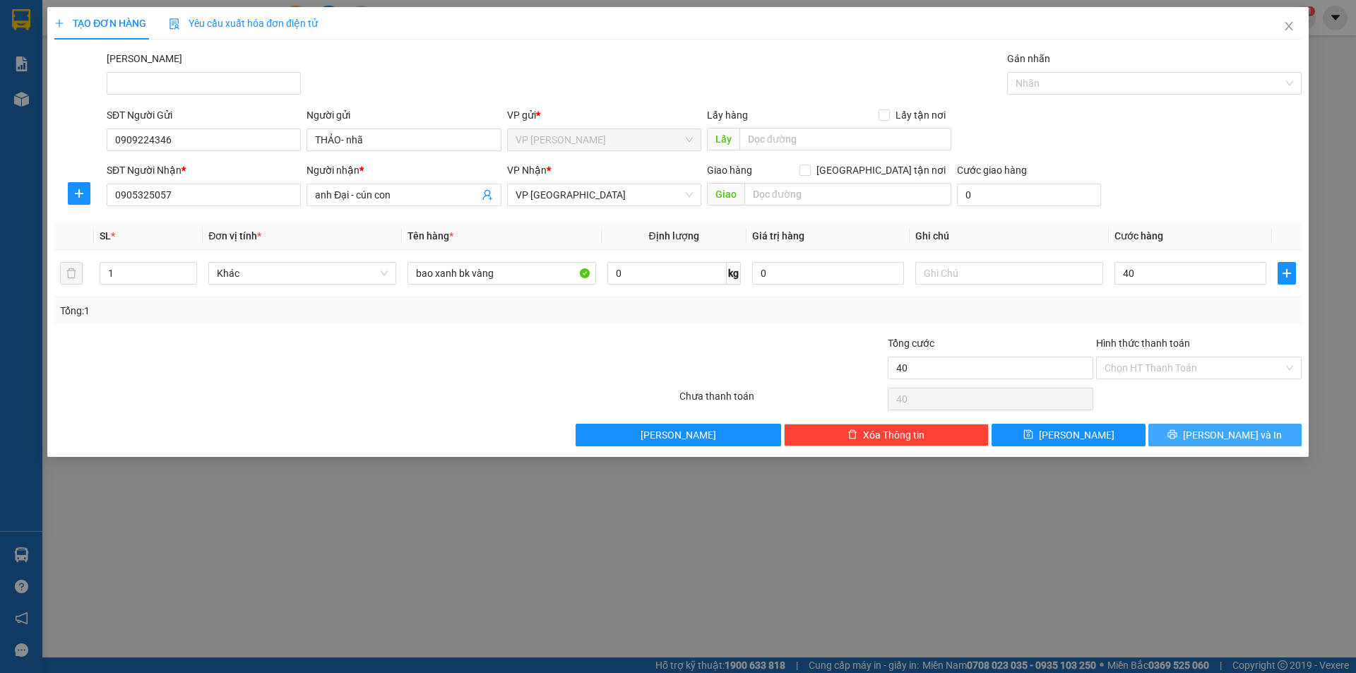
type input "40.000"
drag, startPoint x: 1208, startPoint y: 438, endPoint x: 1091, endPoint y: 396, distance: 124.4
click at [1206, 437] on button "[PERSON_NAME] và In" at bounding box center [1224, 435] width 153 height 23
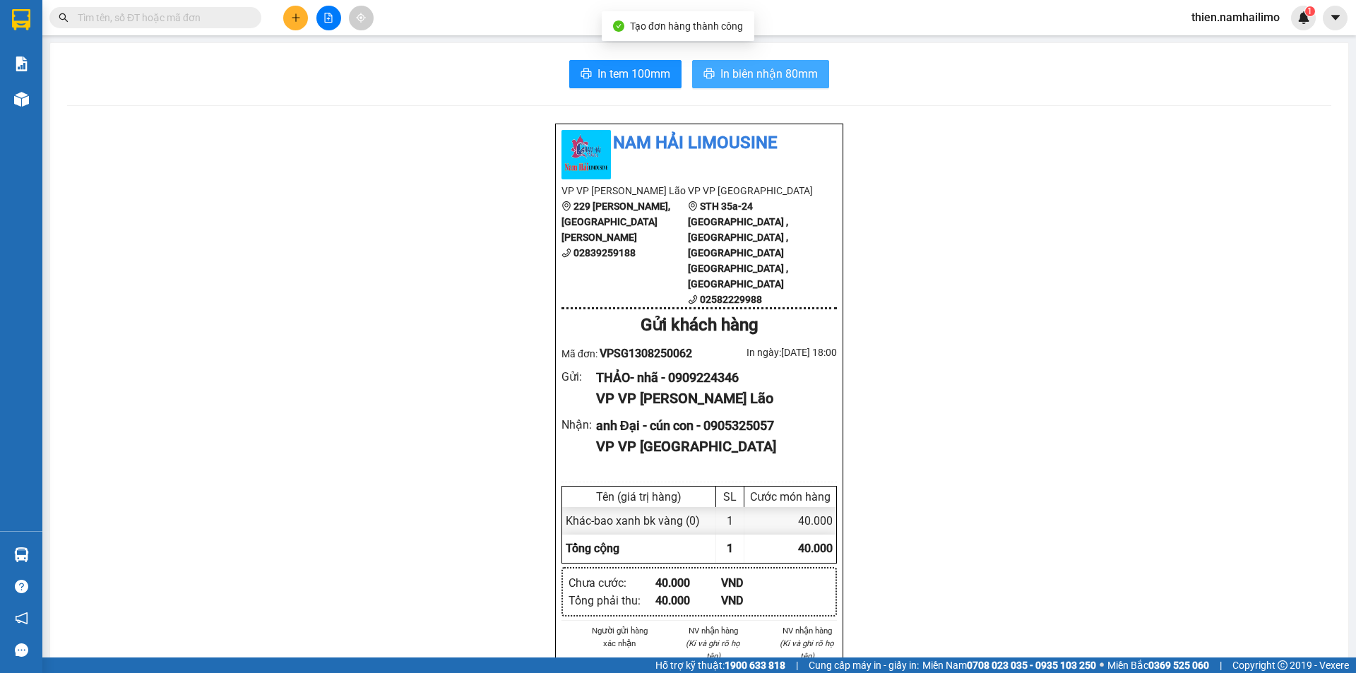
click at [749, 79] on span "In biên nhận 80mm" at bounding box center [768, 74] width 97 height 18
drag, startPoint x: 618, startPoint y: 72, endPoint x: 738, endPoint y: 66, distance: 120.2
click at [622, 72] on span "In tem 100mm" at bounding box center [634, 74] width 73 height 18
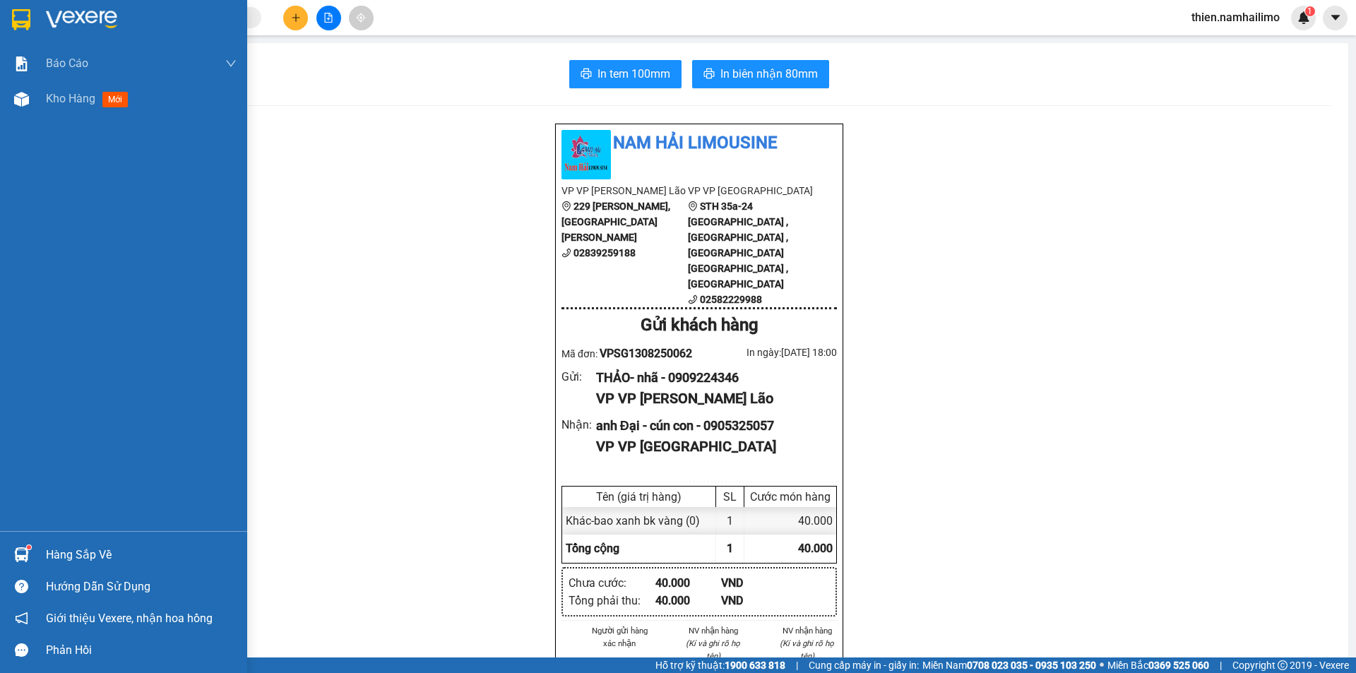
click at [59, 561] on div "Hàng sắp về" at bounding box center [141, 555] width 191 height 21
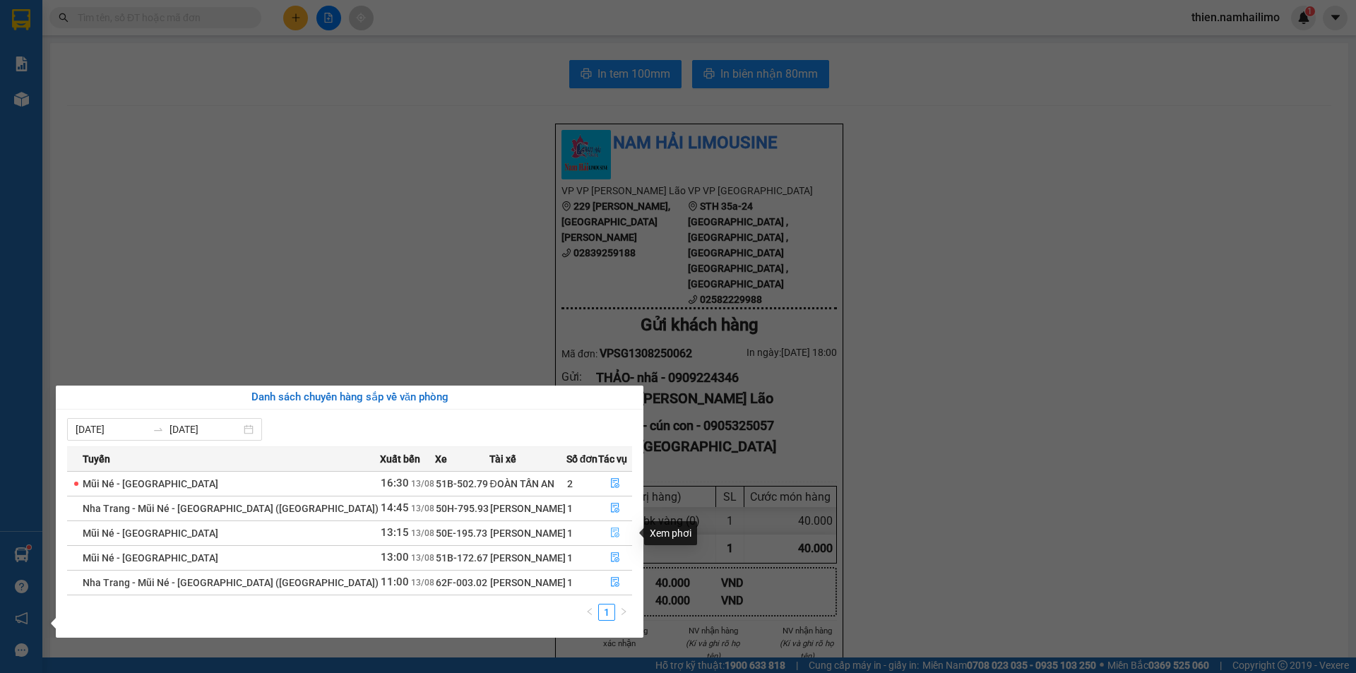
click at [612, 533] on icon "file-done" at bounding box center [615, 533] width 10 height 10
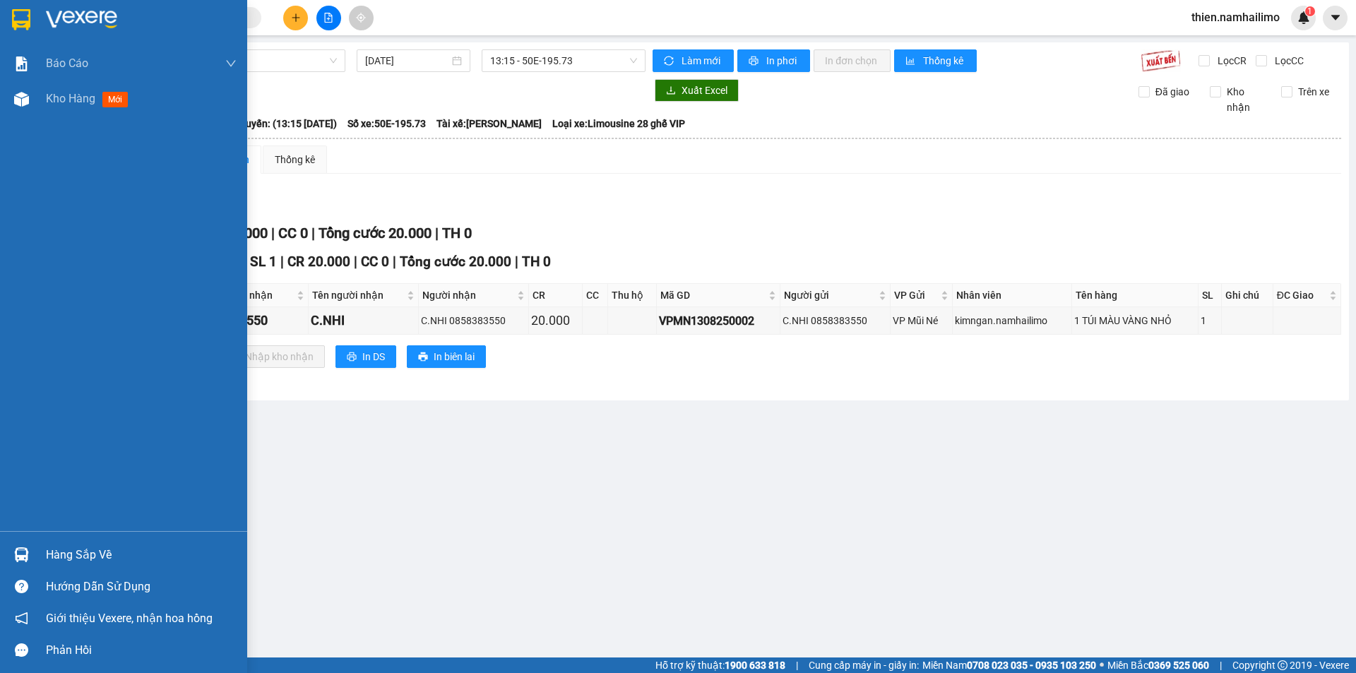
click at [81, 552] on div "Hàng sắp về" at bounding box center [141, 555] width 191 height 21
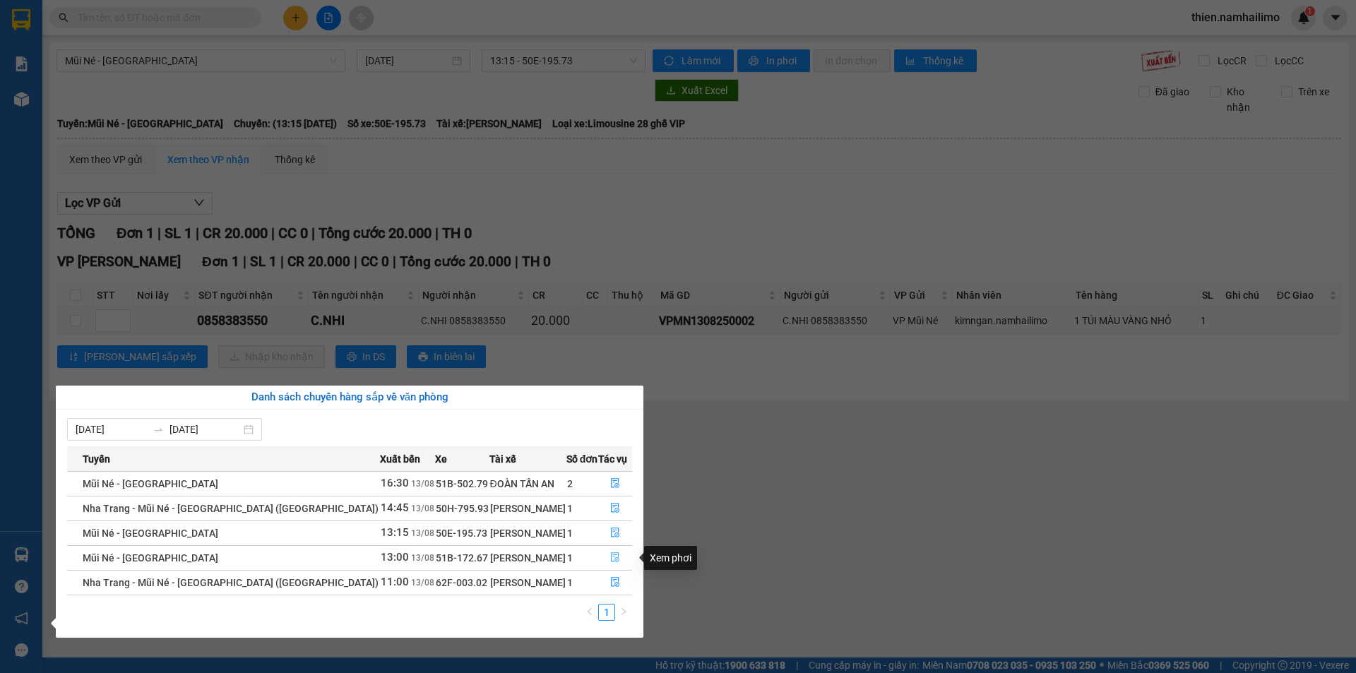
click at [612, 556] on icon "file-done" at bounding box center [615, 557] width 10 height 10
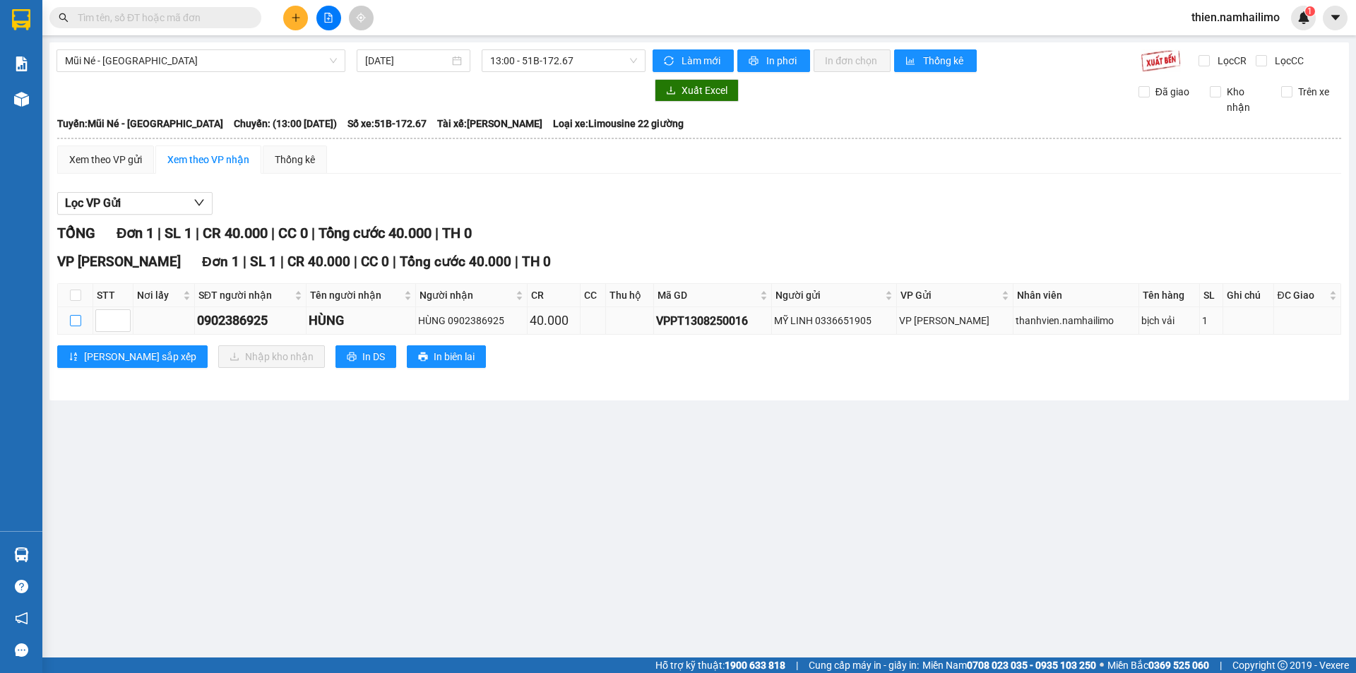
click at [73, 323] on input "checkbox" at bounding box center [75, 320] width 11 height 11
checkbox input "true"
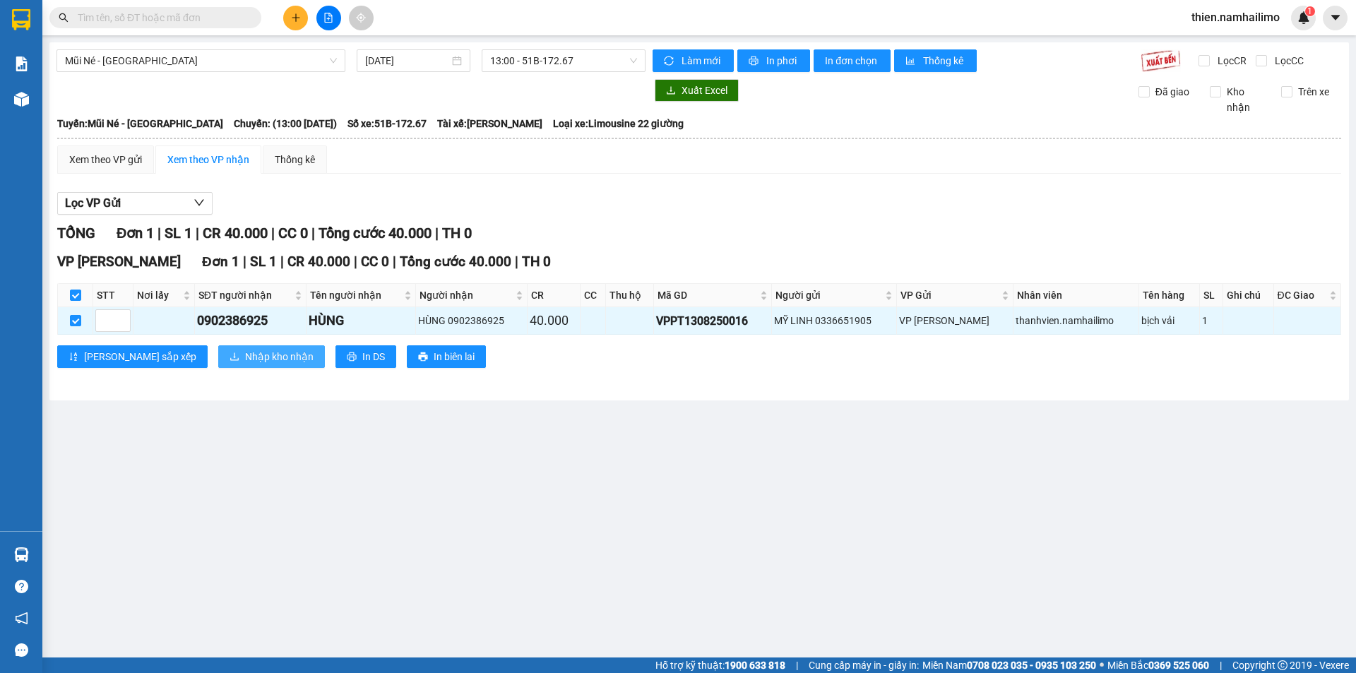
click at [245, 360] on span "Nhập kho nhận" at bounding box center [279, 357] width 69 height 16
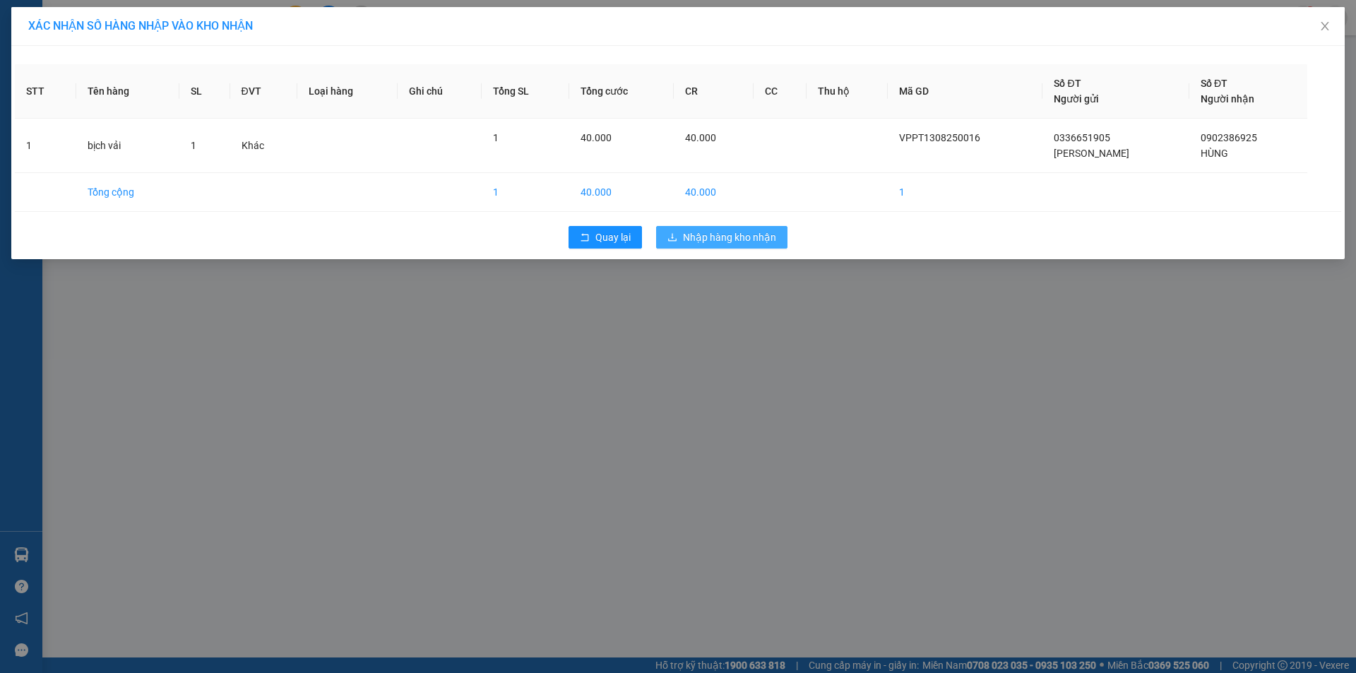
click at [752, 239] on span "Nhập hàng kho nhận" at bounding box center [729, 238] width 93 height 16
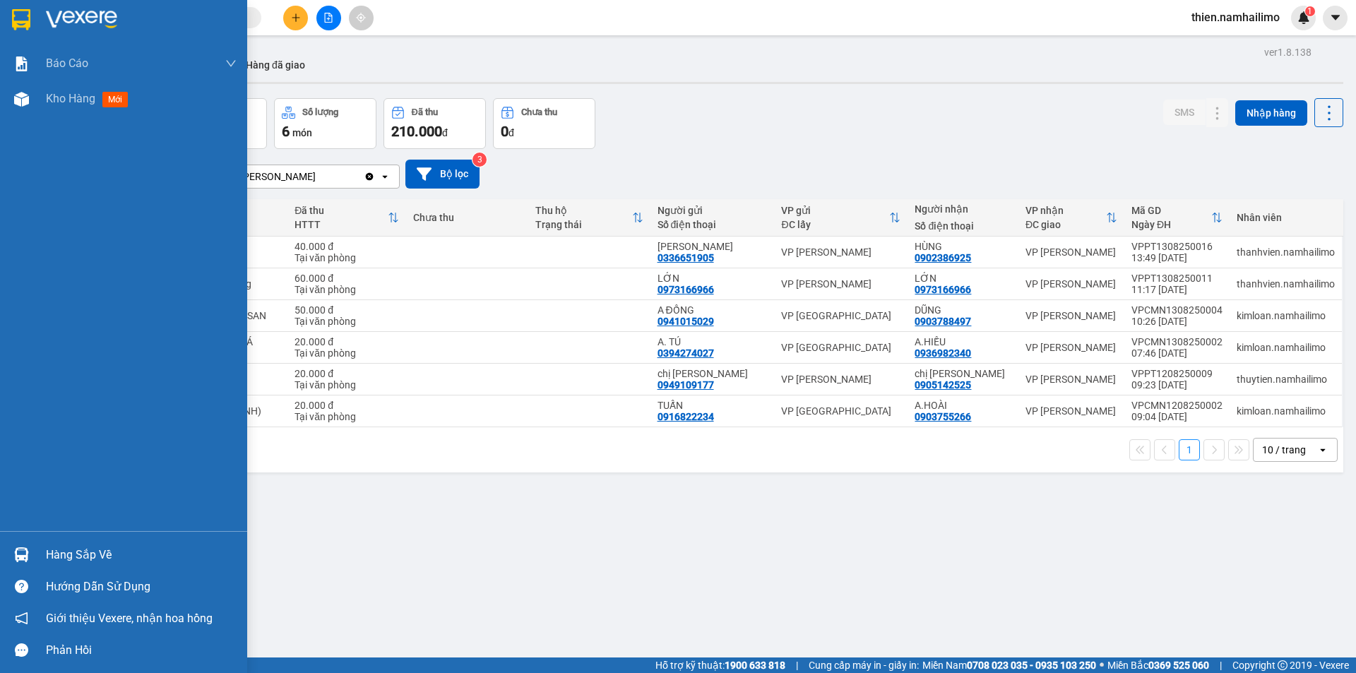
click at [29, 542] on div at bounding box center [21, 554] width 25 height 25
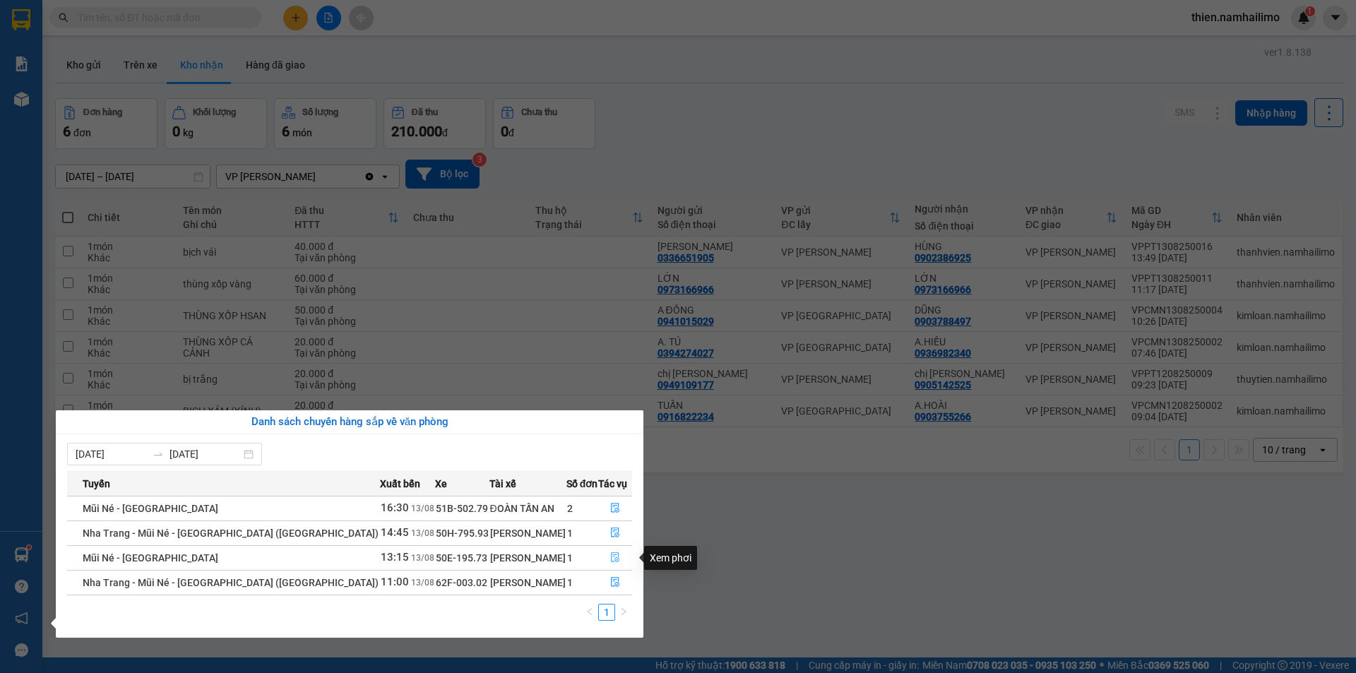
click at [615, 555] on icon "file-done" at bounding box center [615, 558] width 8 height 10
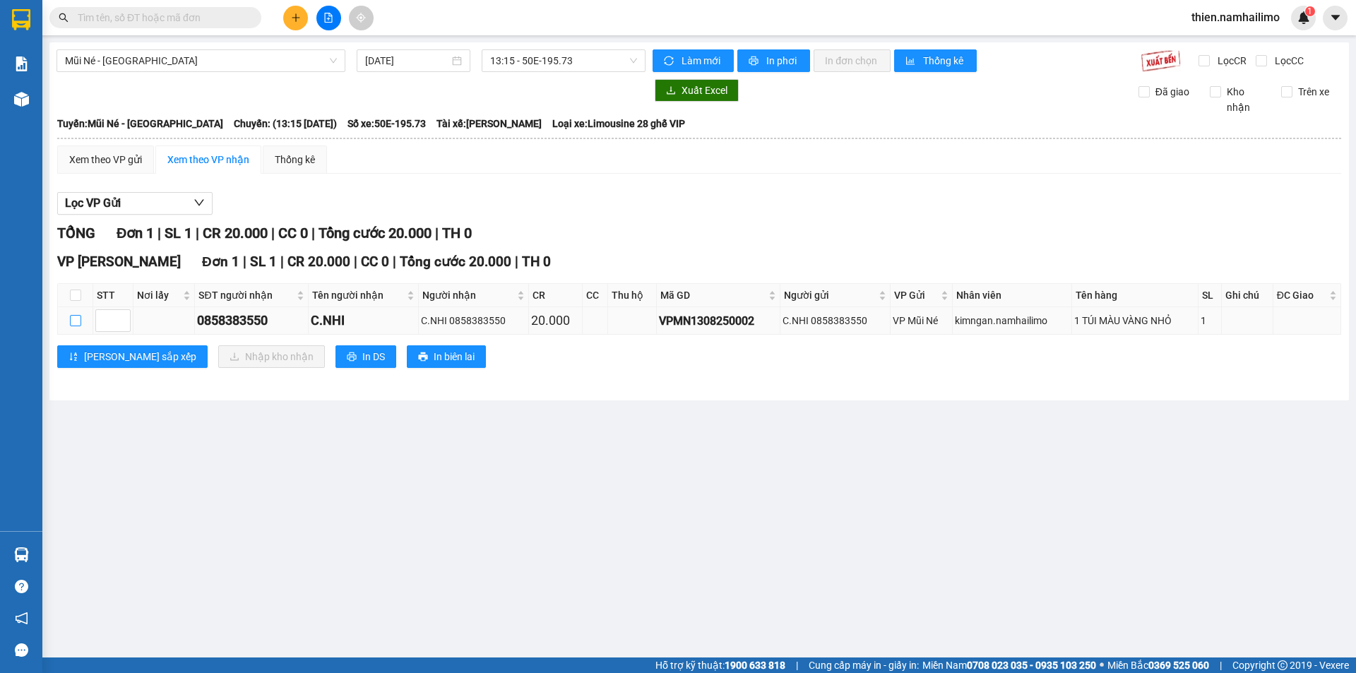
click at [72, 322] on input "checkbox" at bounding box center [75, 320] width 11 height 11
checkbox input "true"
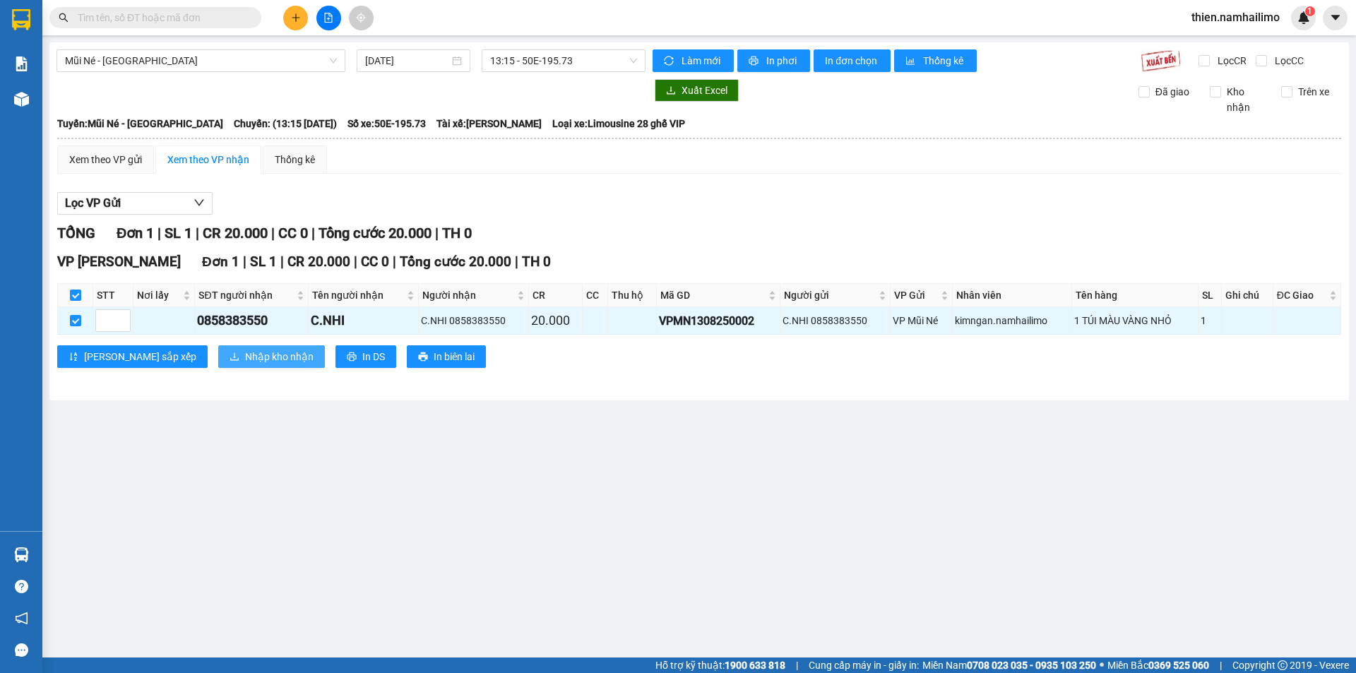
click at [245, 350] on span "Nhập kho nhận" at bounding box center [279, 357] width 69 height 16
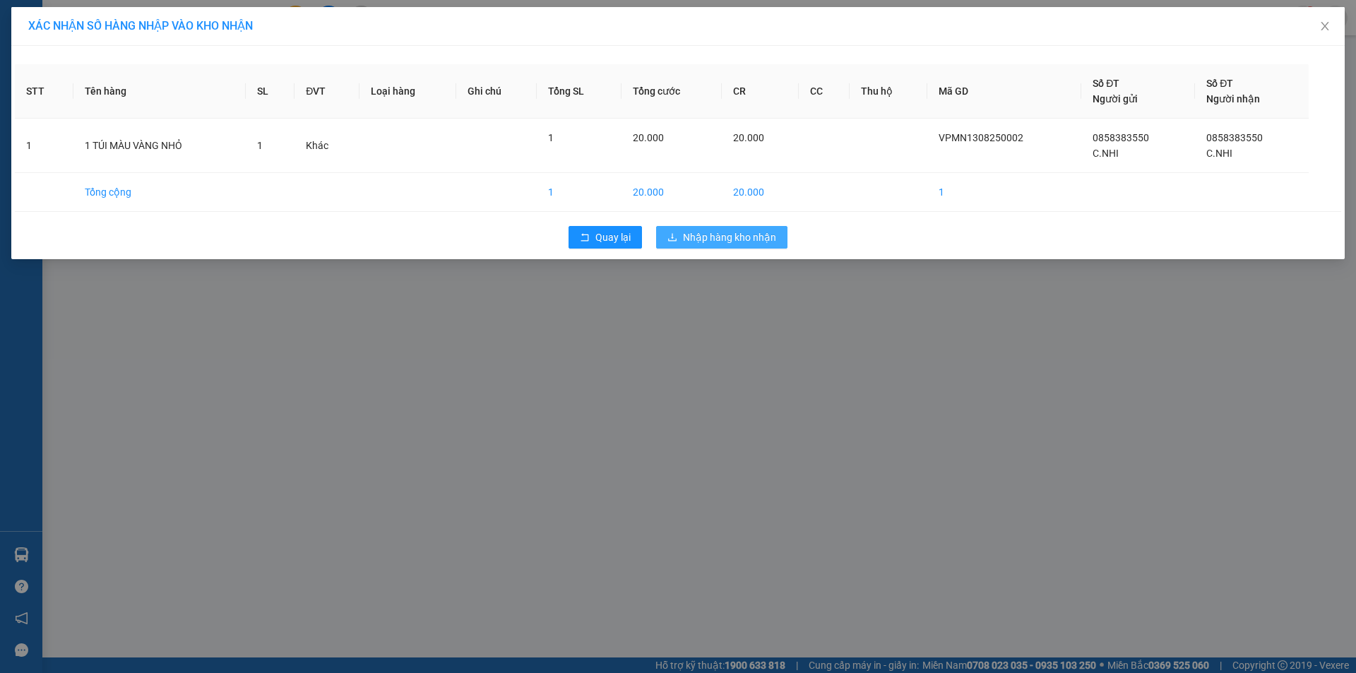
click at [751, 231] on span "Nhập hàng kho nhận" at bounding box center [729, 238] width 93 height 16
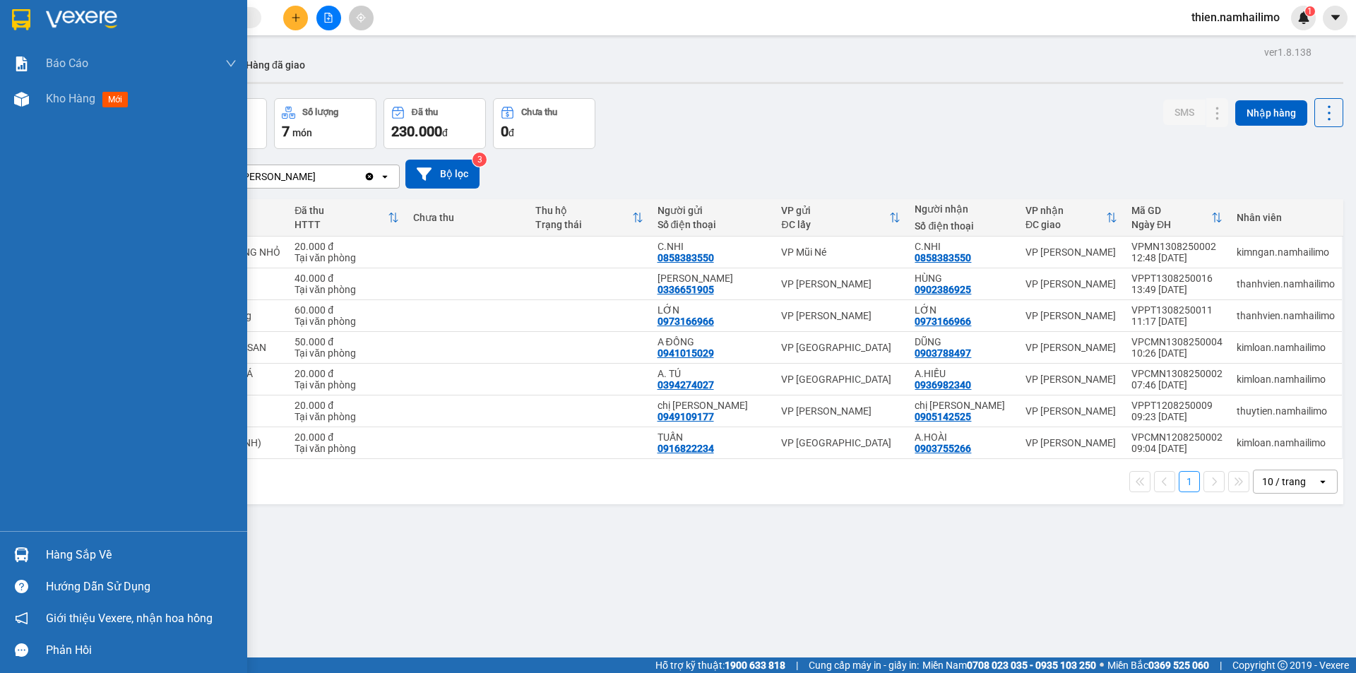
click at [17, 564] on div at bounding box center [21, 554] width 25 height 25
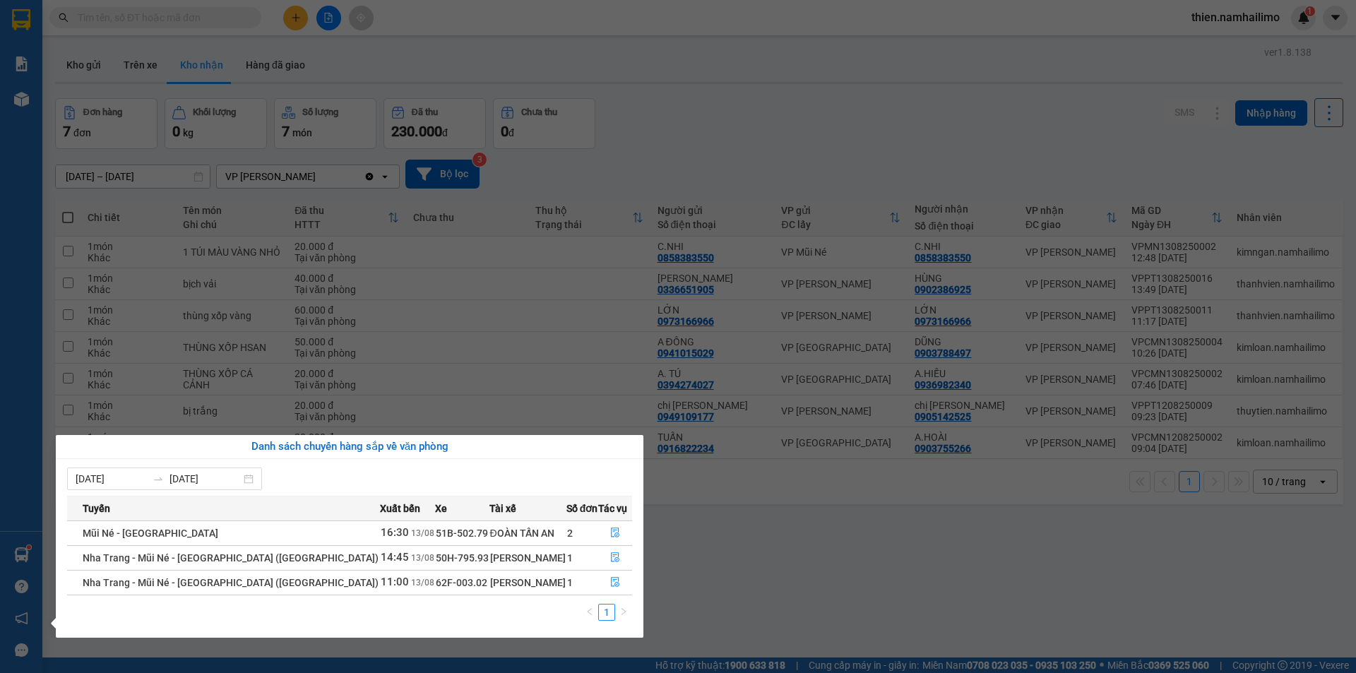
click at [1064, 566] on section "Kết quả tìm kiếm ( 0 ) Bộ lọc No Data thien.namhailimo 1 Báo cáo Báo cáo dòng t…" at bounding box center [678, 336] width 1356 height 673
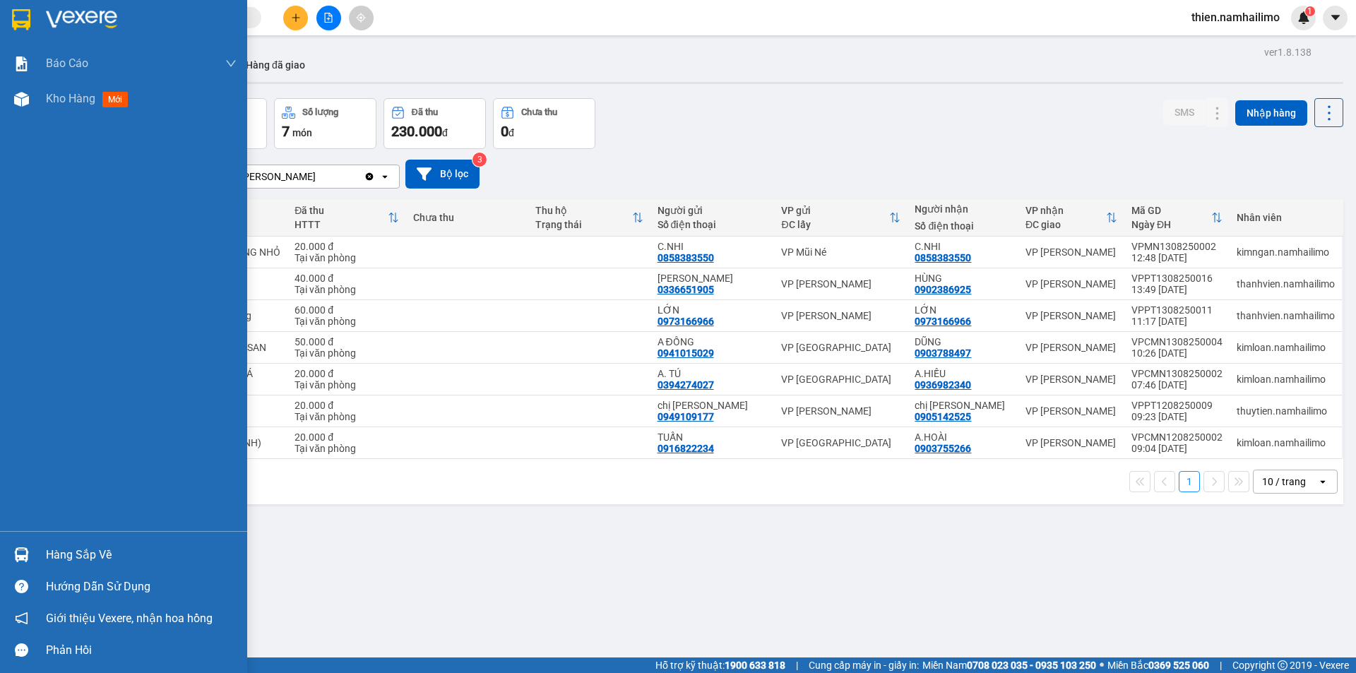
click at [4, 549] on div "Hàng sắp về" at bounding box center [123, 555] width 247 height 32
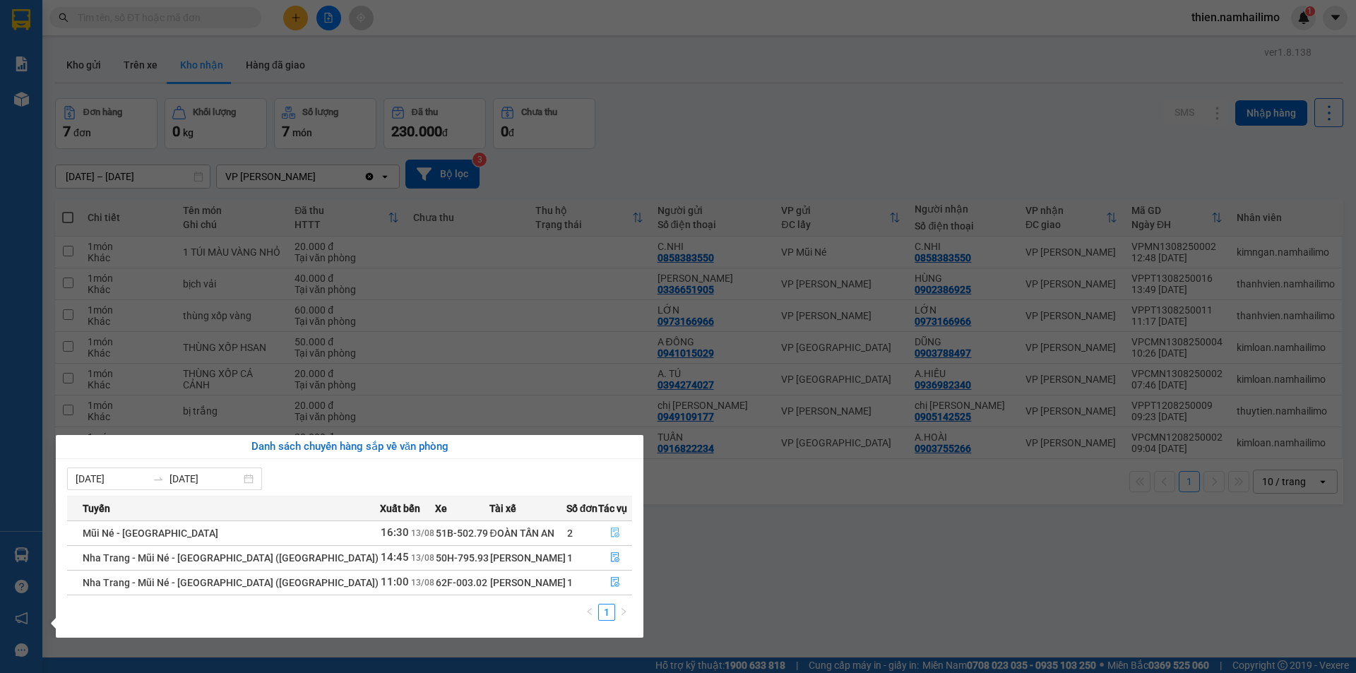
click at [613, 534] on icon "file-done" at bounding box center [615, 533] width 10 height 10
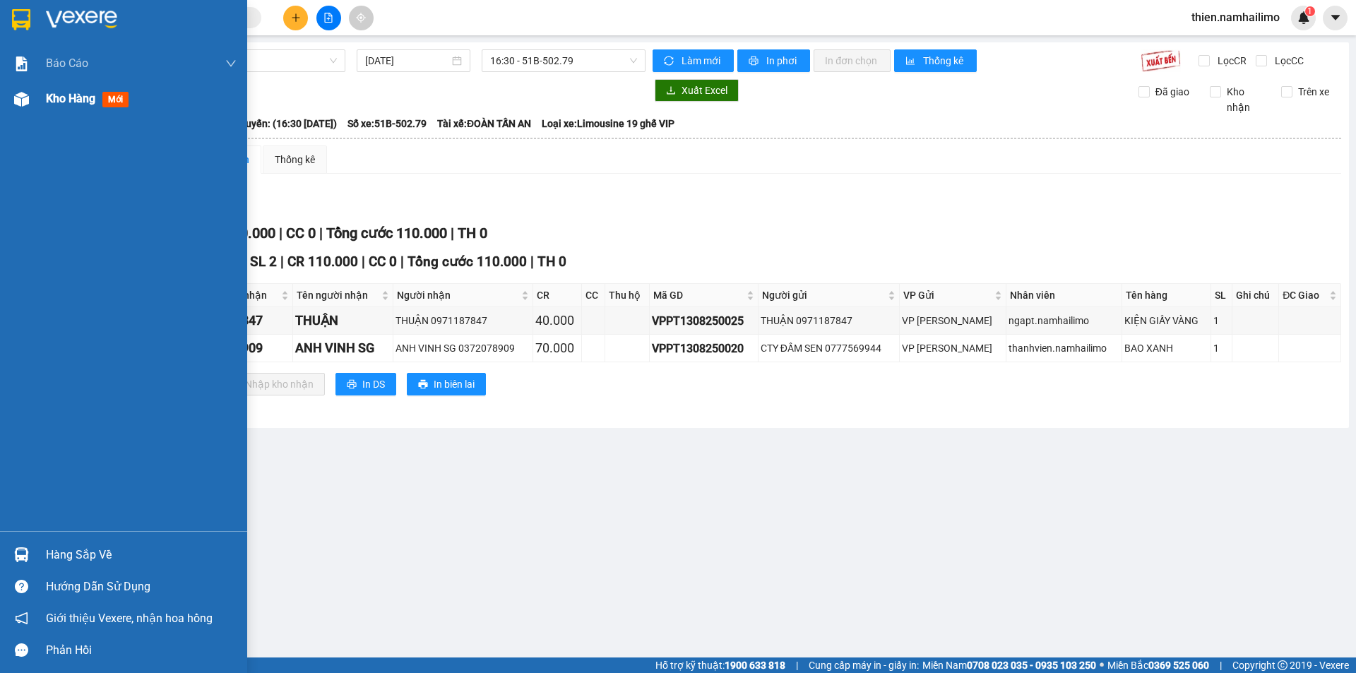
click at [18, 111] on div at bounding box center [21, 99] width 25 height 25
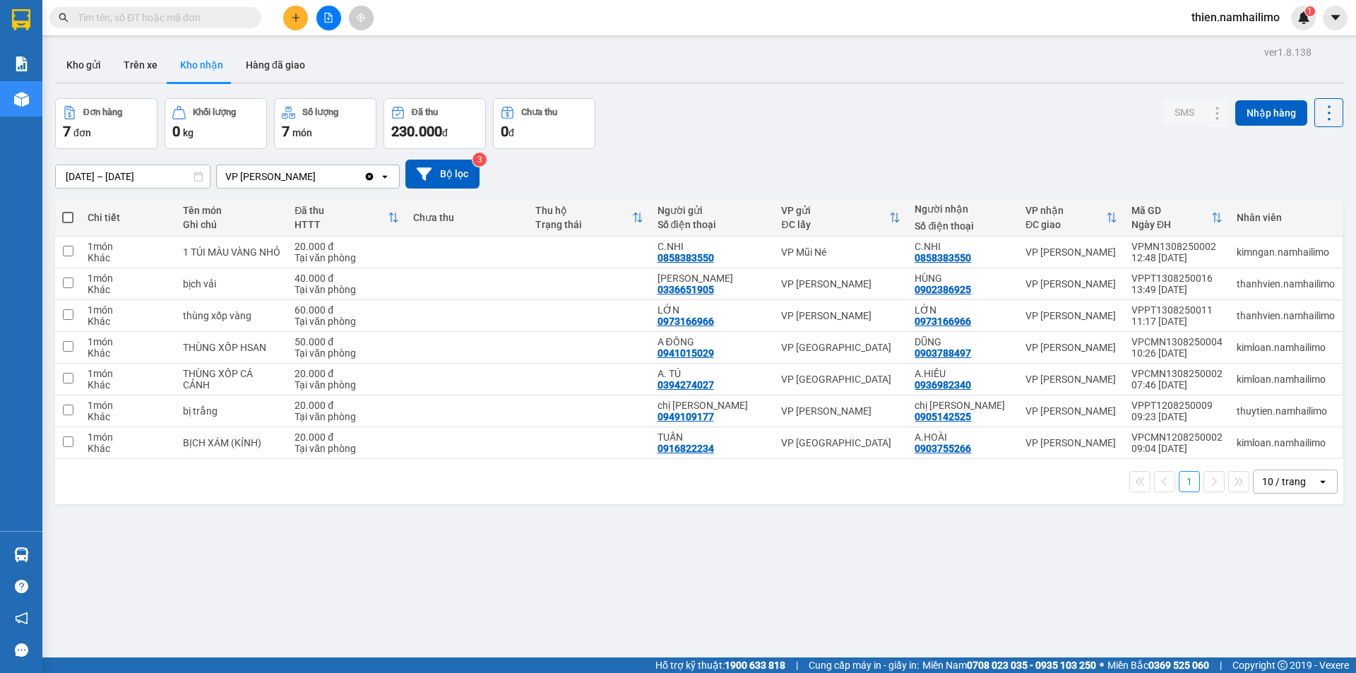
click at [192, 26] on div "Kết quả tìm kiếm ( 0 ) Bộ lọc No Data" at bounding box center [137, 18] width 275 height 25
click at [190, 18] on input "text" at bounding box center [161, 18] width 167 height 16
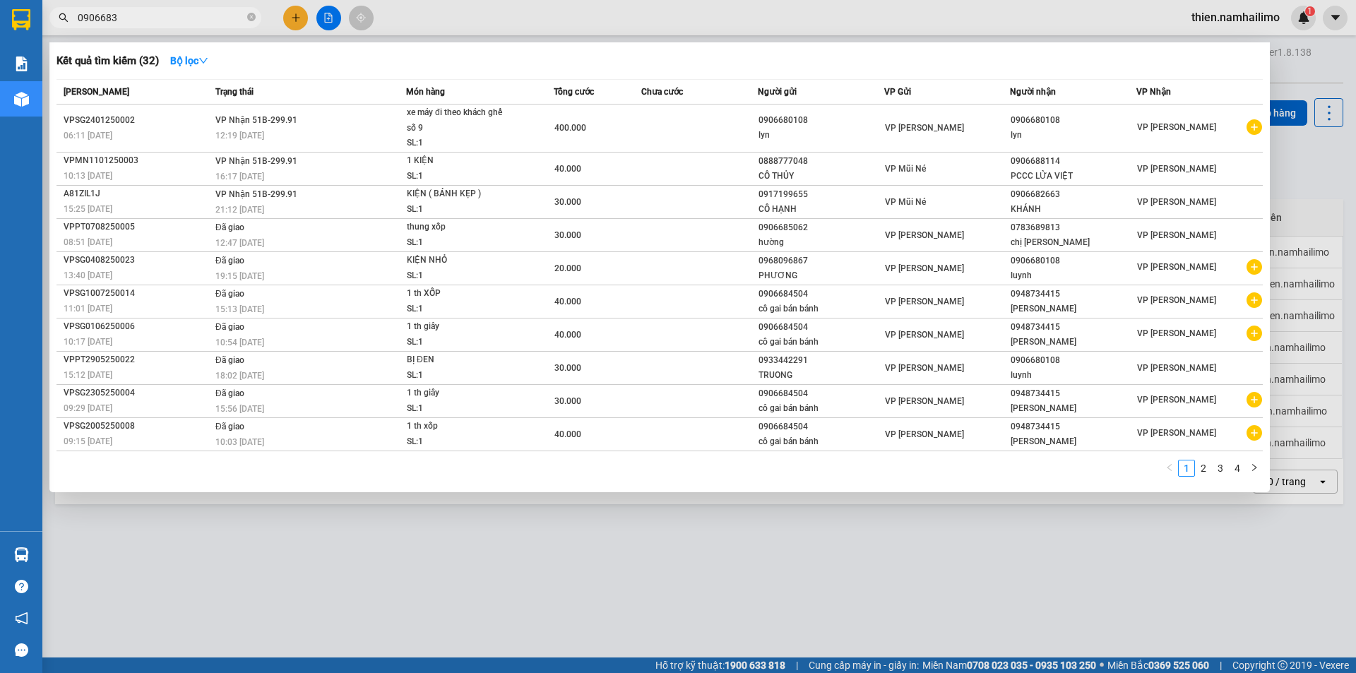
type input "09066831"
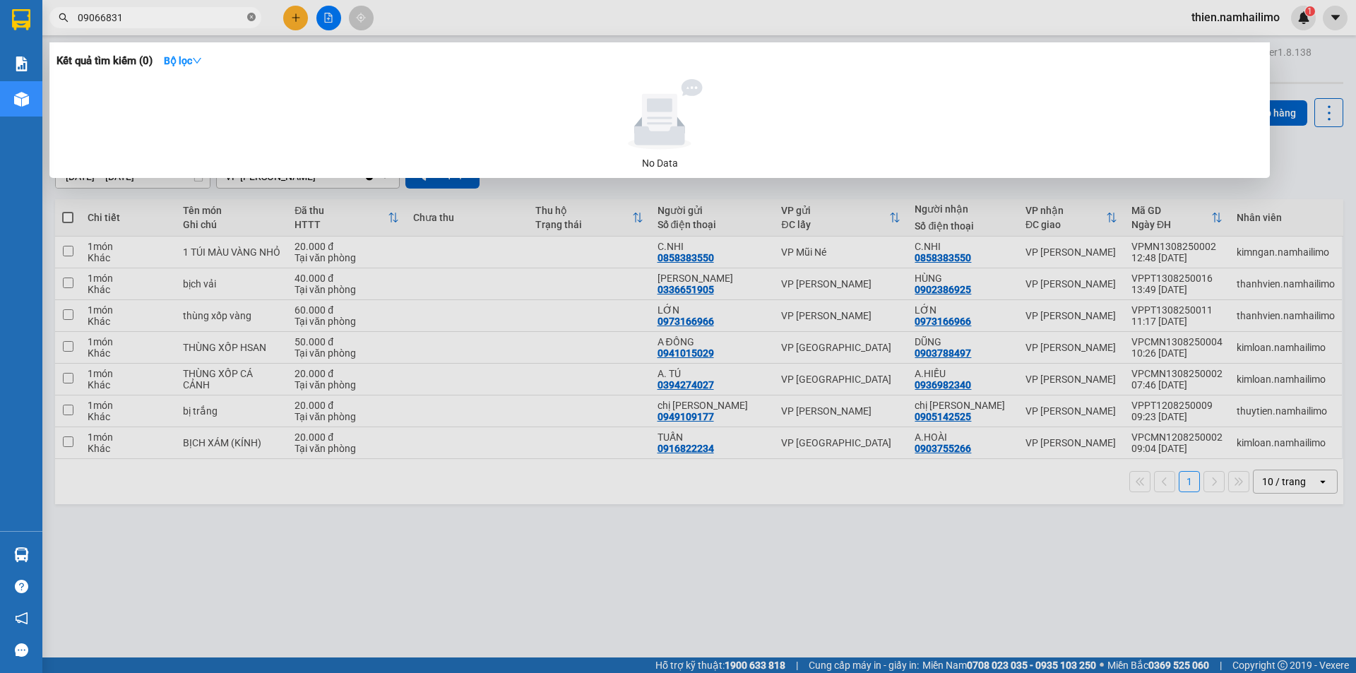
click at [250, 18] on icon "close-circle" at bounding box center [251, 17] width 8 height 8
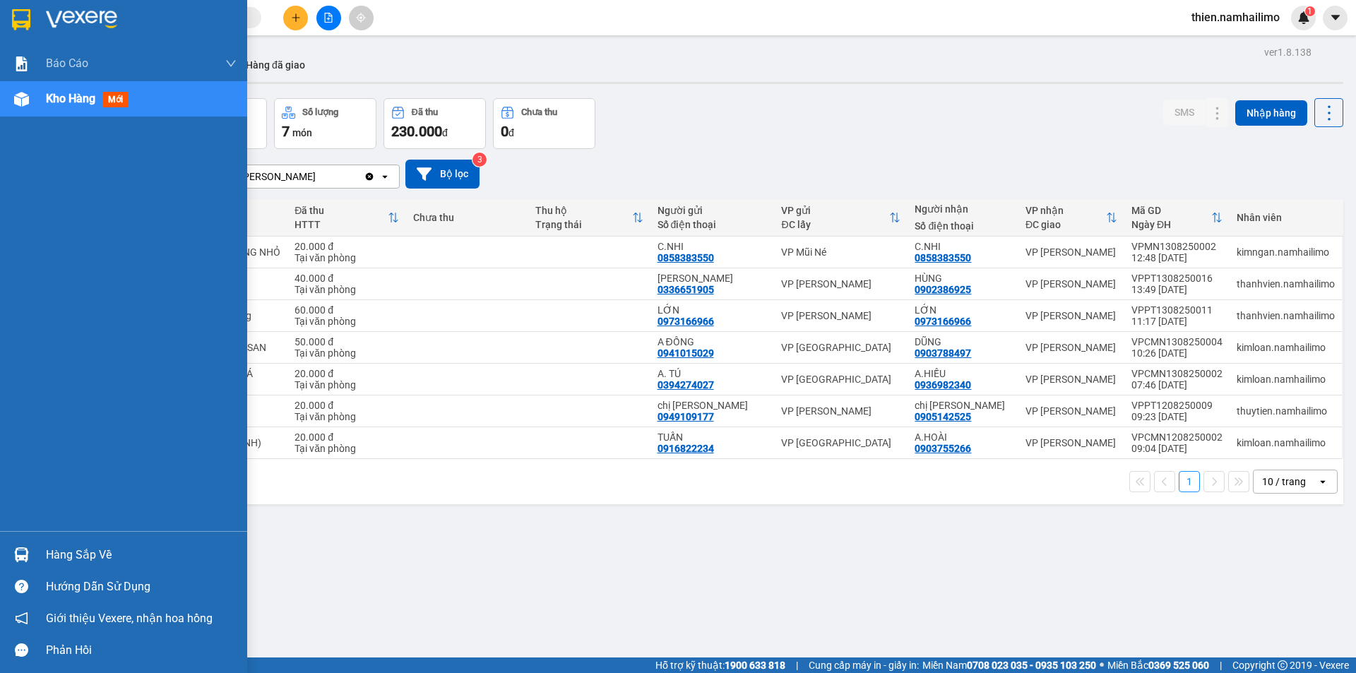
click at [0, 108] on div "Kho hàng mới" at bounding box center [123, 98] width 247 height 35
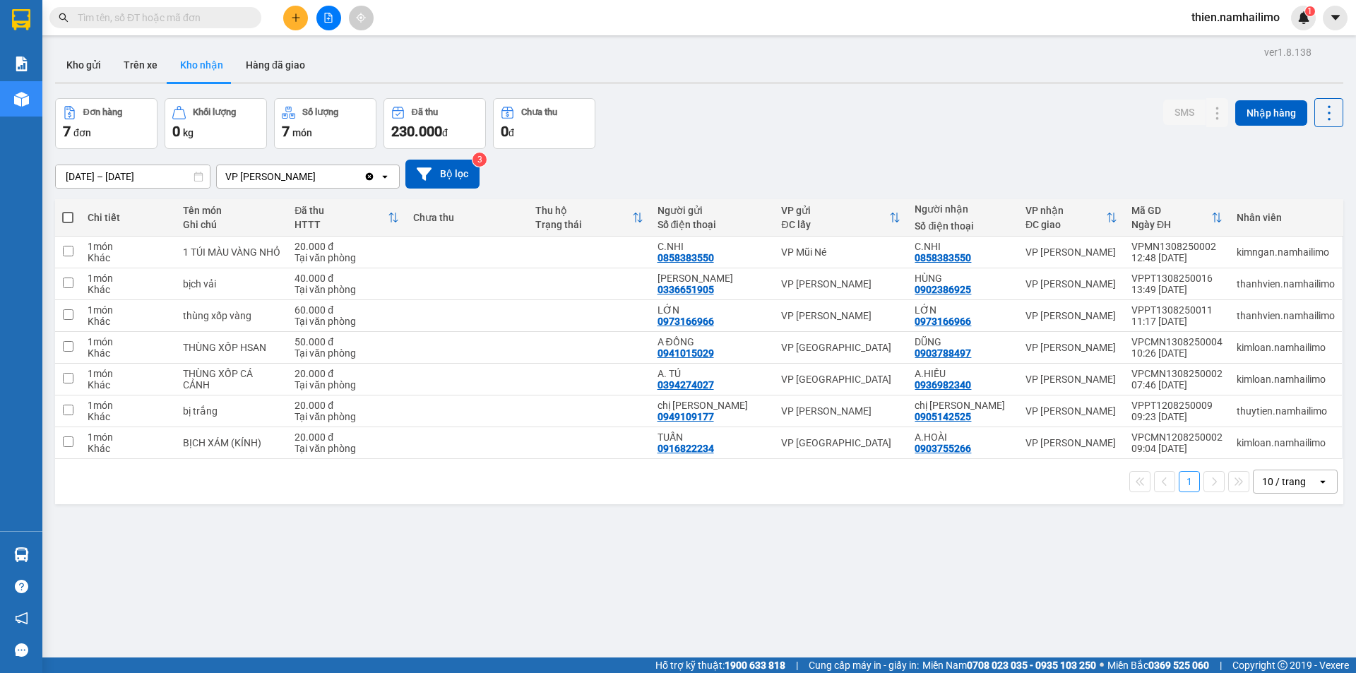
click at [169, 77] on button "Kho nhận" at bounding box center [202, 65] width 66 height 34
click at [1184, 257] on icon at bounding box center [1189, 252] width 10 height 10
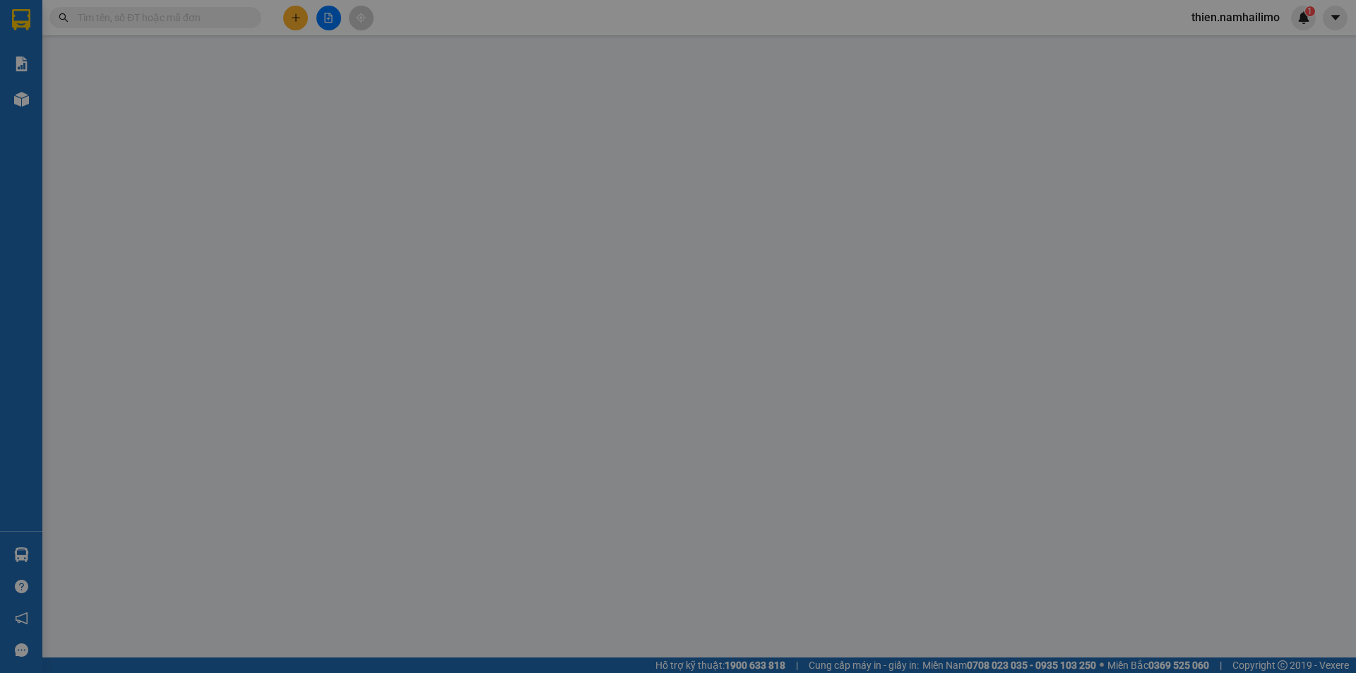
type input "0858383550"
type input "C.NHI"
type input "0858383550"
type input "C.NHI"
type input "20.000"
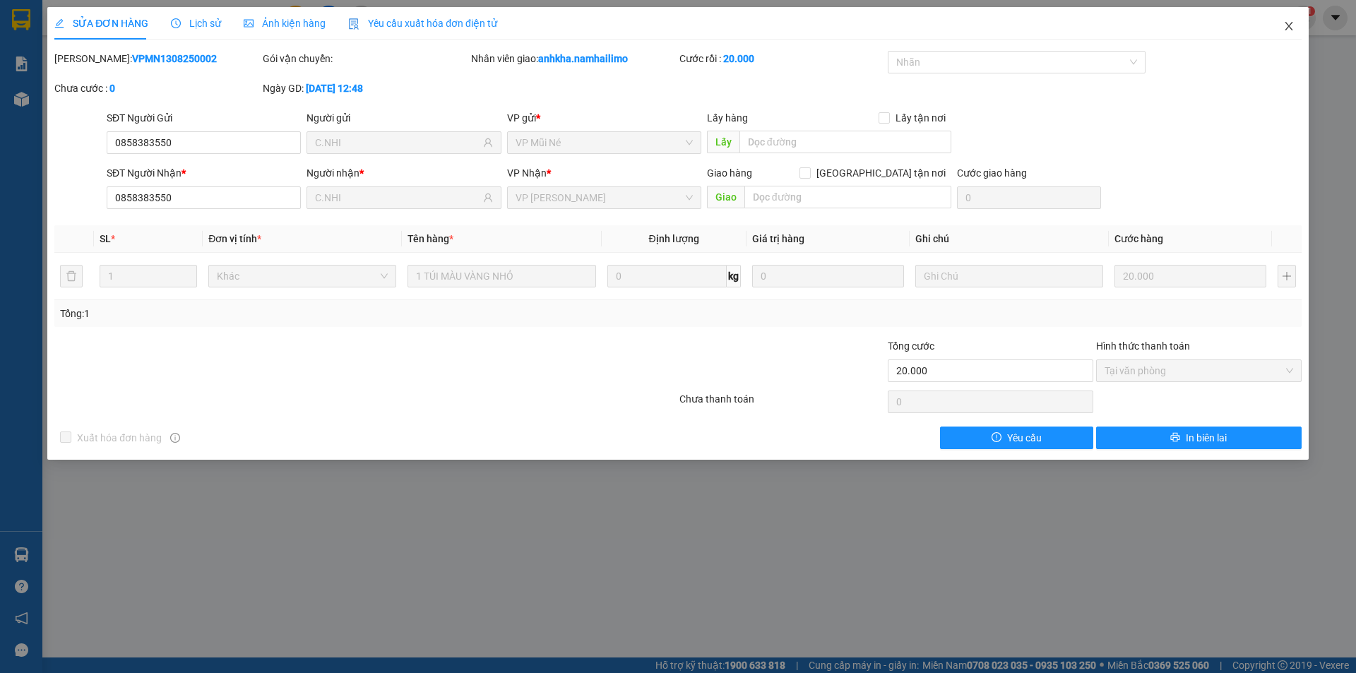
click at [1283, 41] on span "Close" at bounding box center [1289, 27] width 40 height 40
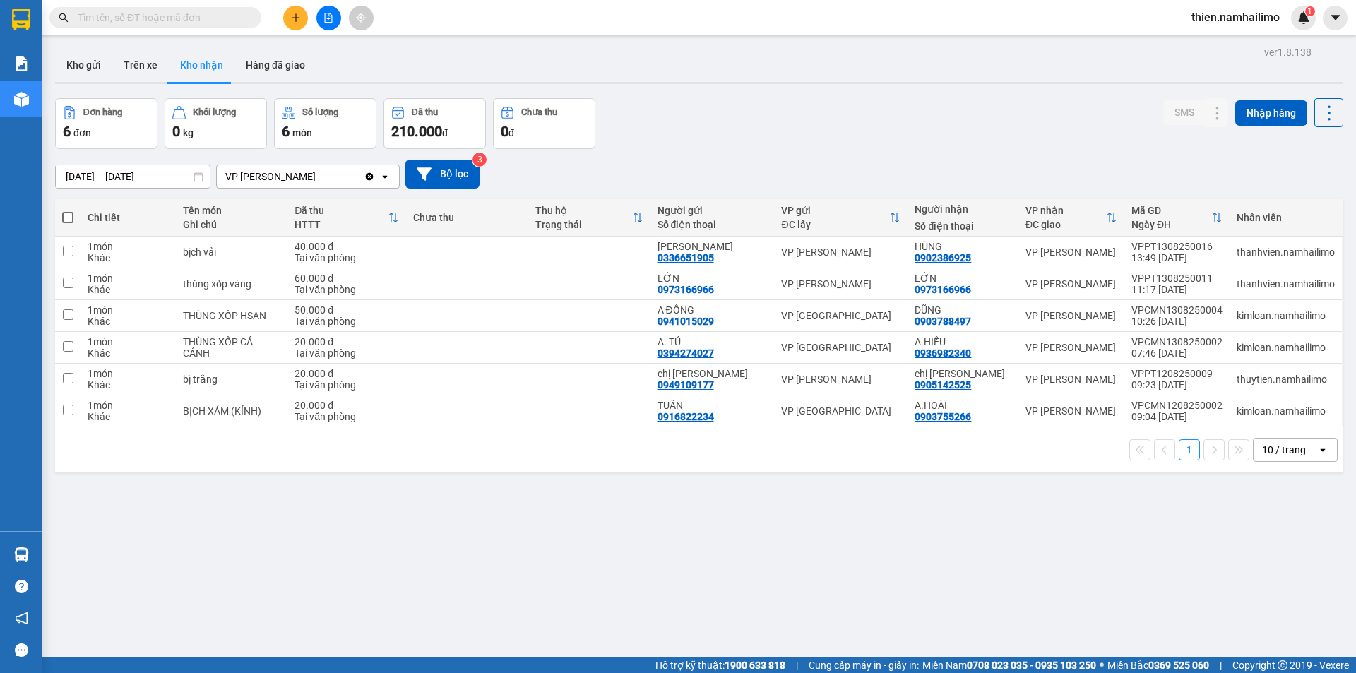
click at [61, 118] on button "Đơn hàng 6 đơn" at bounding box center [106, 123] width 102 height 51
click at [65, 100] on button "Đơn hàng 6 đơn" at bounding box center [106, 123] width 102 height 51
